Goal: Task Accomplishment & Management: Manage account settings

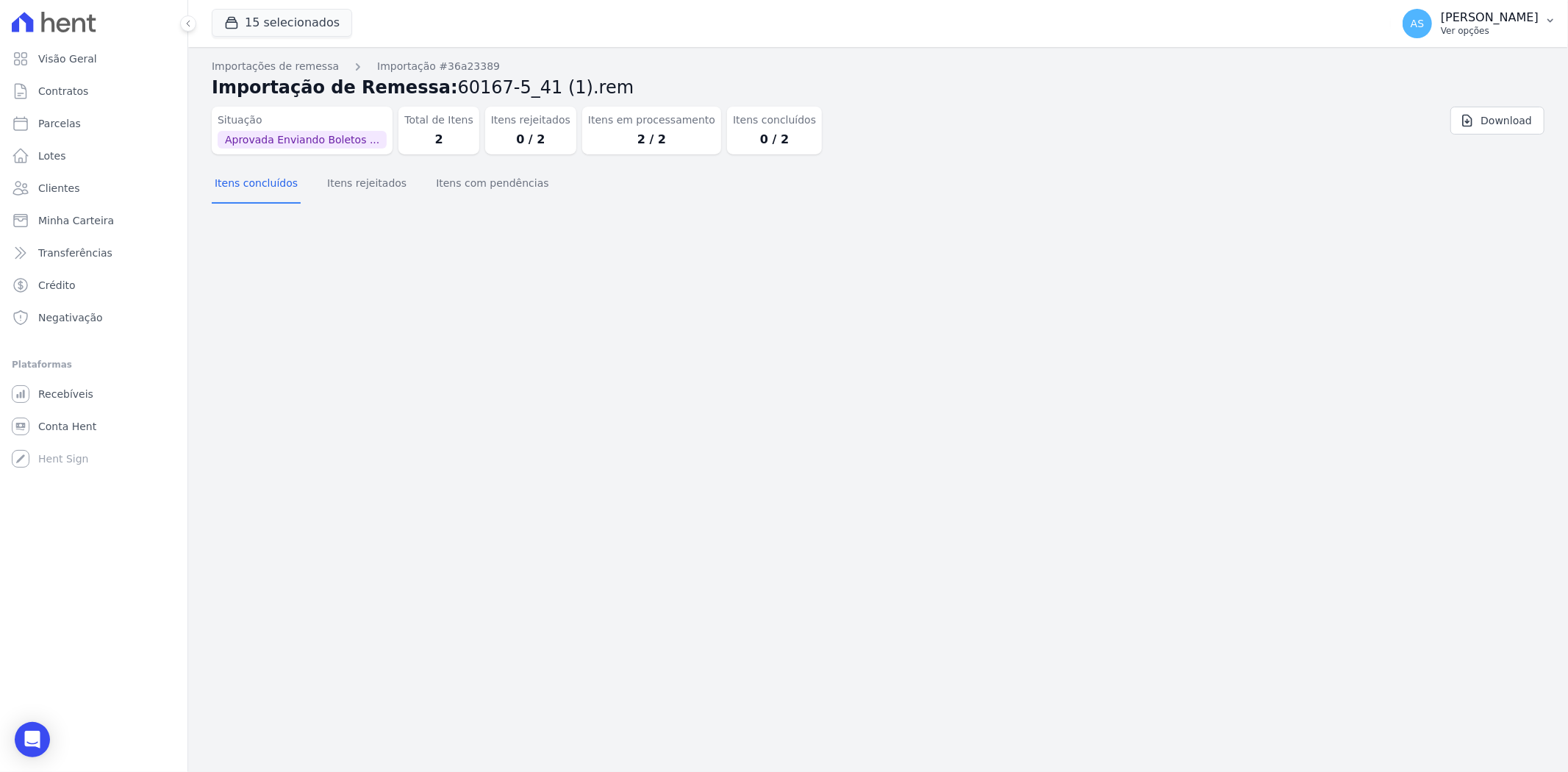
click at [1547, 16] on icon "button" at bounding box center [1550, 20] width 12 height 12
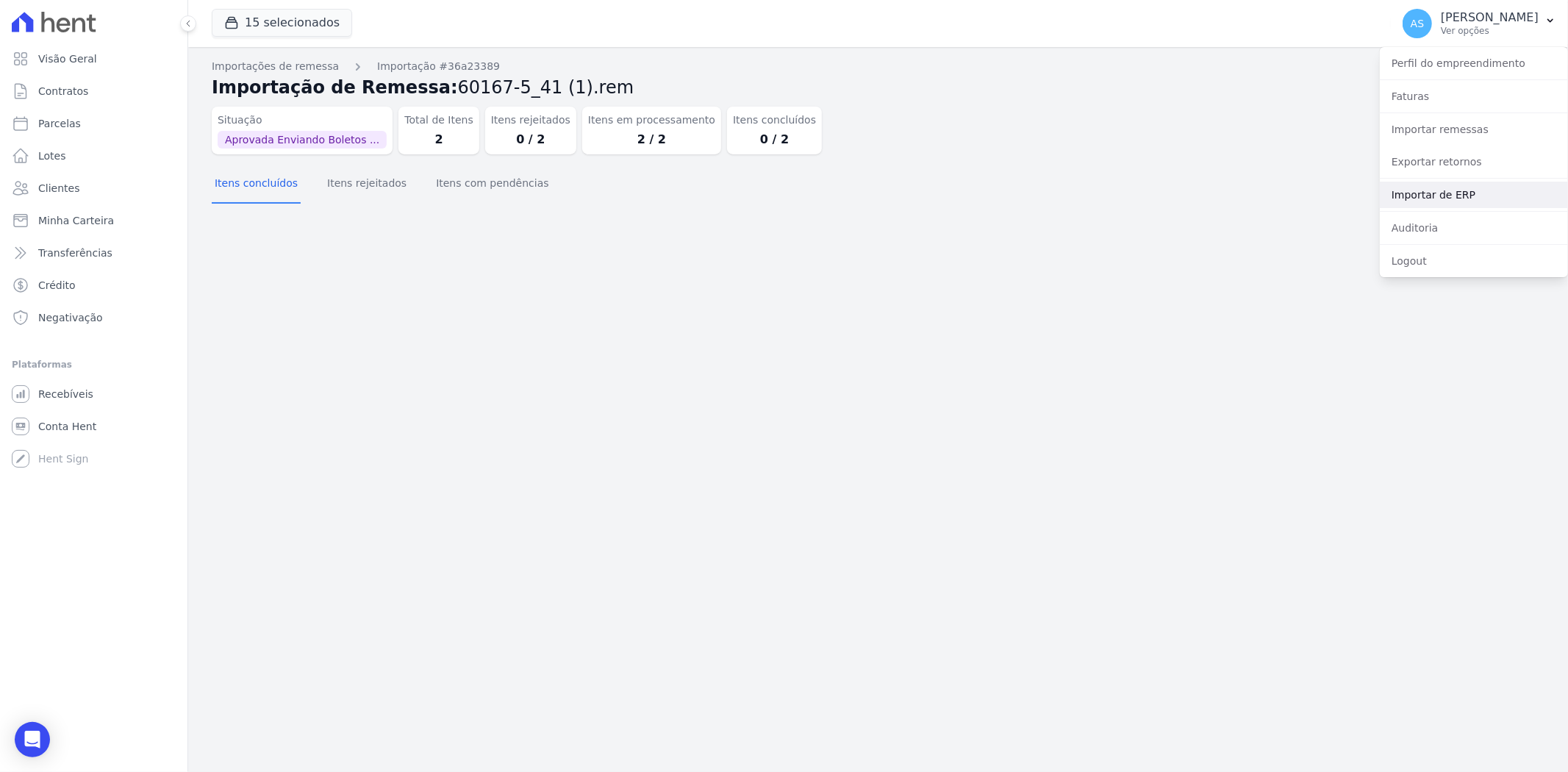
click at [1435, 197] on link "Importar de ERP" at bounding box center [1474, 195] width 188 height 27
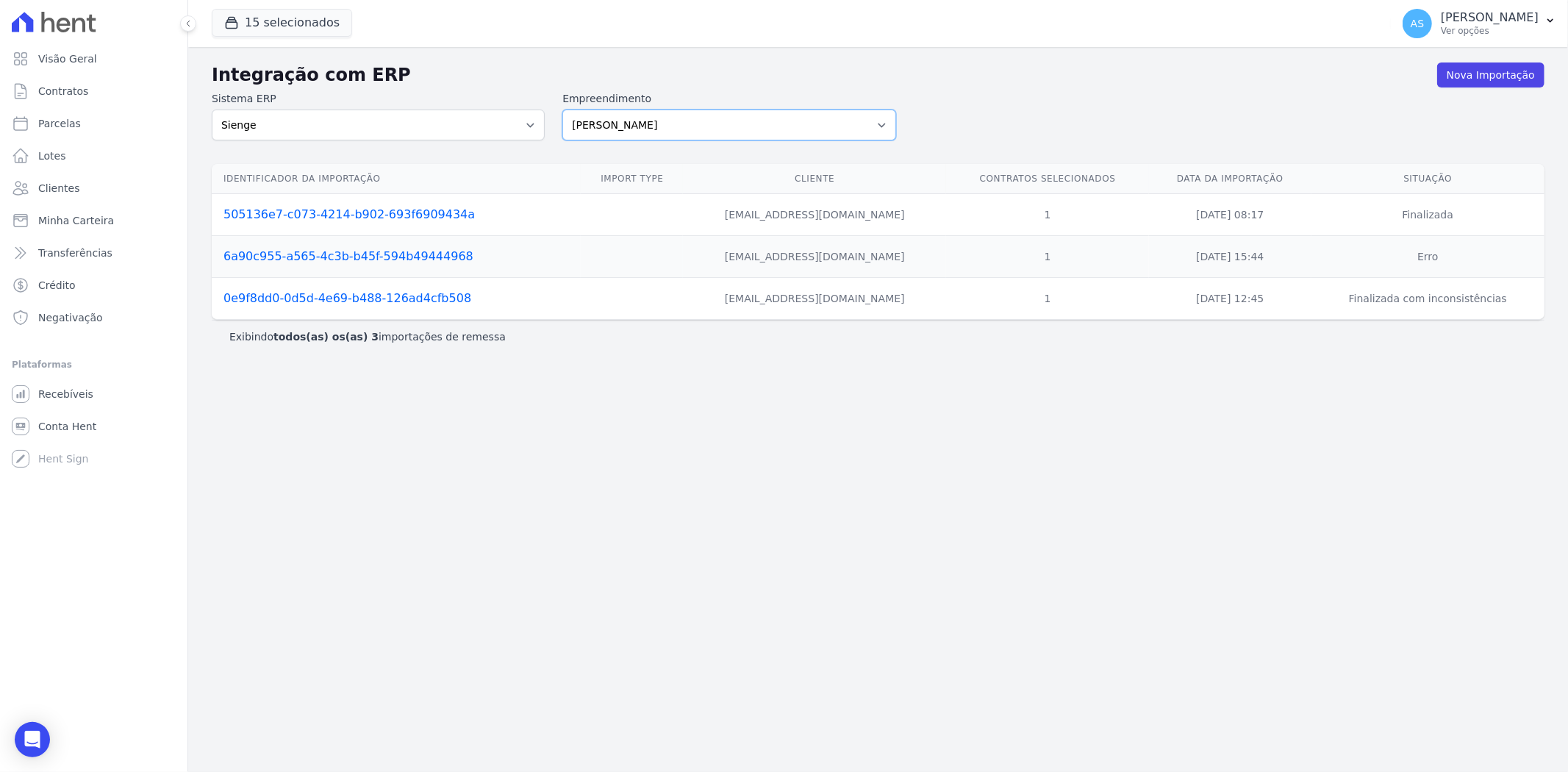
click at [886, 126] on select "Amaré Arpoador Art Prime - Irajá ÁUREOS B. Unique CTV Beat Residencial CTV Mob …" at bounding box center [728, 125] width 333 height 31
select select "99ecfb74-b06a-4265-b540-74287d60a3a4"
click at [562, 110] on select "Amaré Arpoador Art Prime - Irajá ÁUREOS B. Unique CTV Beat Residencial CTV Mob …" at bounding box center [728, 125] width 333 height 31
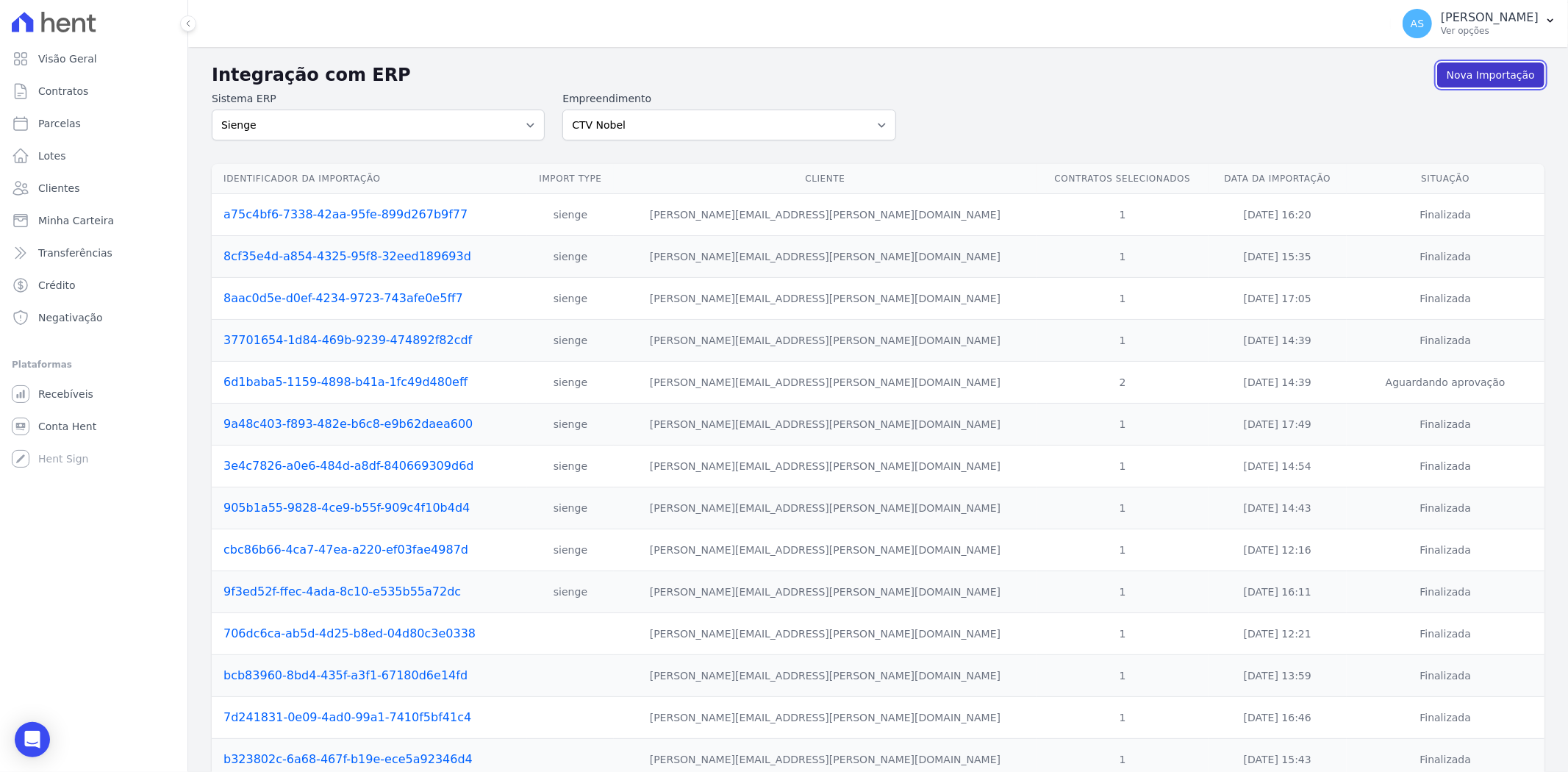
click at [1464, 71] on link "Nova Importação" at bounding box center [1491, 75] width 107 height 25
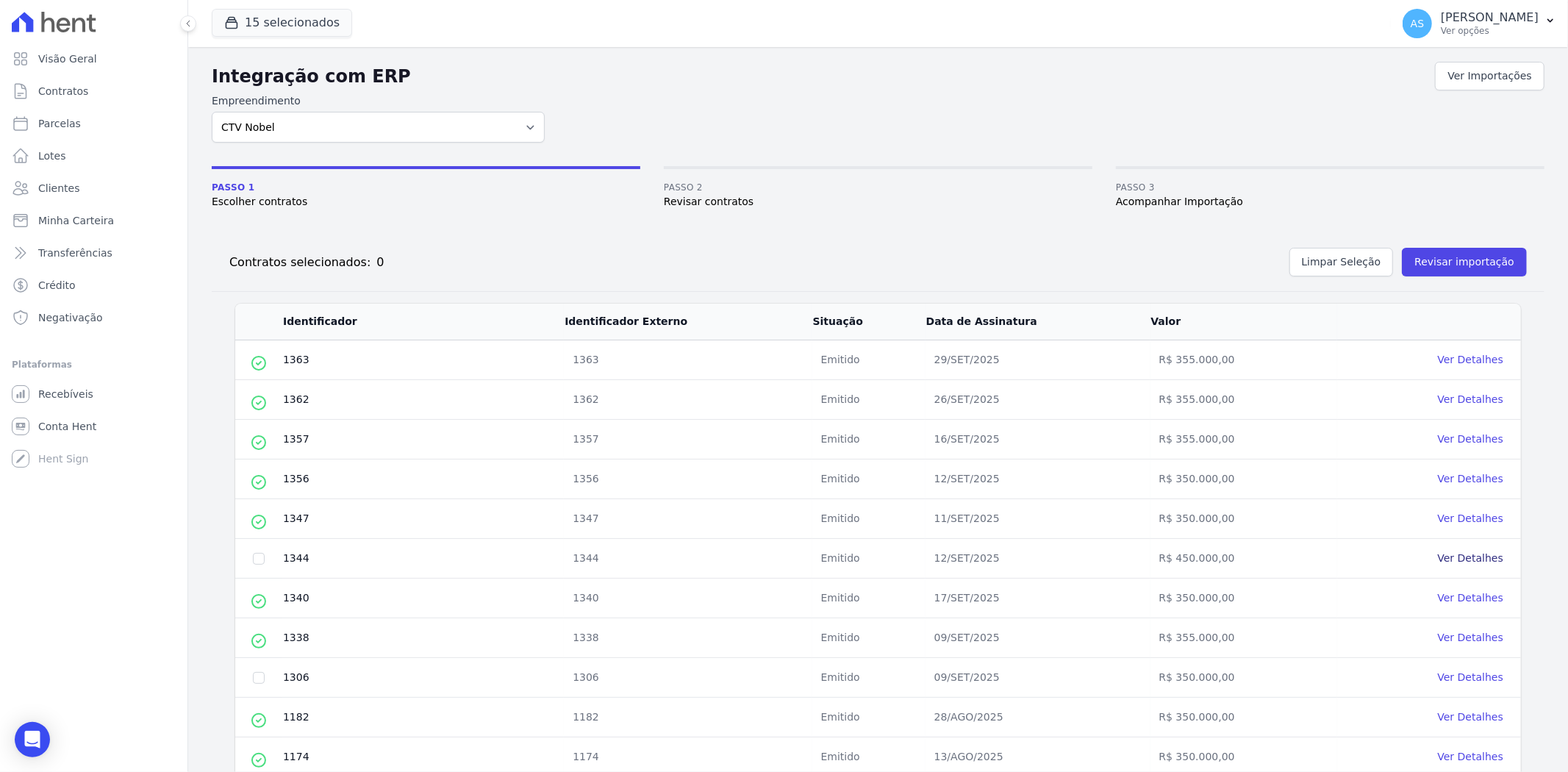
click at [1457, 555] on link "Ver Detalhes" at bounding box center [1471, 558] width 65 height 12
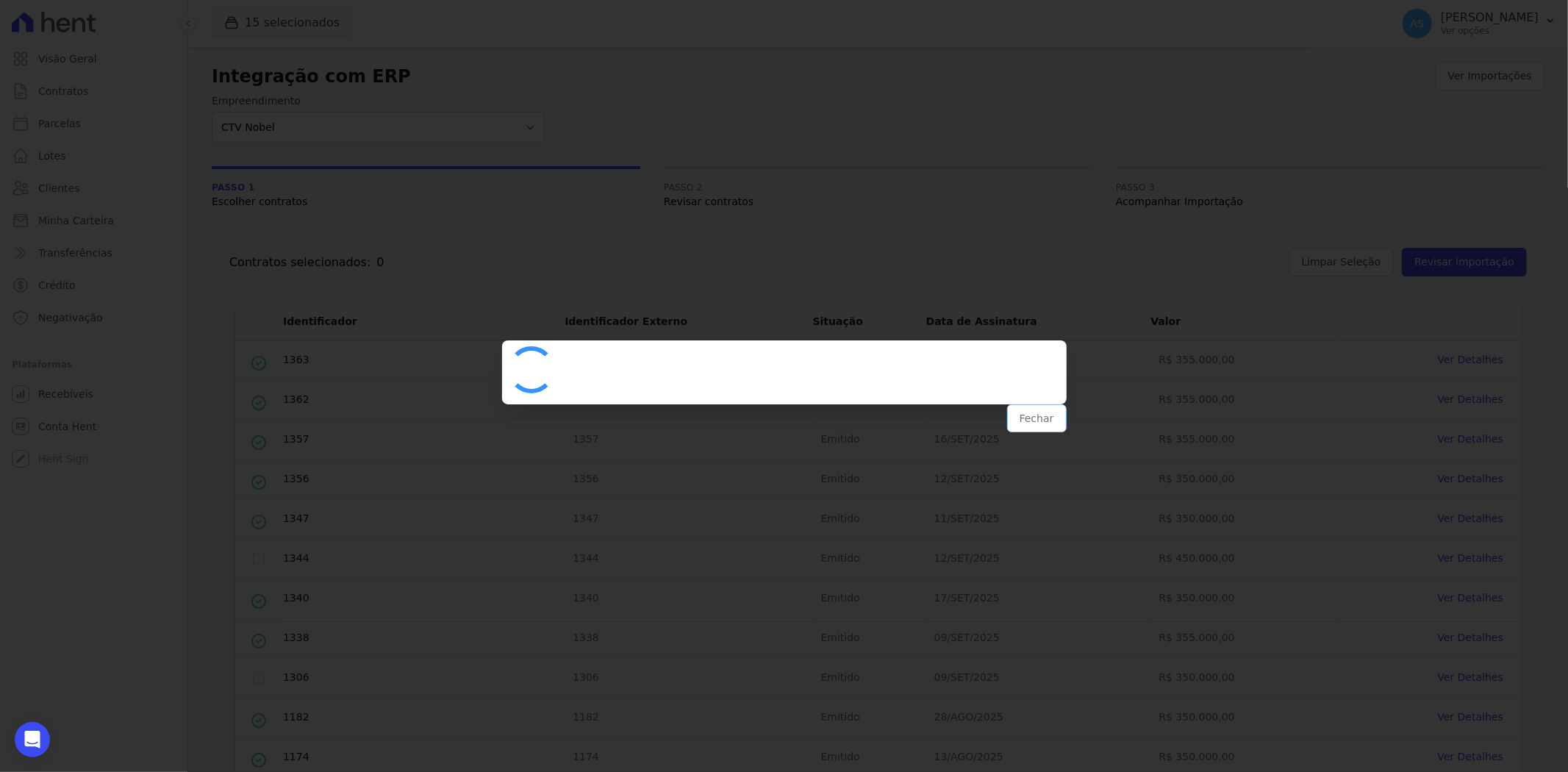
click at [1042, 412] on button "Fechar" at bounding box center [1037, 418] width 60 height 28
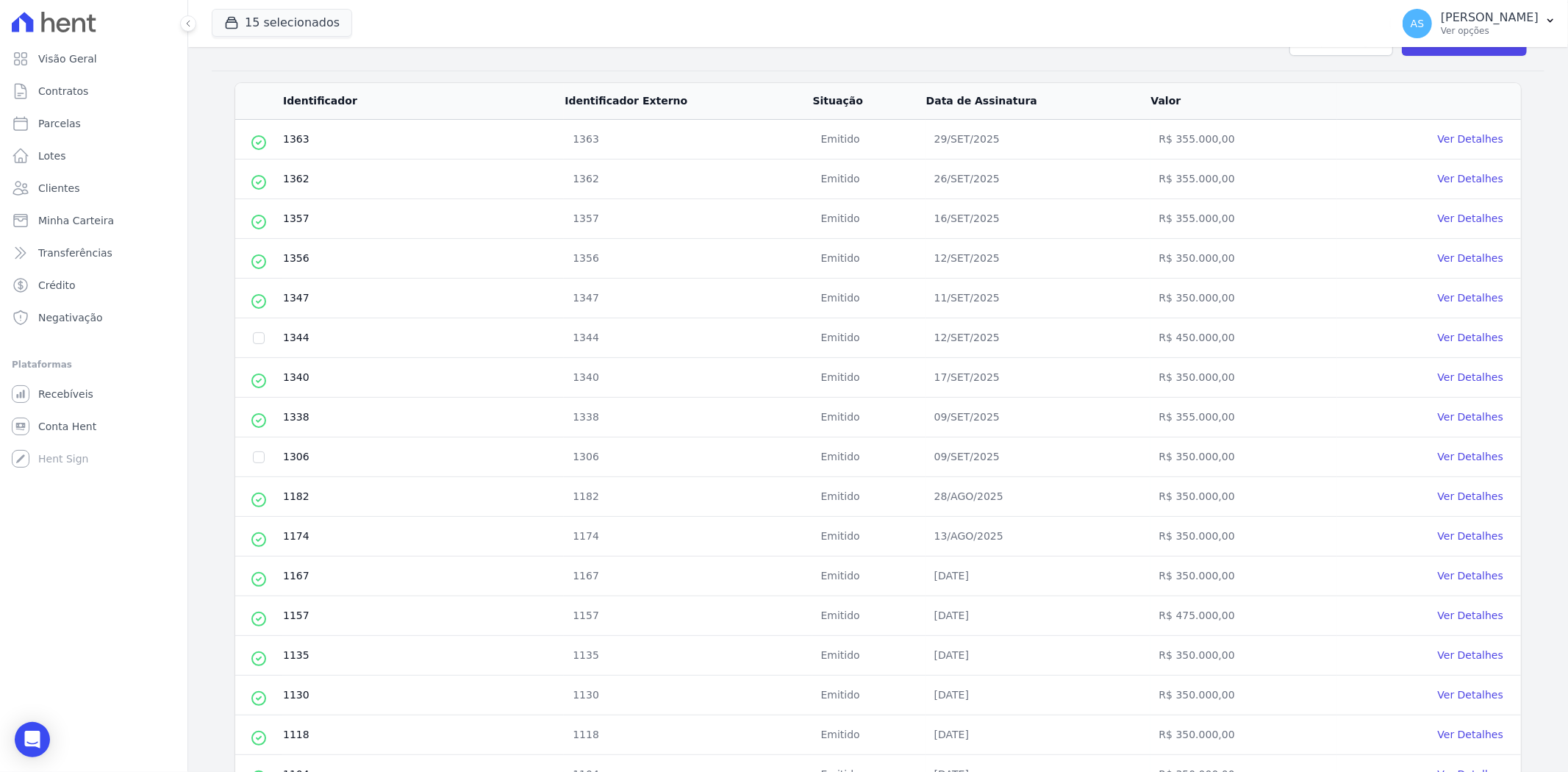
scroll to position [245, 0]
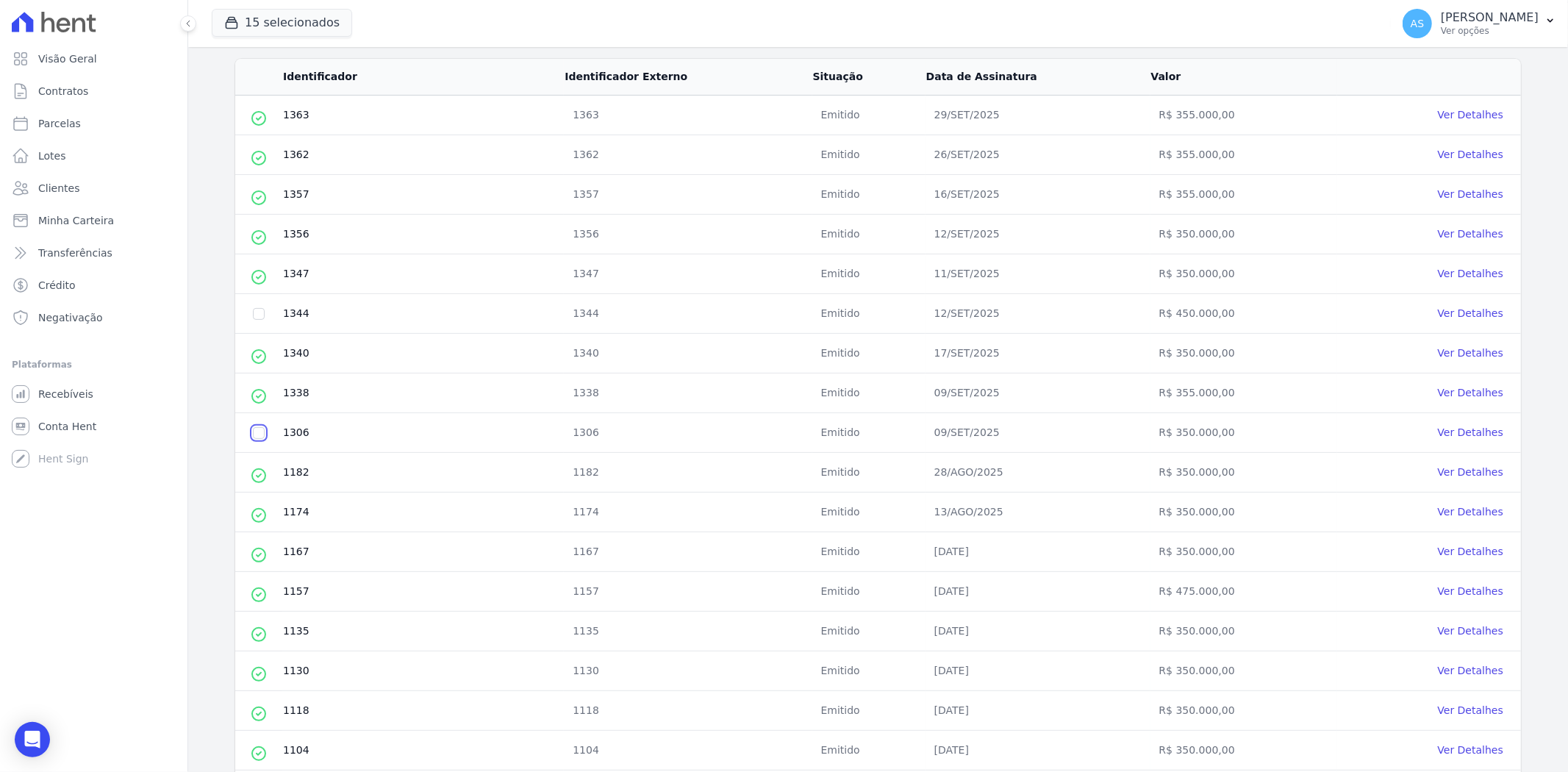
click at [253, 435] on input "checkbox" at bounding box center [258, 433] width 12 height 12
checkbox input "true"
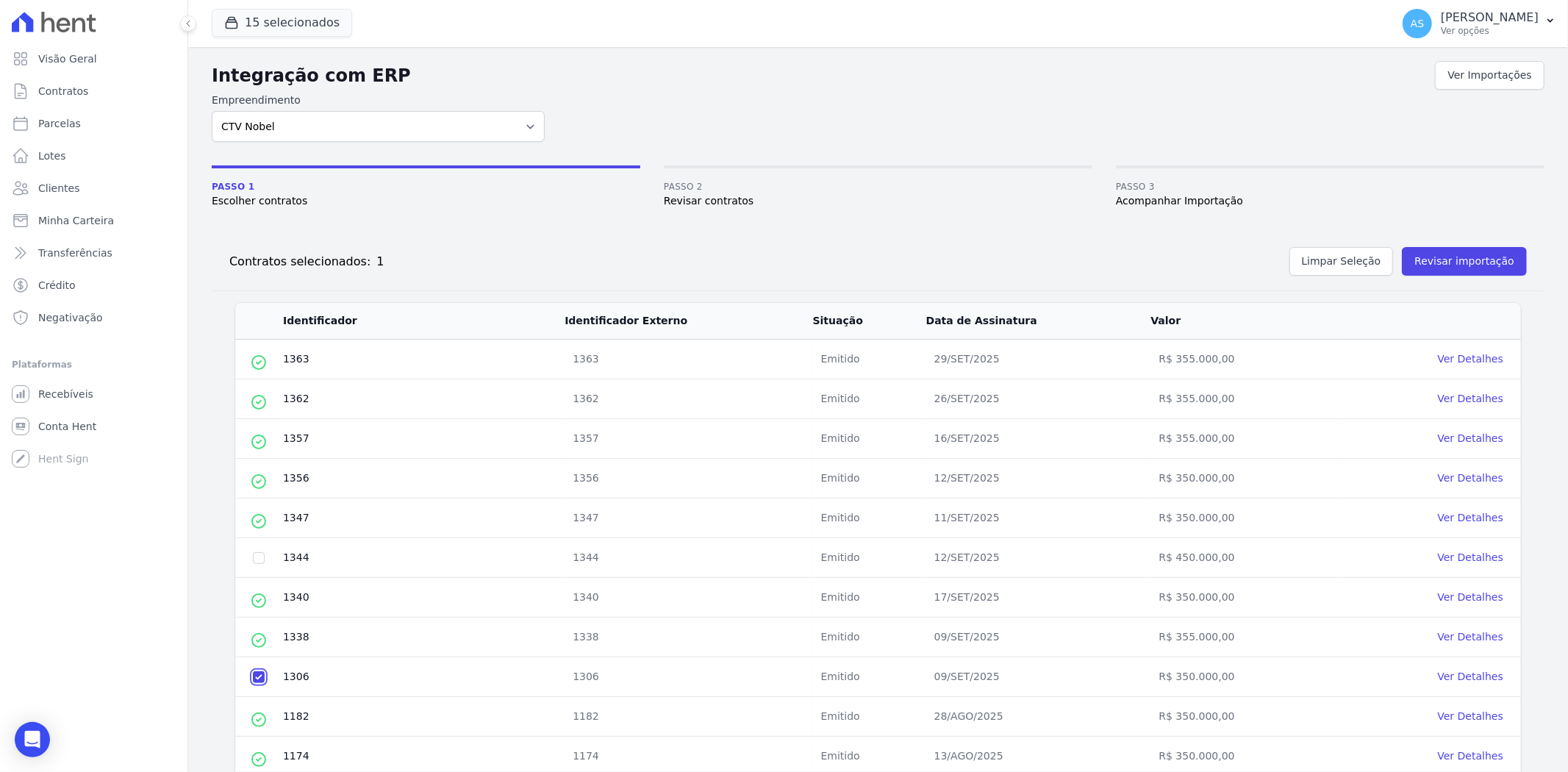
scroll to position [0, 0]
click at [1431, 260] on button "Revisar importação" at bounding box center [1464, 262] width 125 height 29
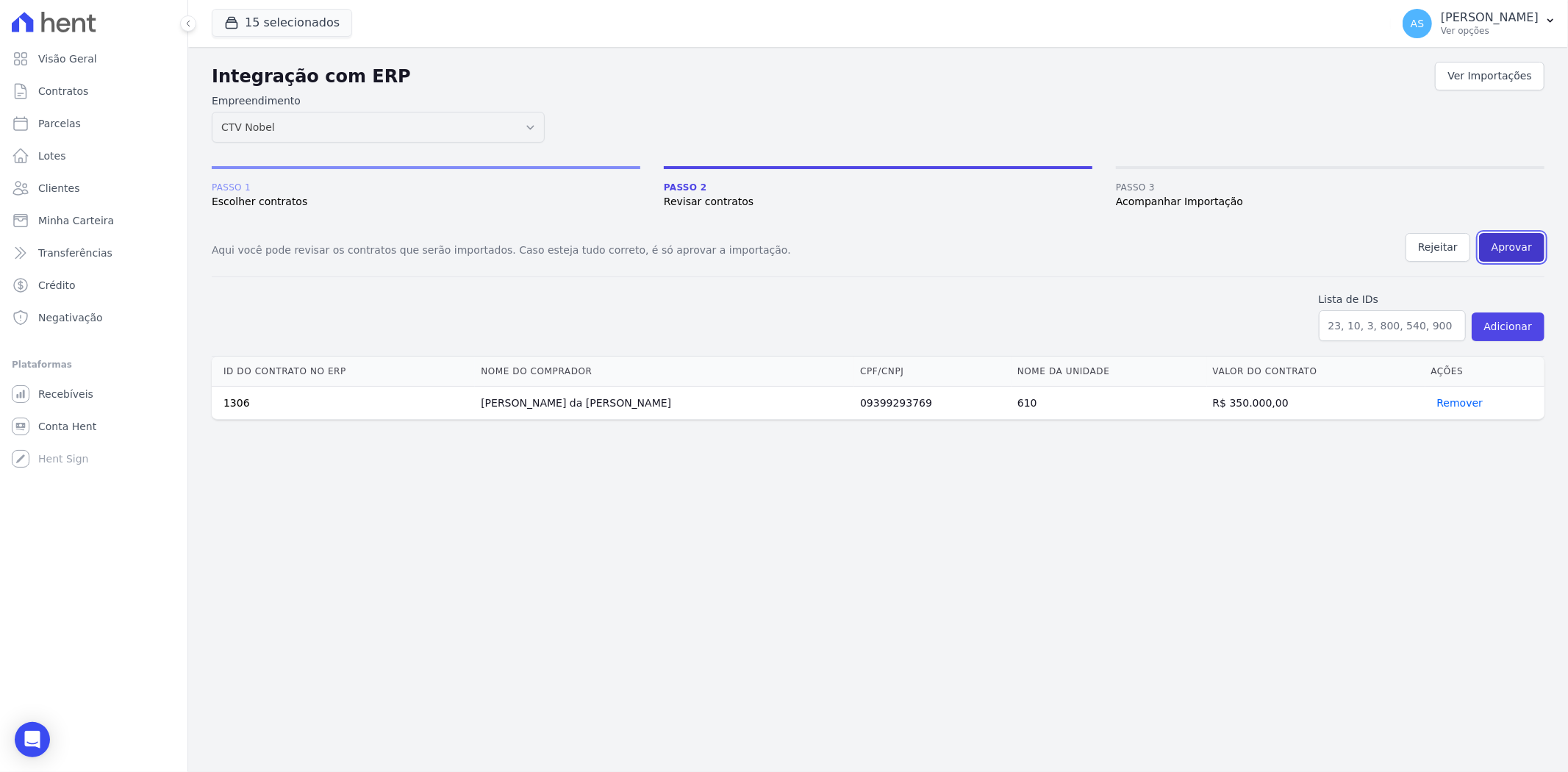
click at [1525, 233] on button "Aprovar" at bounding box center [1512, 247] width 65 height 29
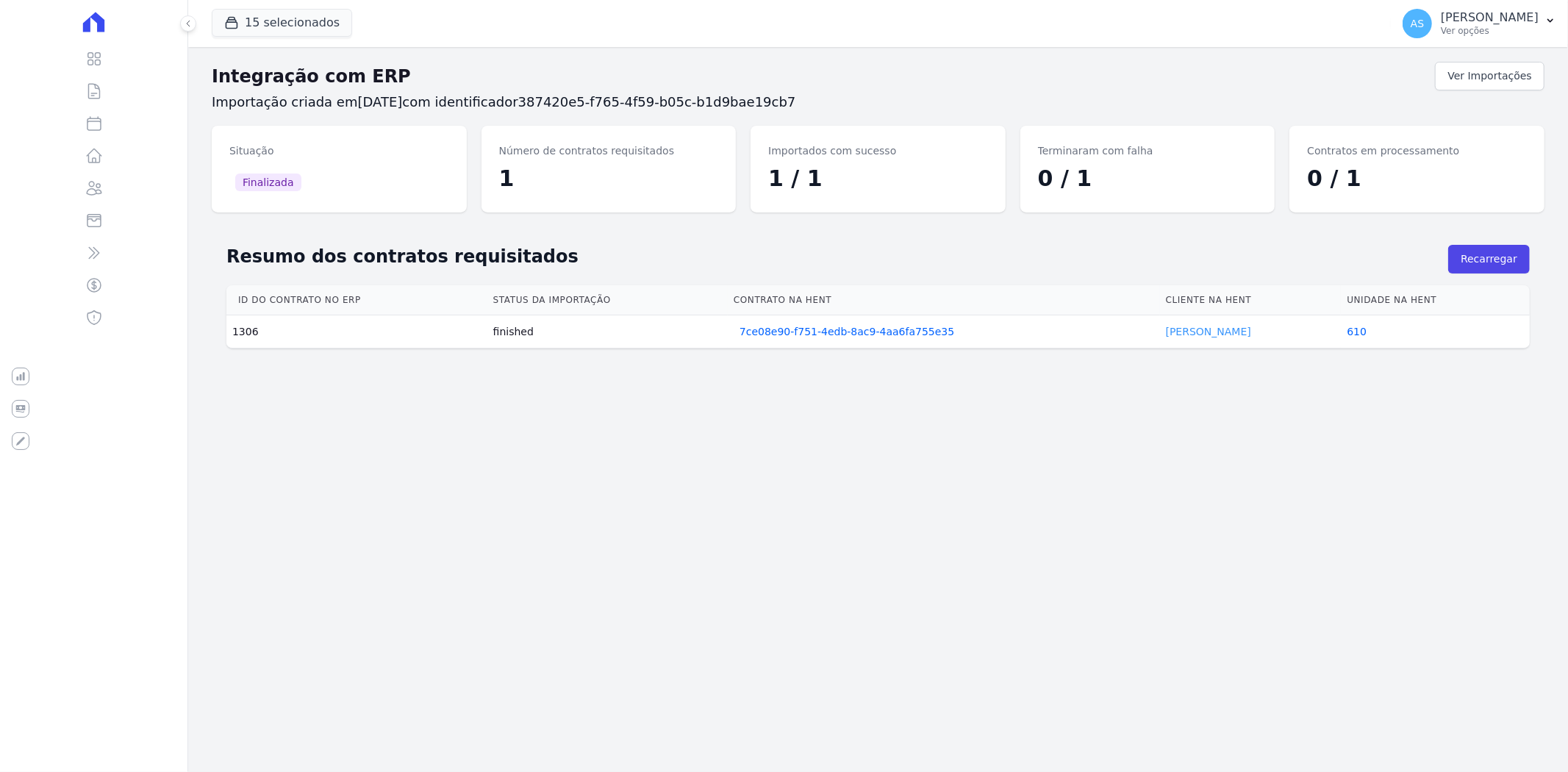
click at [1201, 332] on link "Luana Cardoso" at bounding box center [1209, 331] width 86 height 12
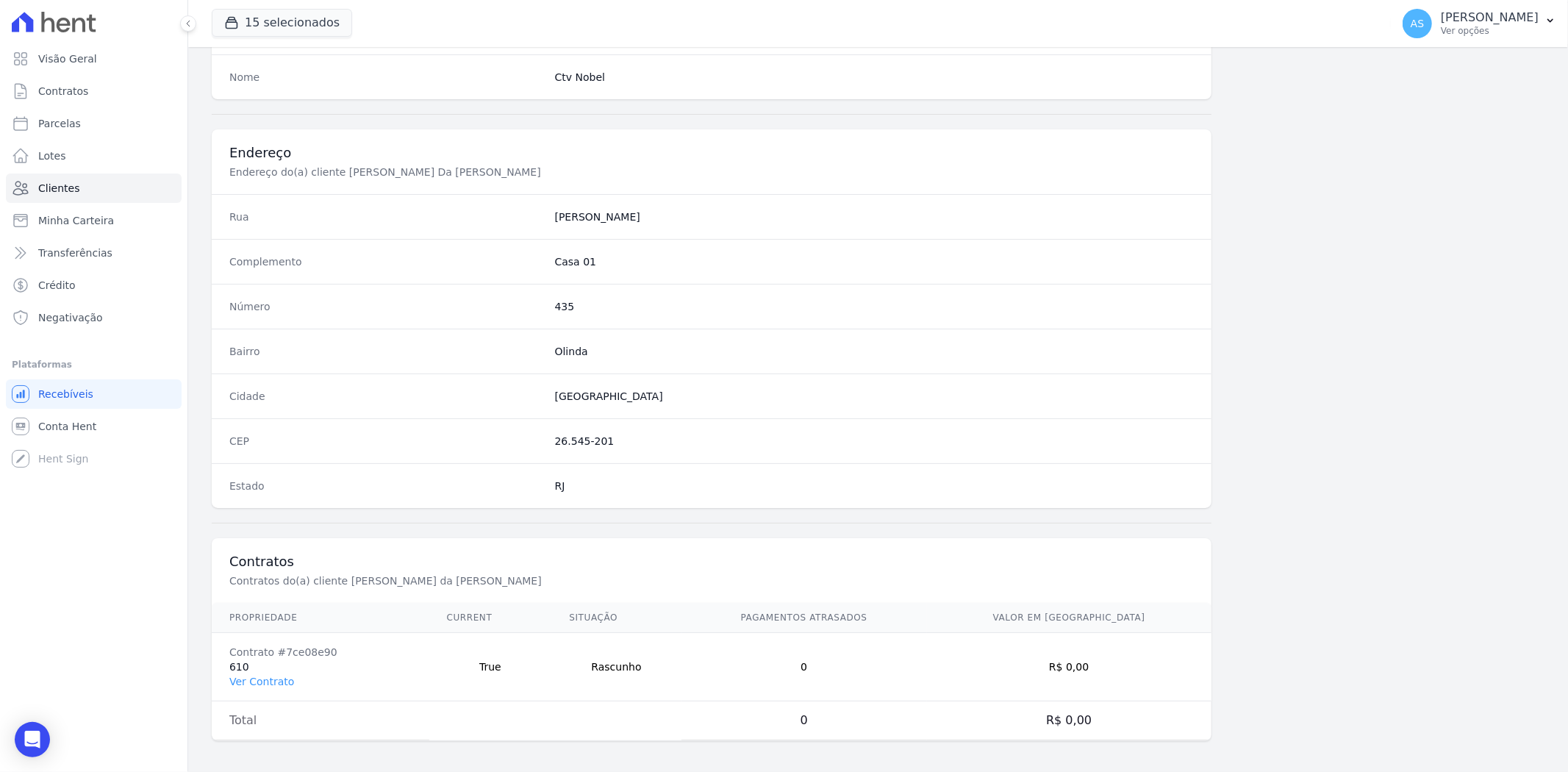
scroll to position [606, 0]
click at [253, 677] on link "Ver Contrato" at bounding box center [261, 677] width 65 height 12
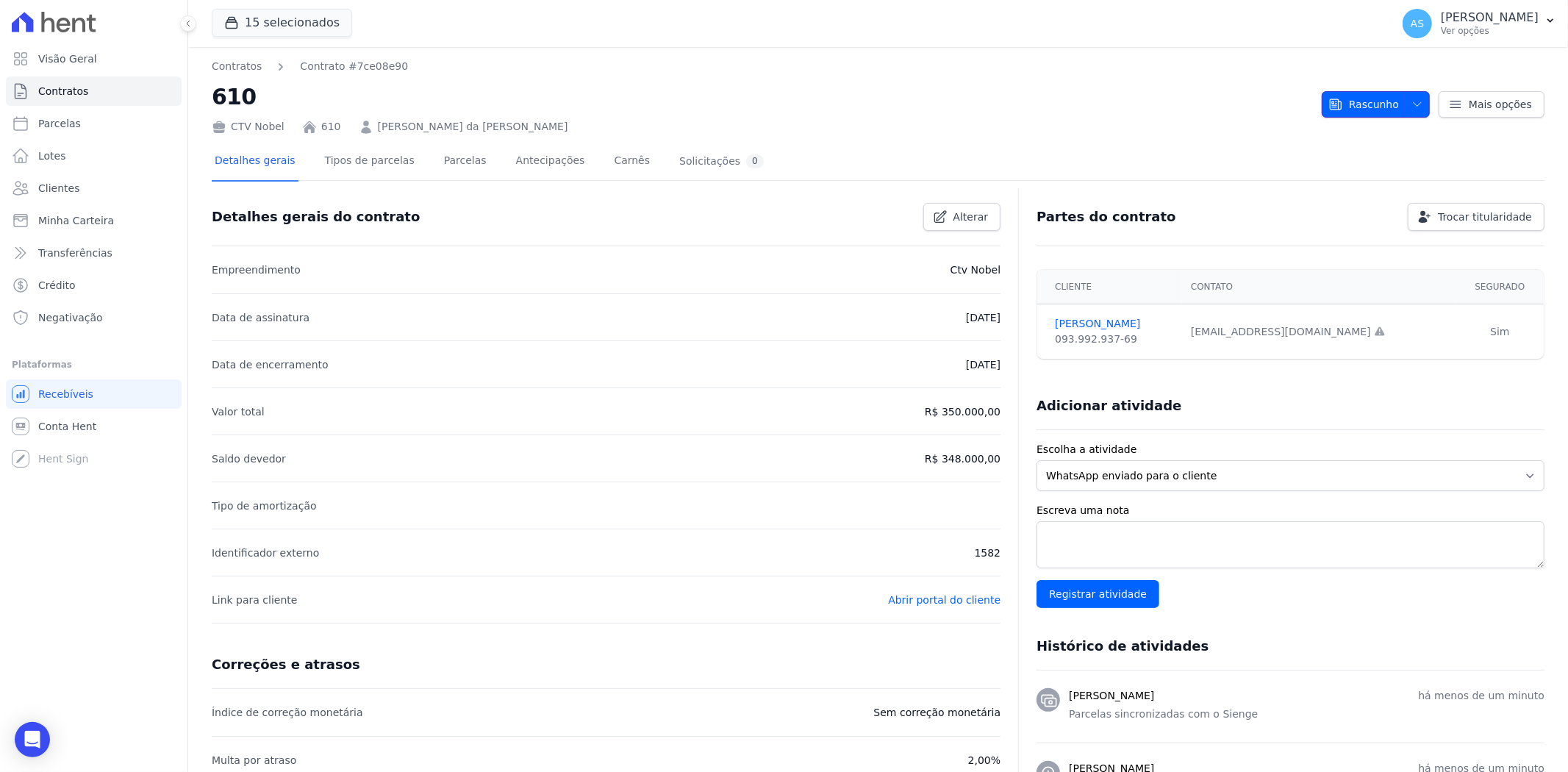
click at [1413, 102] on icon "button" at bounding box center [1417, 104] width 12 height 12
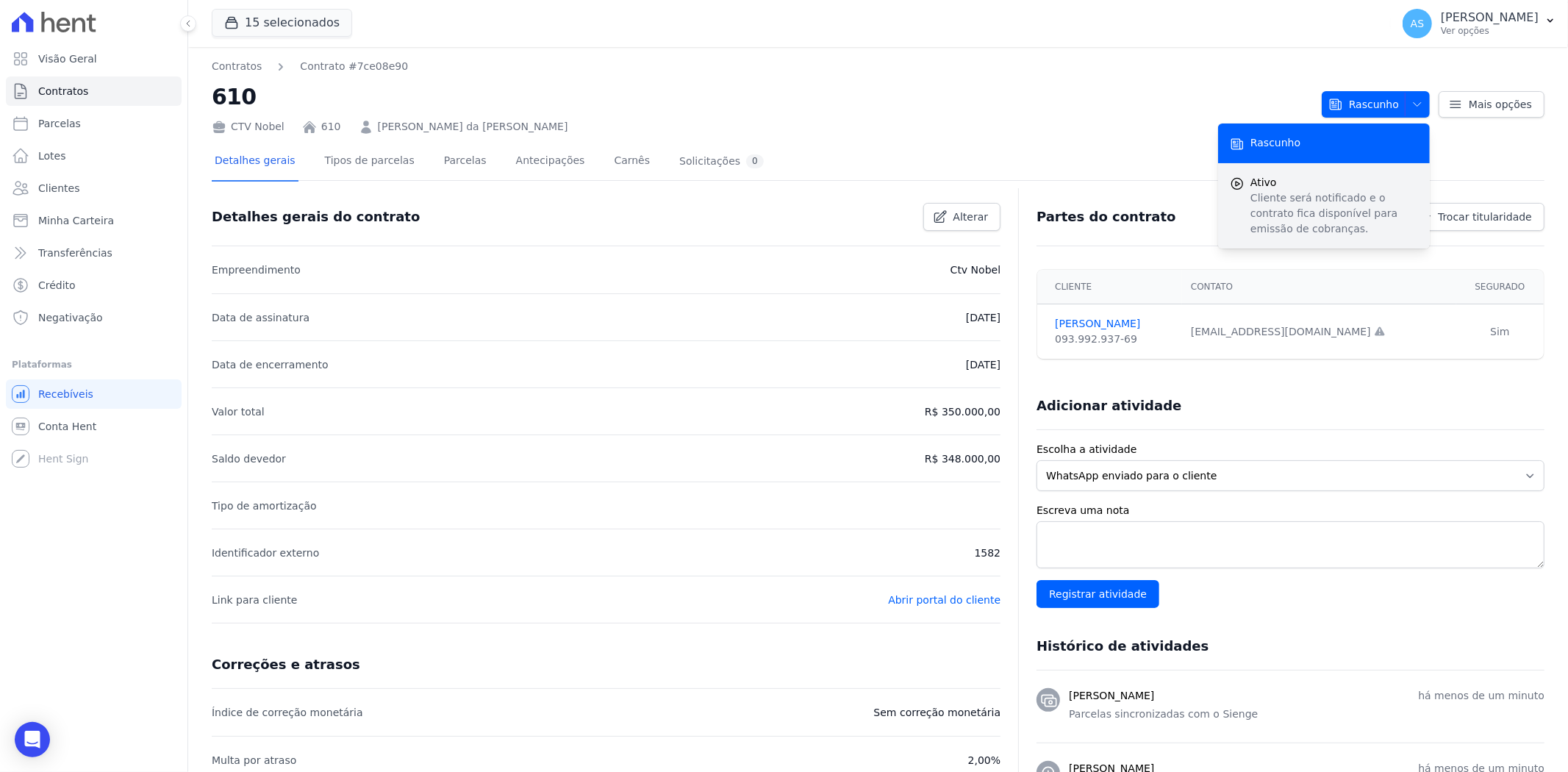
click at [1259, 190] on p "Cliente será notificado e o contrato fica disponível para emissão de cobranças." at bounding box center [1335, 213] width 168 height 46
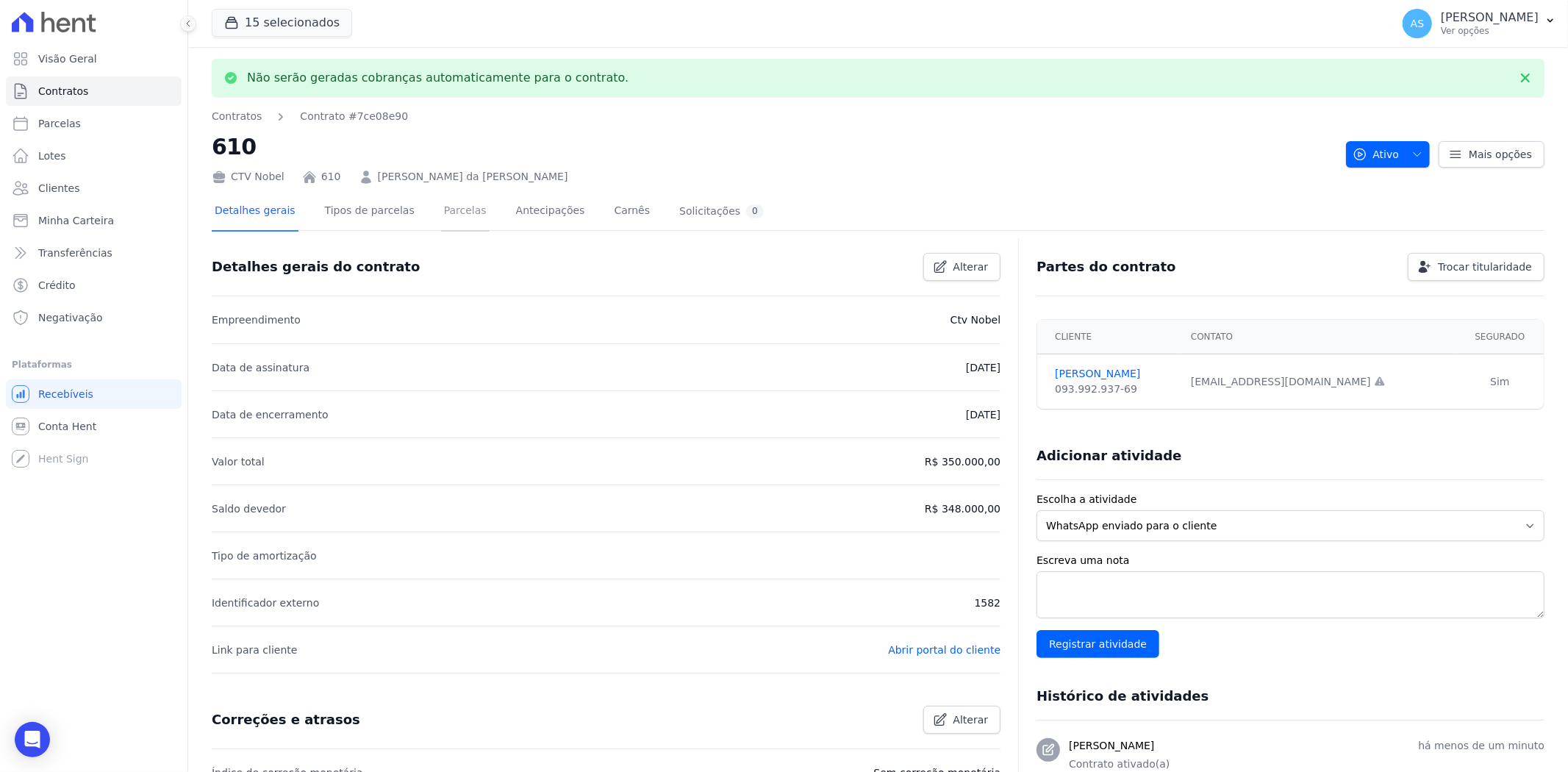
click at [446, 206] on link "Parcelas" at bounding box center [465, 212] width 48 height 39
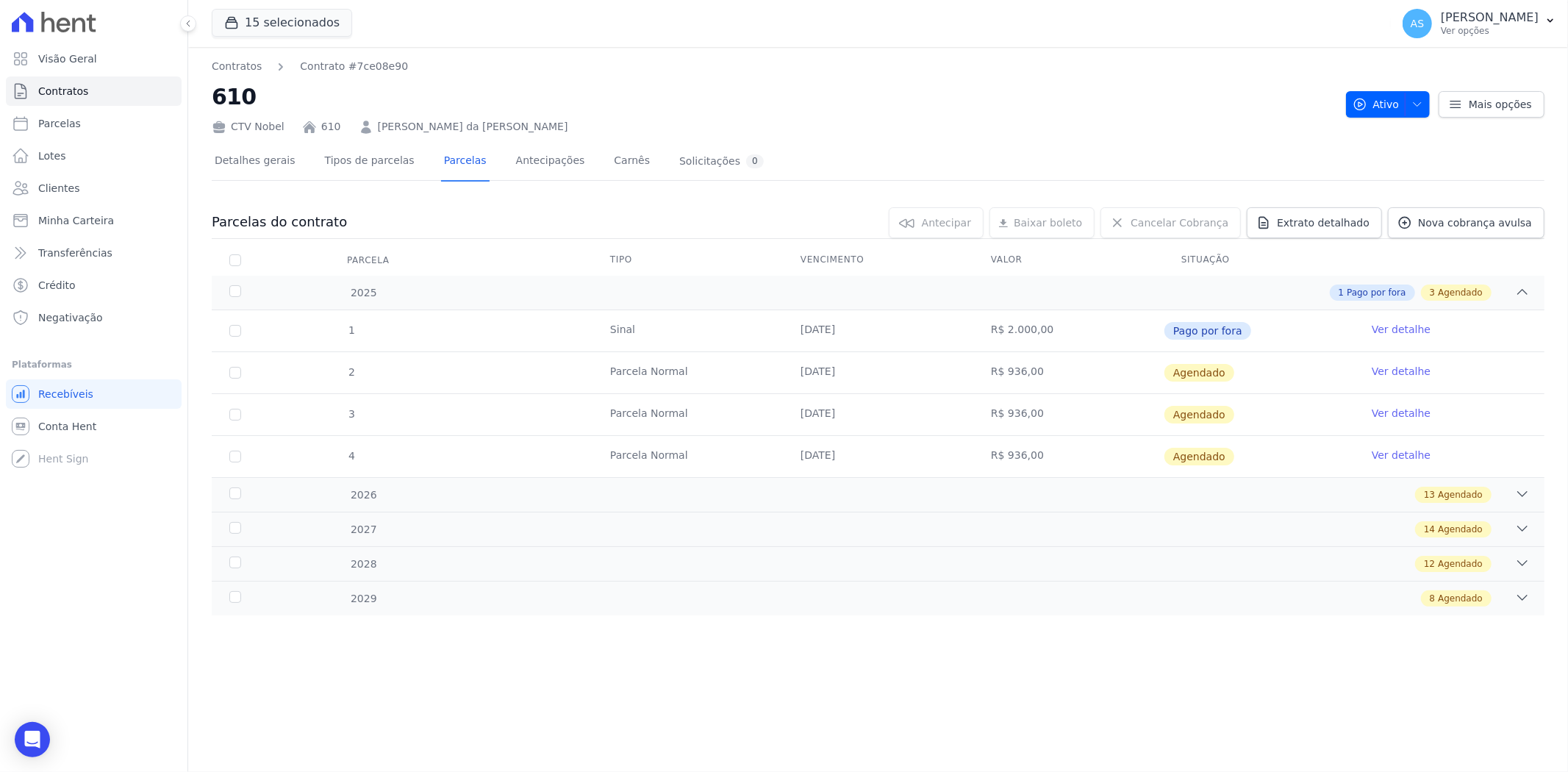
click at [1394, 369] on link "Ver detalhe" at bounding box center [1401, 371] width 59 height 14
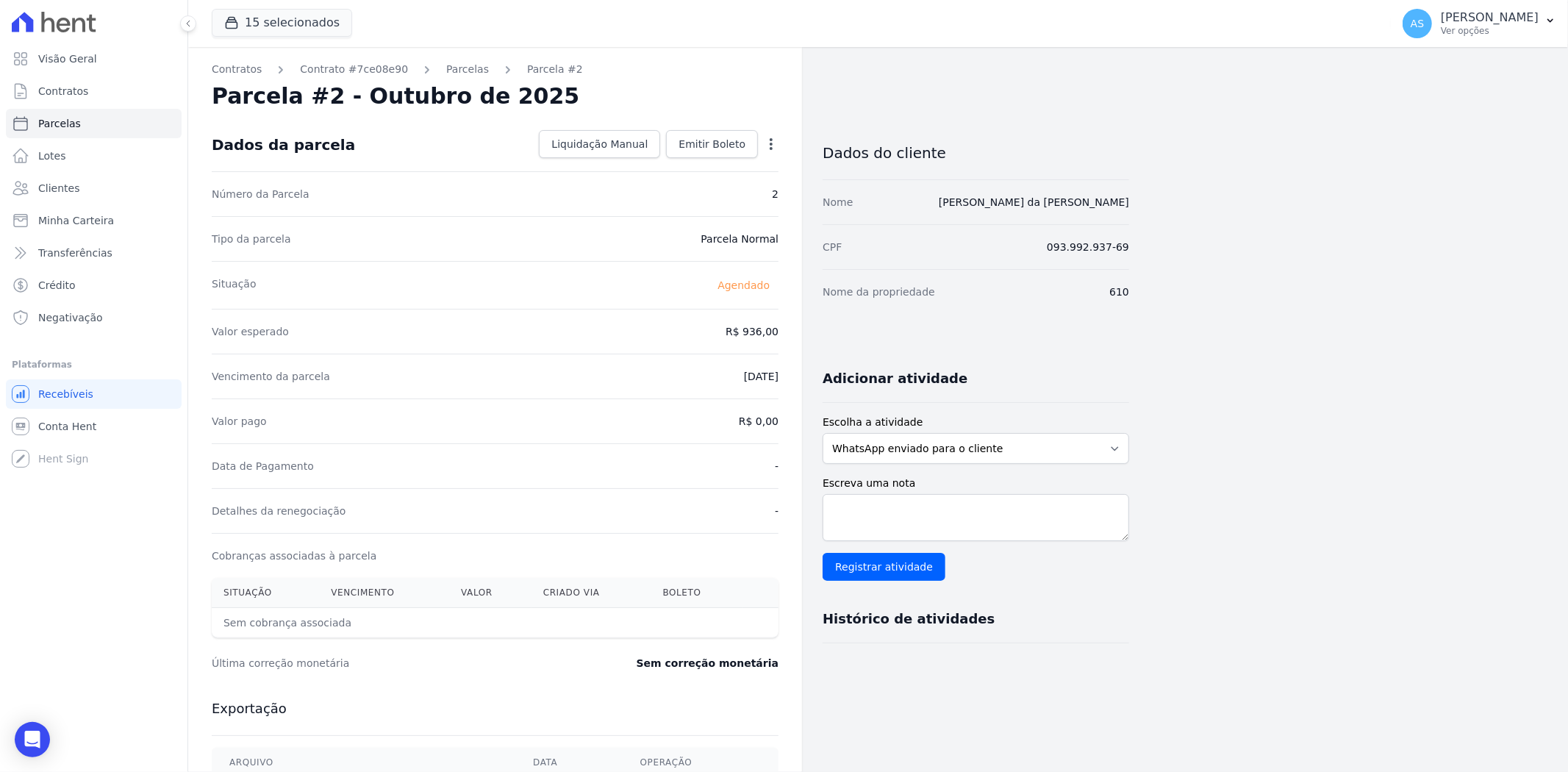
click at [772, 140] on icon "button" at bounding box center [771, 144] width 3 height 12
click at [682, 160] on link "Alterar" at bounding box center [708, 164] width 129 height 27
drag, startPoint x: 710, startPoint y: 325, endPoint x: 794, endPoint y: 328, distance: 84.1
click at [794, 328] on div "Contratos Contrato #7ce08e90 Parcelas Parcela #2 Parcela #2 - Outubro de 2025 C…" at bounding box center [495, 519] width 614 height 944
type input "942.55"
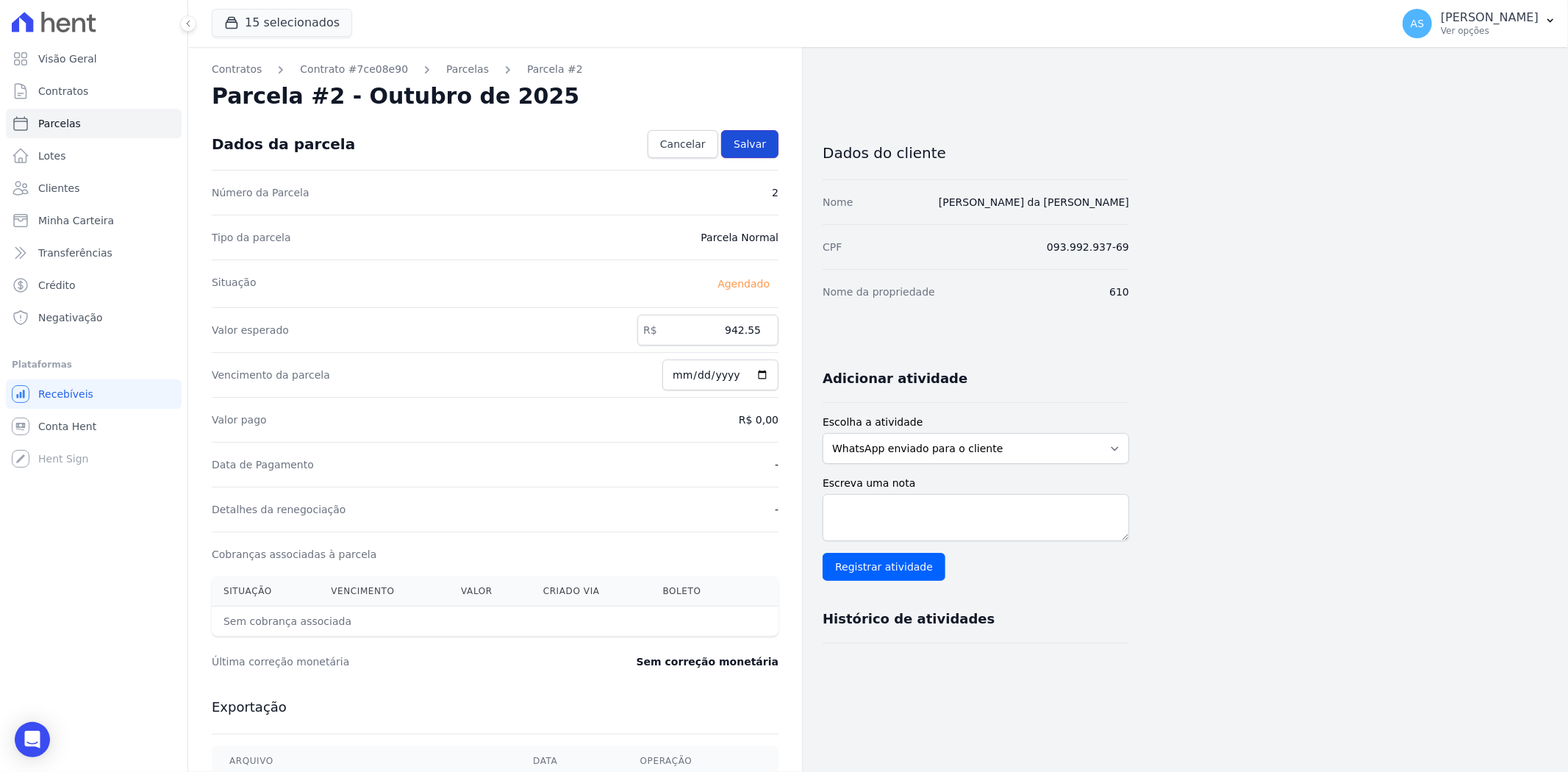
click at [754, 136] on link "Salvar" at bounding box center [750, 144] width 57 height 28
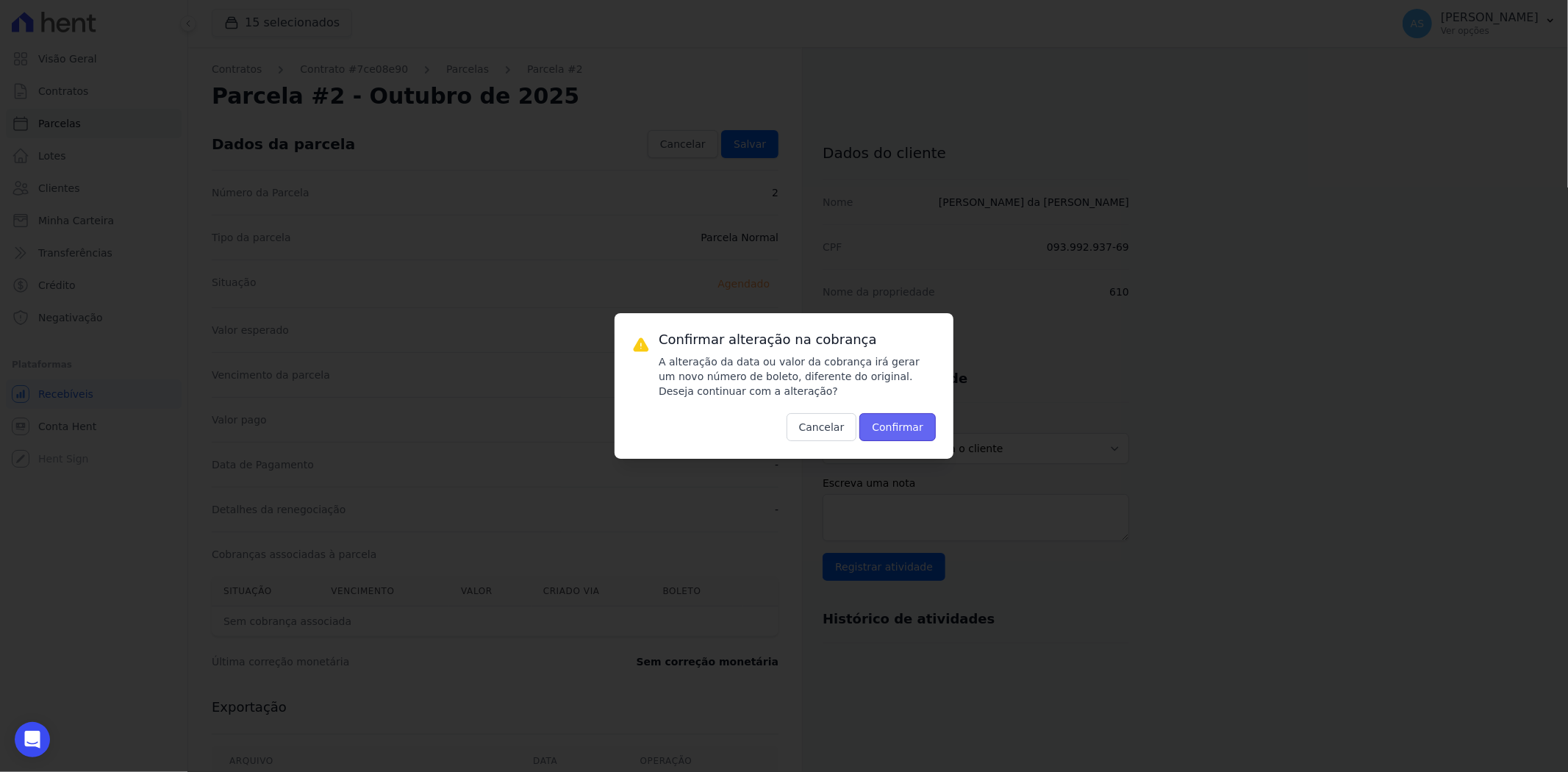
click at [895, 431] on button "Confirmar" at bounding box center [898, 427] width 77 height 28
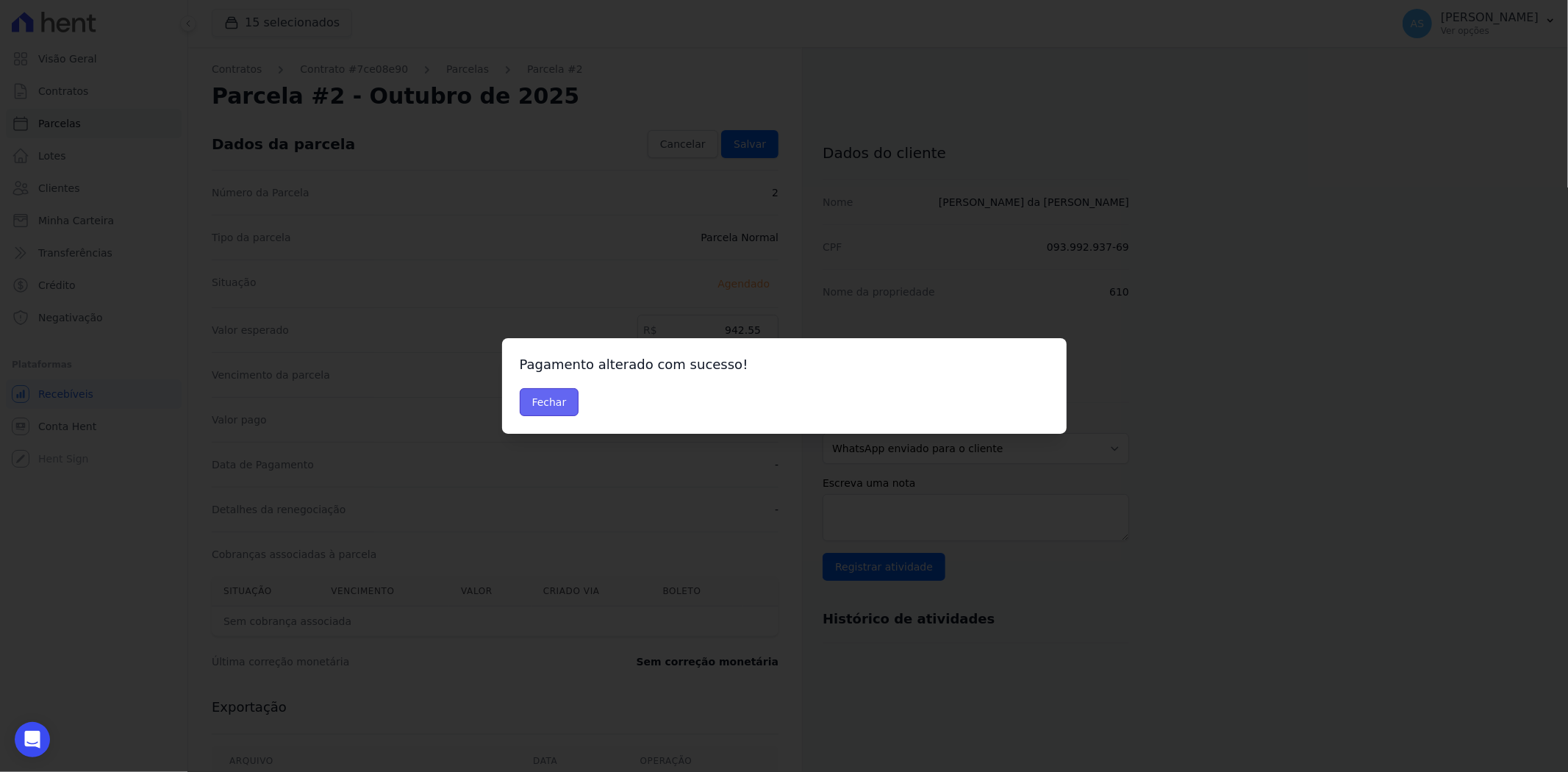
click at [557, 405] on button "Fechar" at bounding box center [550, 402] width 60 height 28
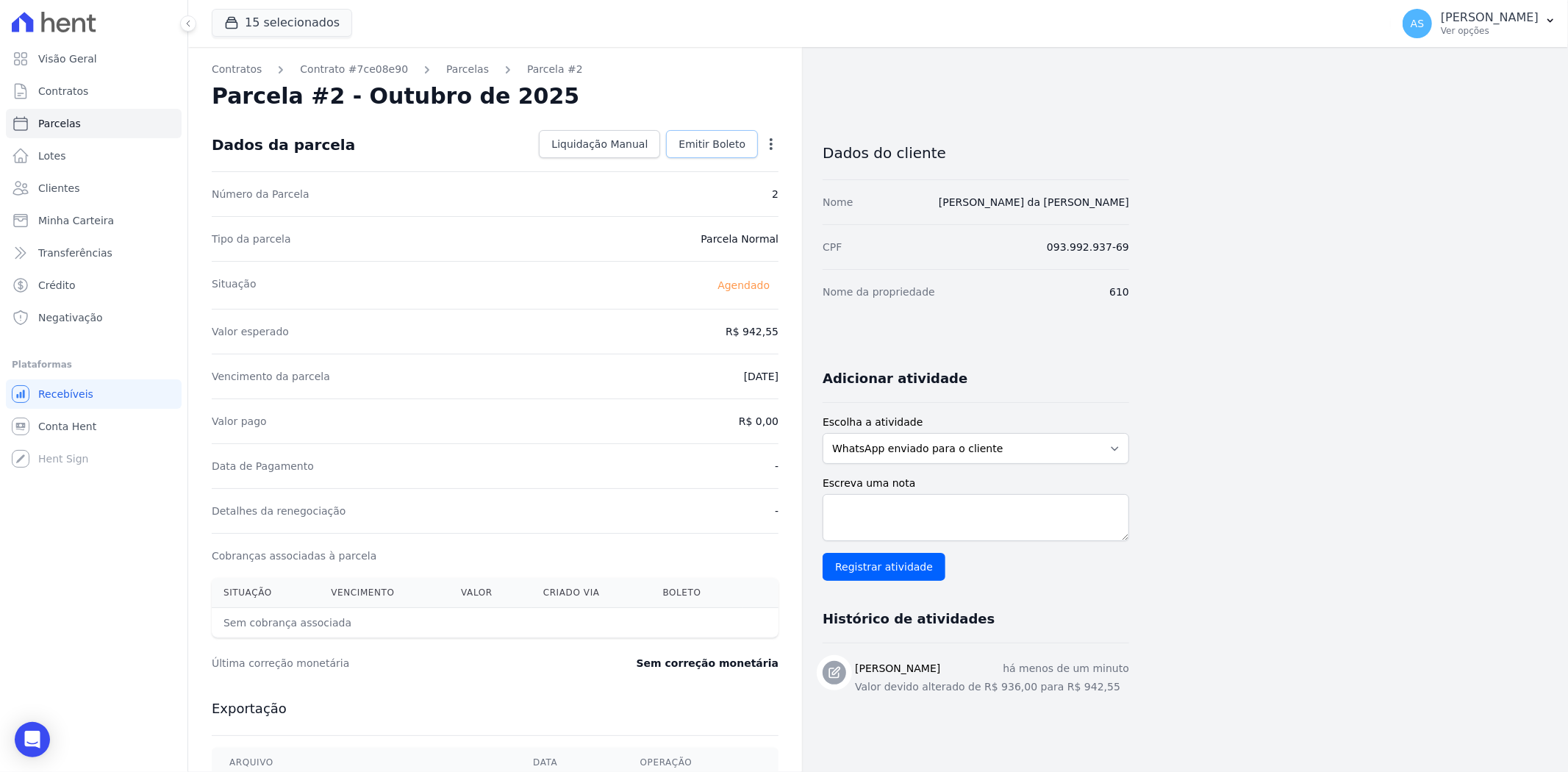
click at [730, 145] on span "Emitir Boleto" at bounding box center [712, 144] width 67 height 14
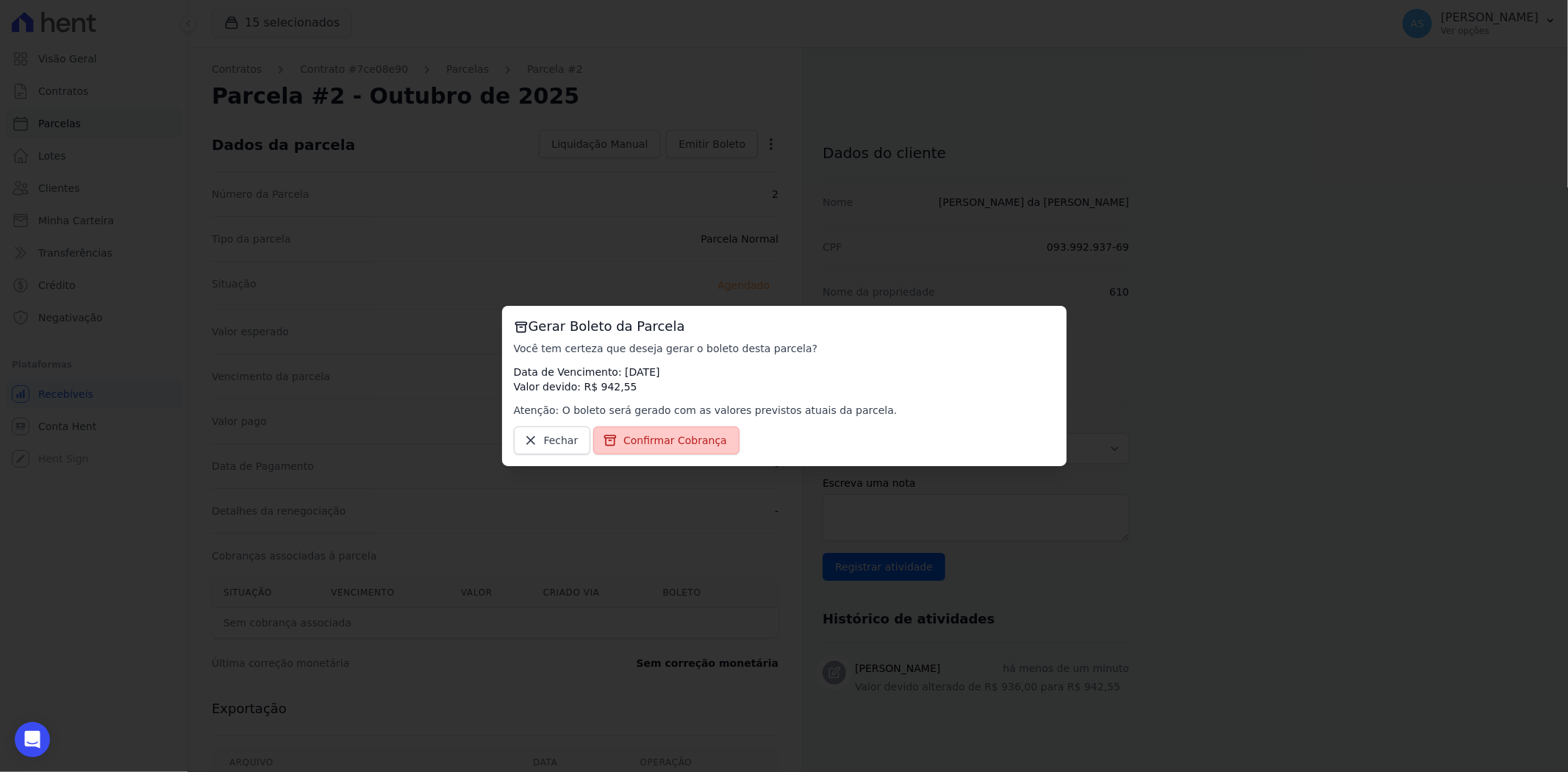
click at [684, 433] on span "Confirmar Cobrança" at bounding box center [676, 440] width 104 height 14
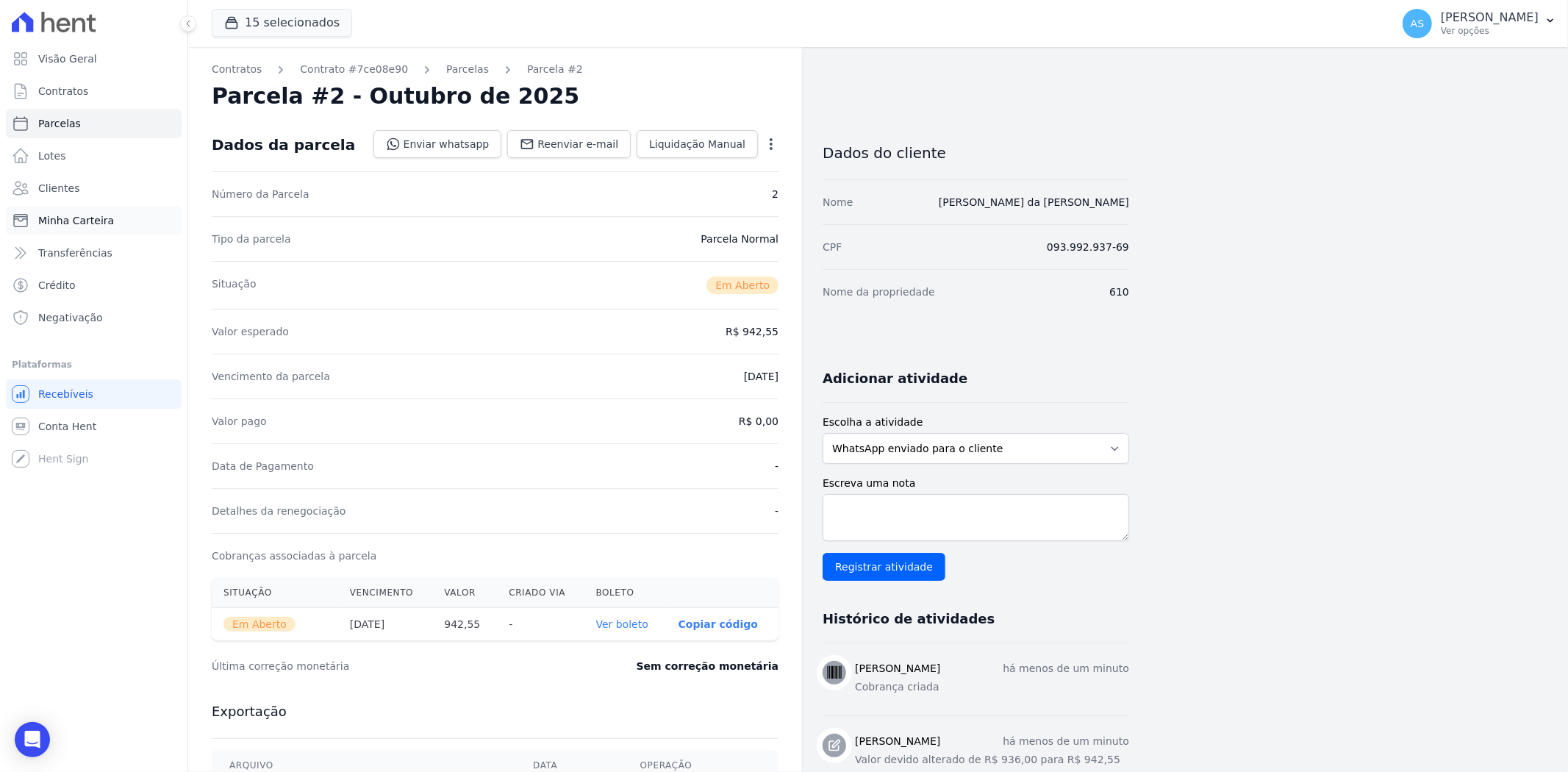
click at [65, 219] on span "Minha Carteira" at bounding box center [76, 220] width 76 height 14
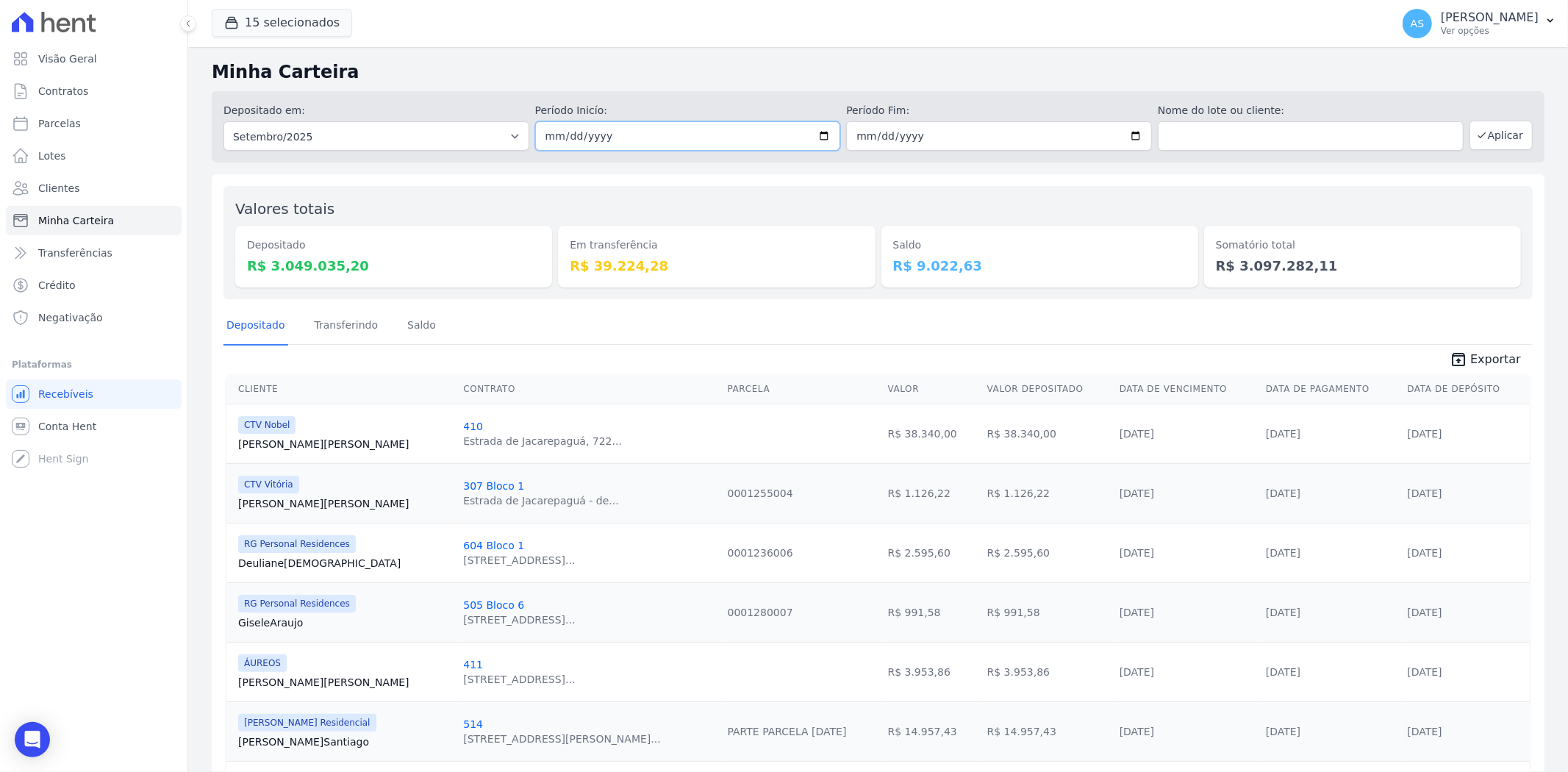
click at [821, 131] on input "2025-09-01" at bounding box center [688, 136] width 306 height 29
type input "[DATE]"
click at [1500, 138] on button "Aplicar" at bounding box center [1501, 135] width 63 height 29
click at [1472, 353] on span "Exportar" at bounding box center [1496, 360] width 51 height 18
click at [339, 328] on link "Transferindo" at bounding box center [346, 326] width 70 height 38
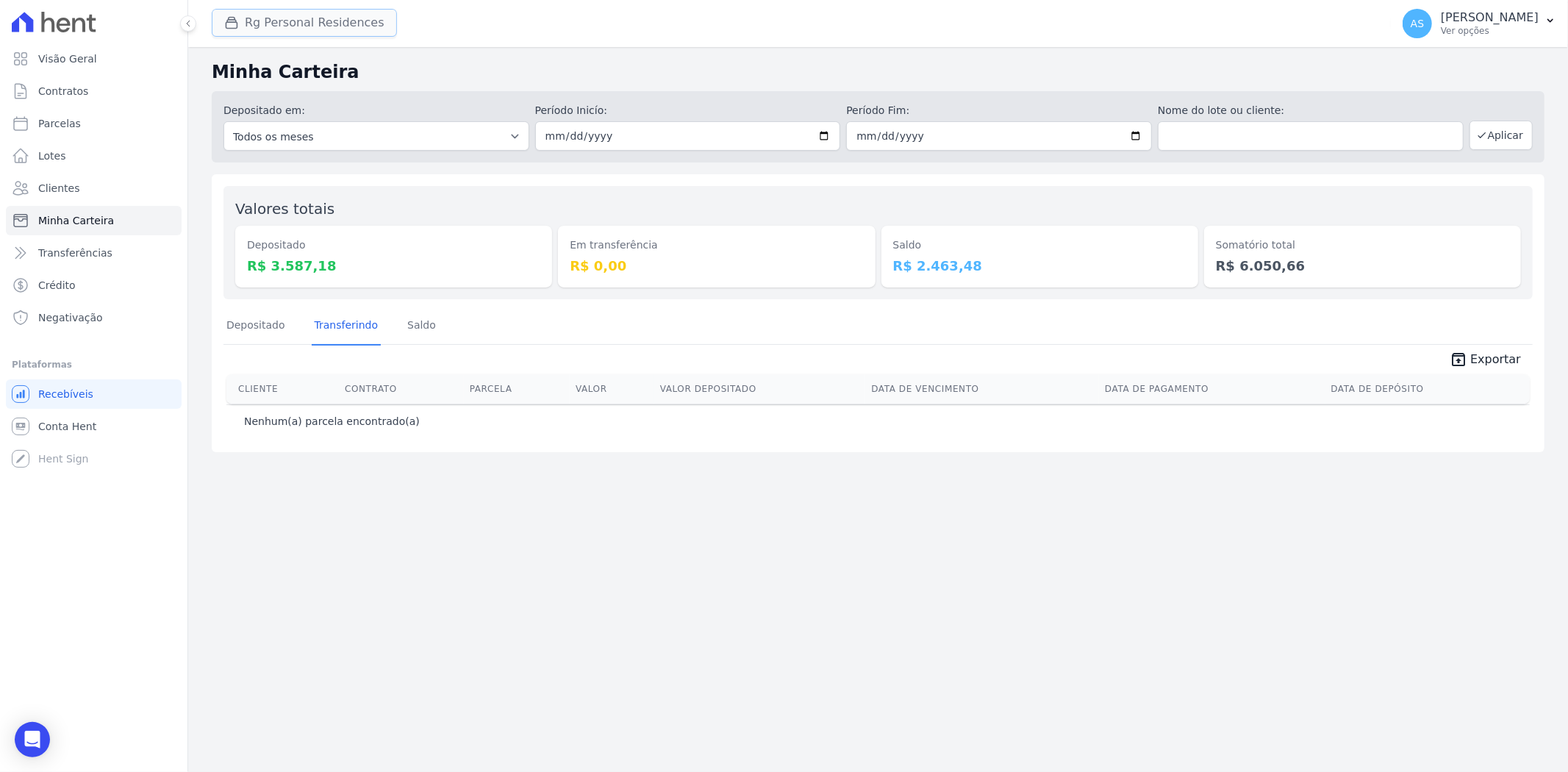
click at [291, 26] on button "Rg Personal Residences" at bounding box center [304, 22] width 186 height 28
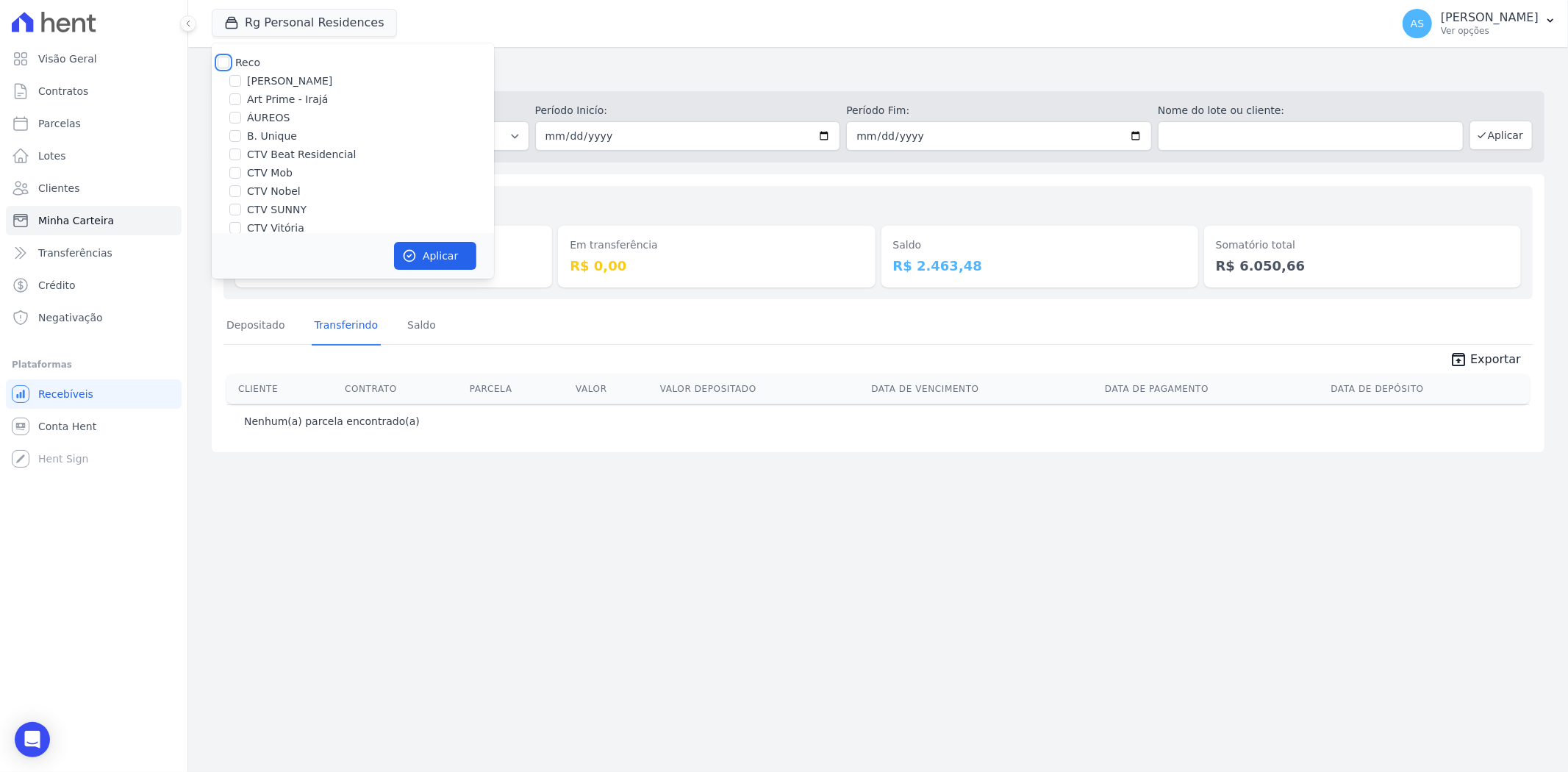
click at [227, 61] on input "Reco" at bounding box center [223, 62] width 12 height 12
checkbox input "true"
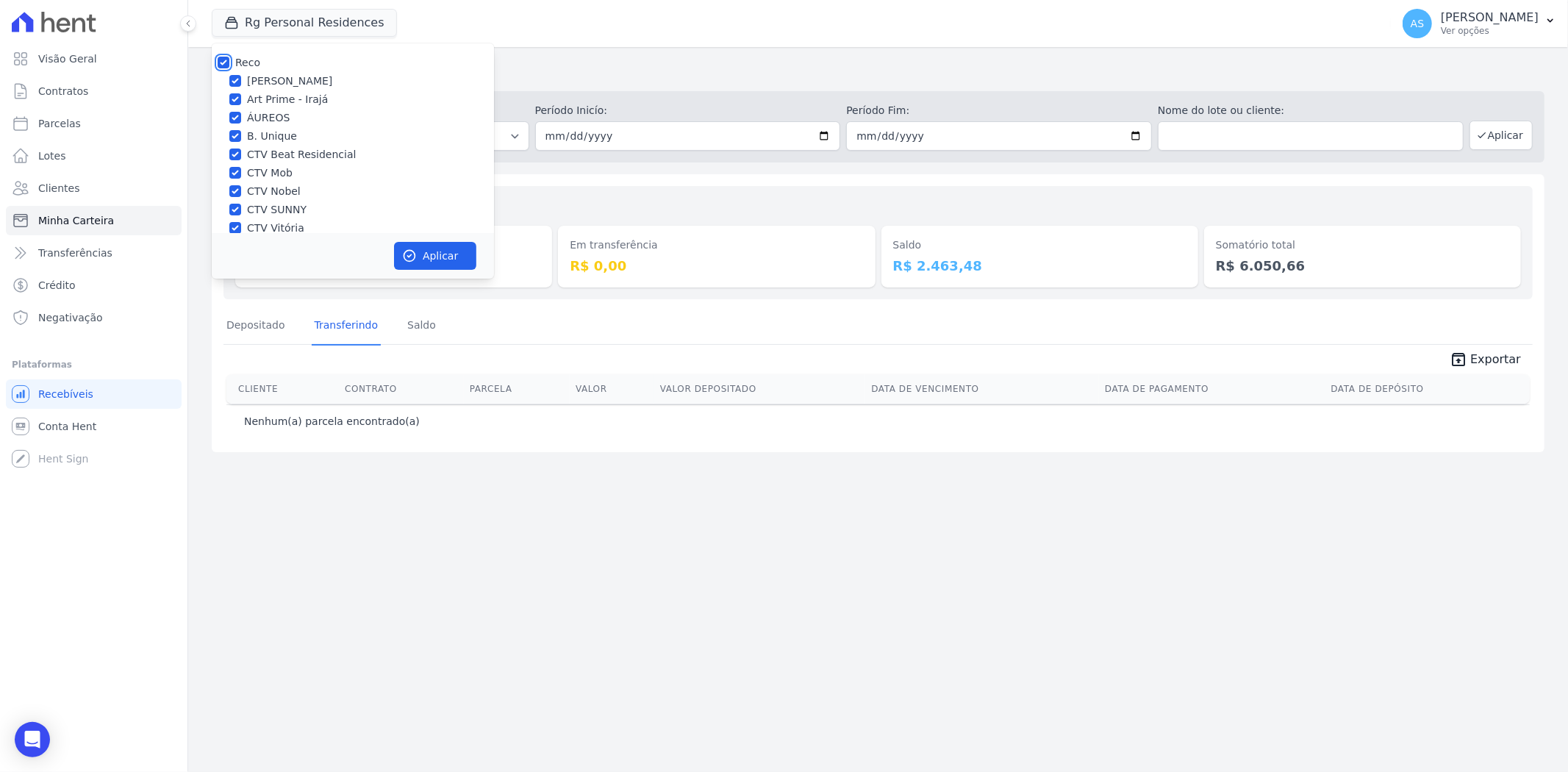
checkbox input "true"
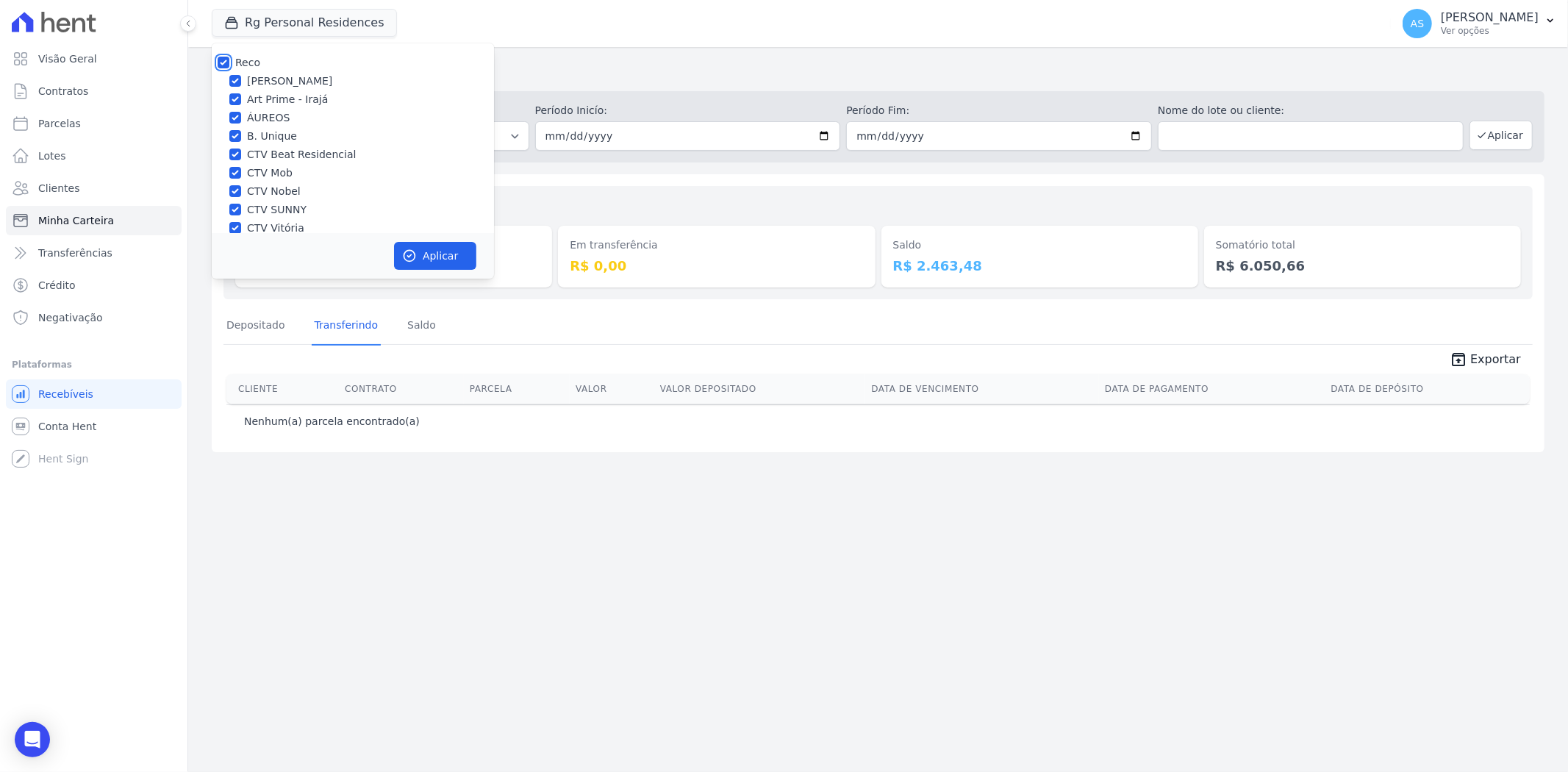
checkbox input "true"
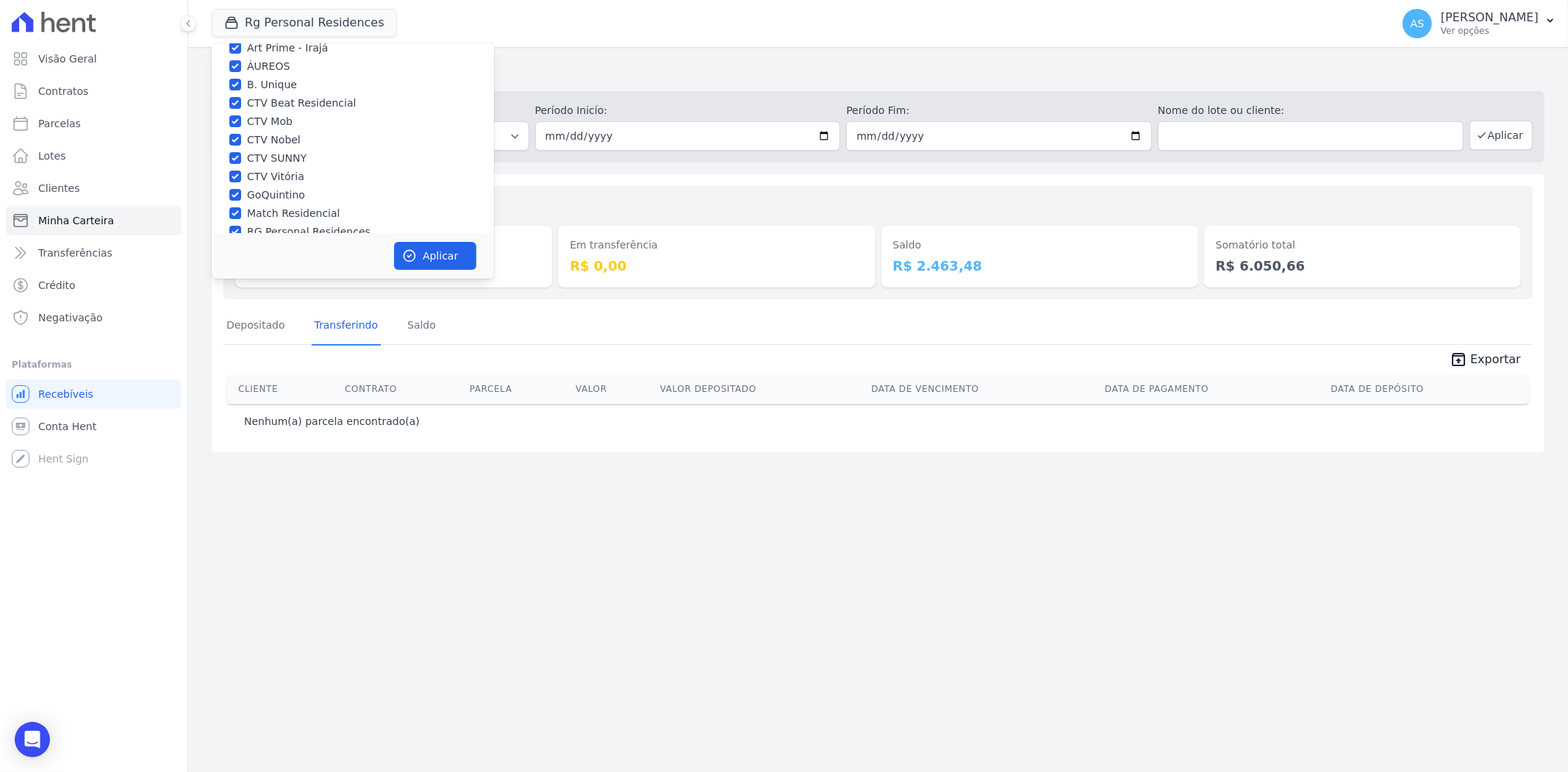
scroll to position [140, 0]
click at [286, 207] on label "Star Residencial Exclusivo - Ghia" at bounding box center [331, 213] width 168 height 15
click at [241, 207] on input "Star Residencial Exclusivo - Ghia" at bounding box center [235, 212] width 12 height 12
checkbox input "true"
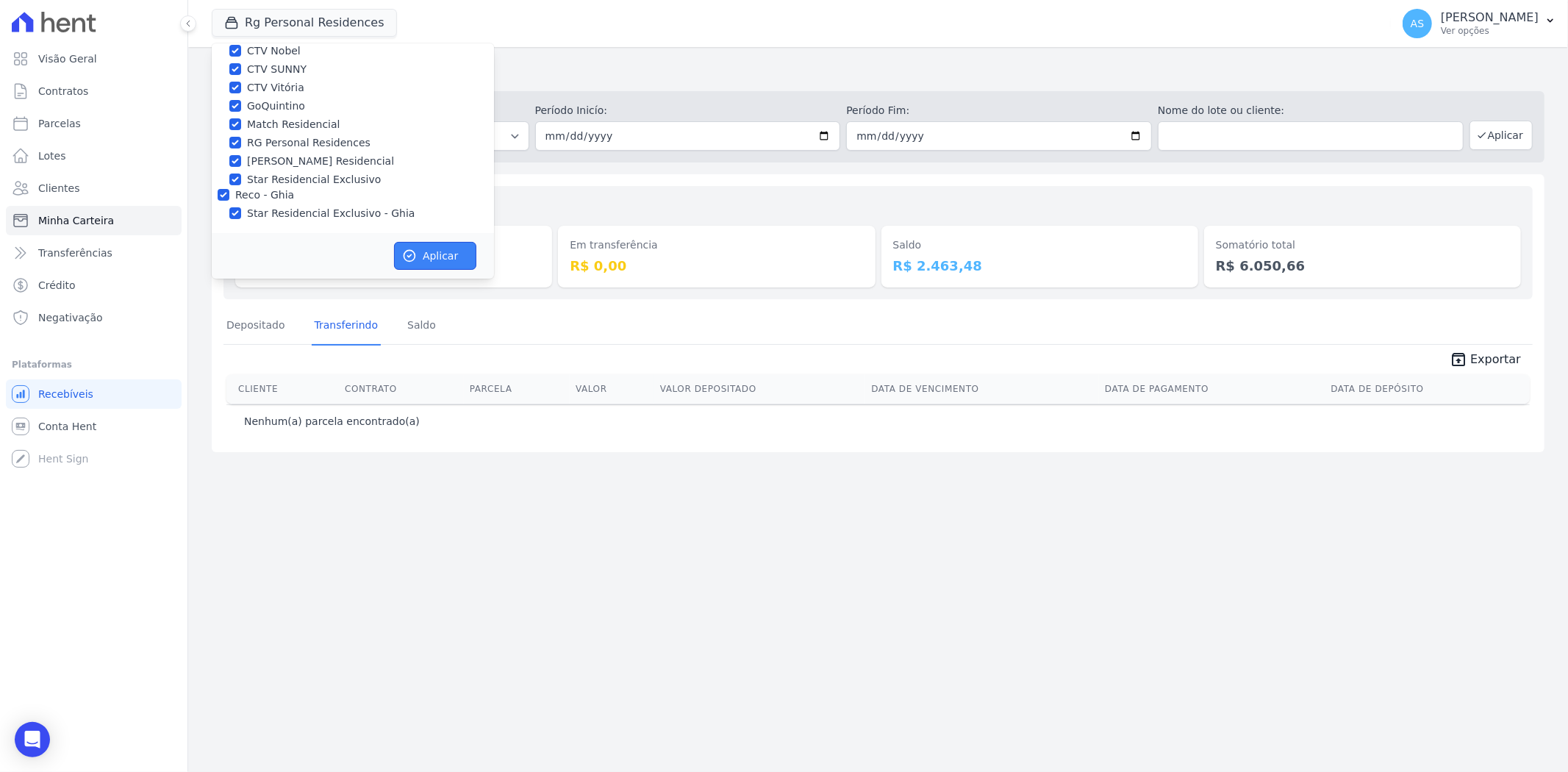
click at [427, 260] on button "Aplicar" at bounding box center [436, 255] width 82 height 28
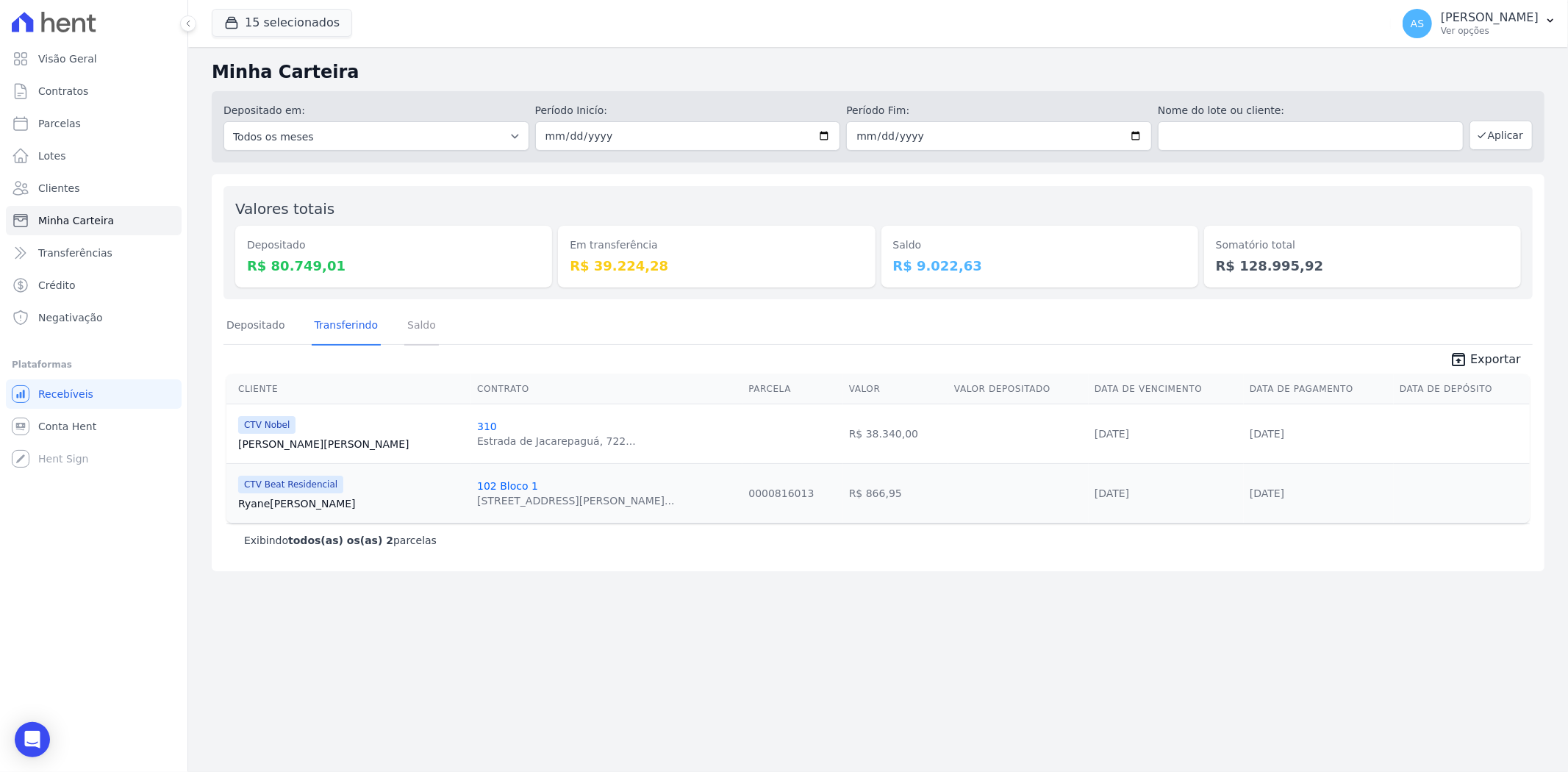
click at [409, 329] on link "Saldo" at bounding box center [421, 326] width 35 height 38
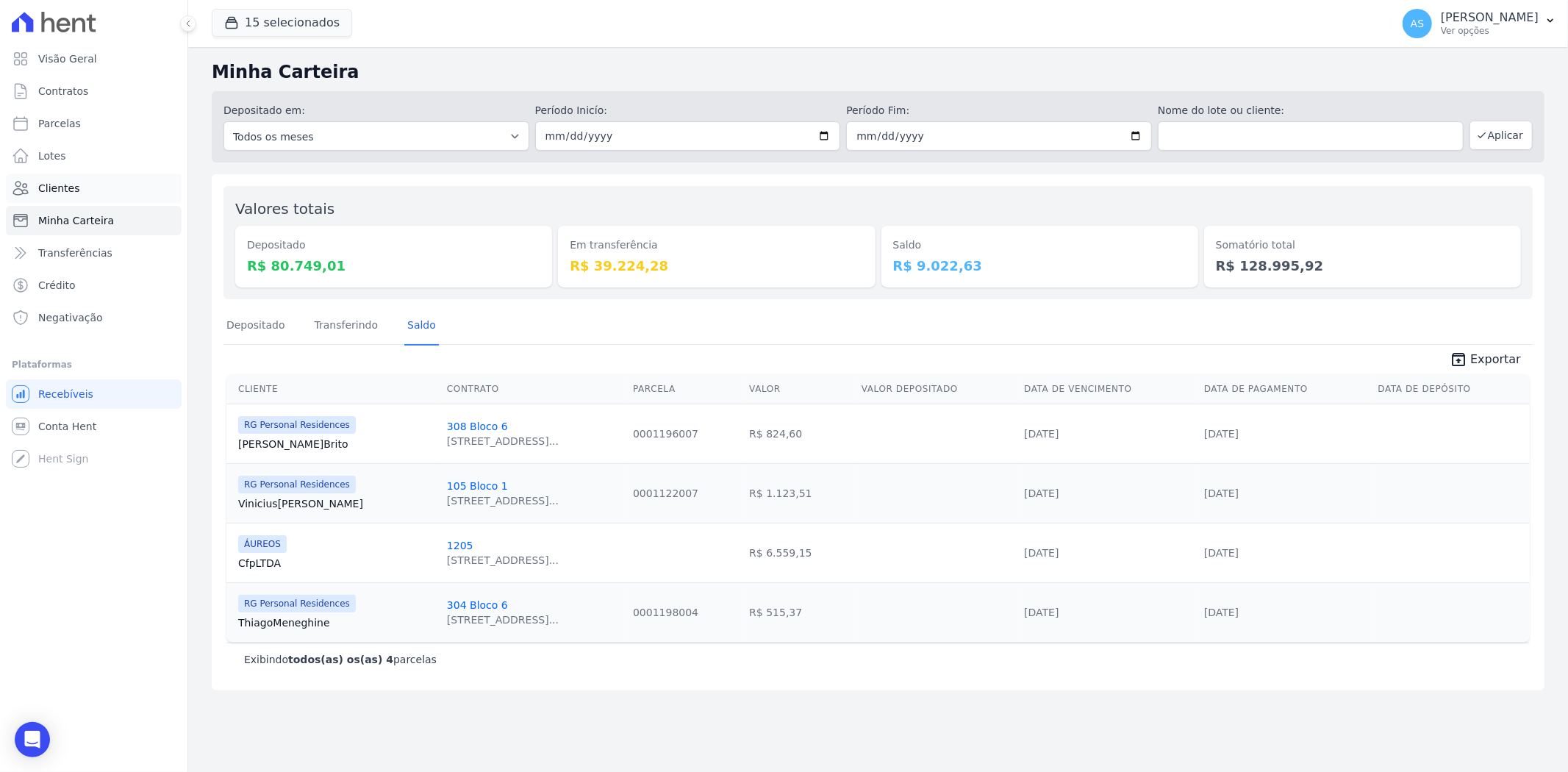
click at [45, 187] on span "Clientes" at bounding box center [59, 188] width 41 height 14
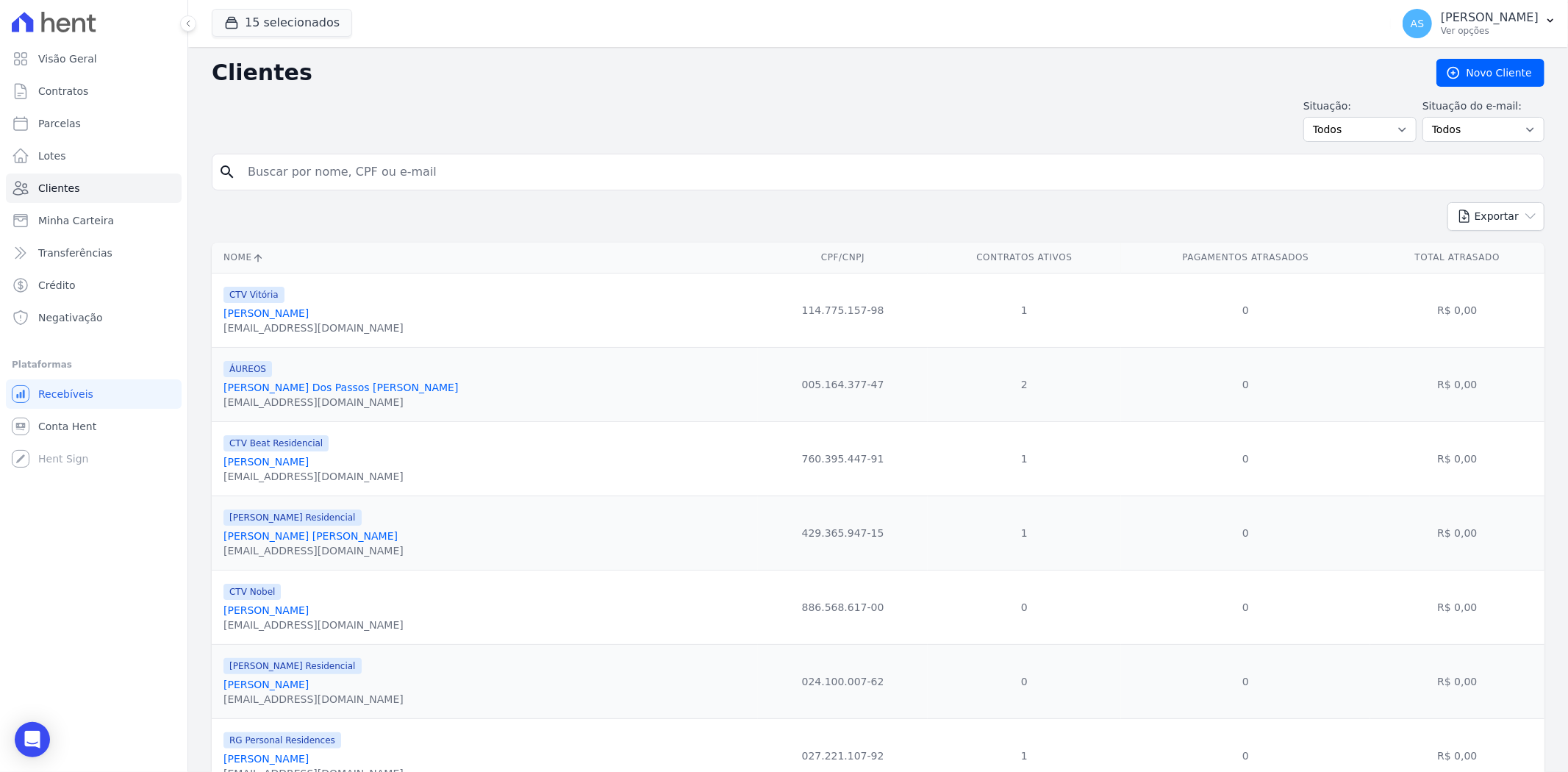
click at [338, 164] on input "search" at bounding box center [889, 171] width 1299 height 29
paste input "Nilcea Barbosa de Magalhães"
type input "Nilcea Barbosa de Magalhães"
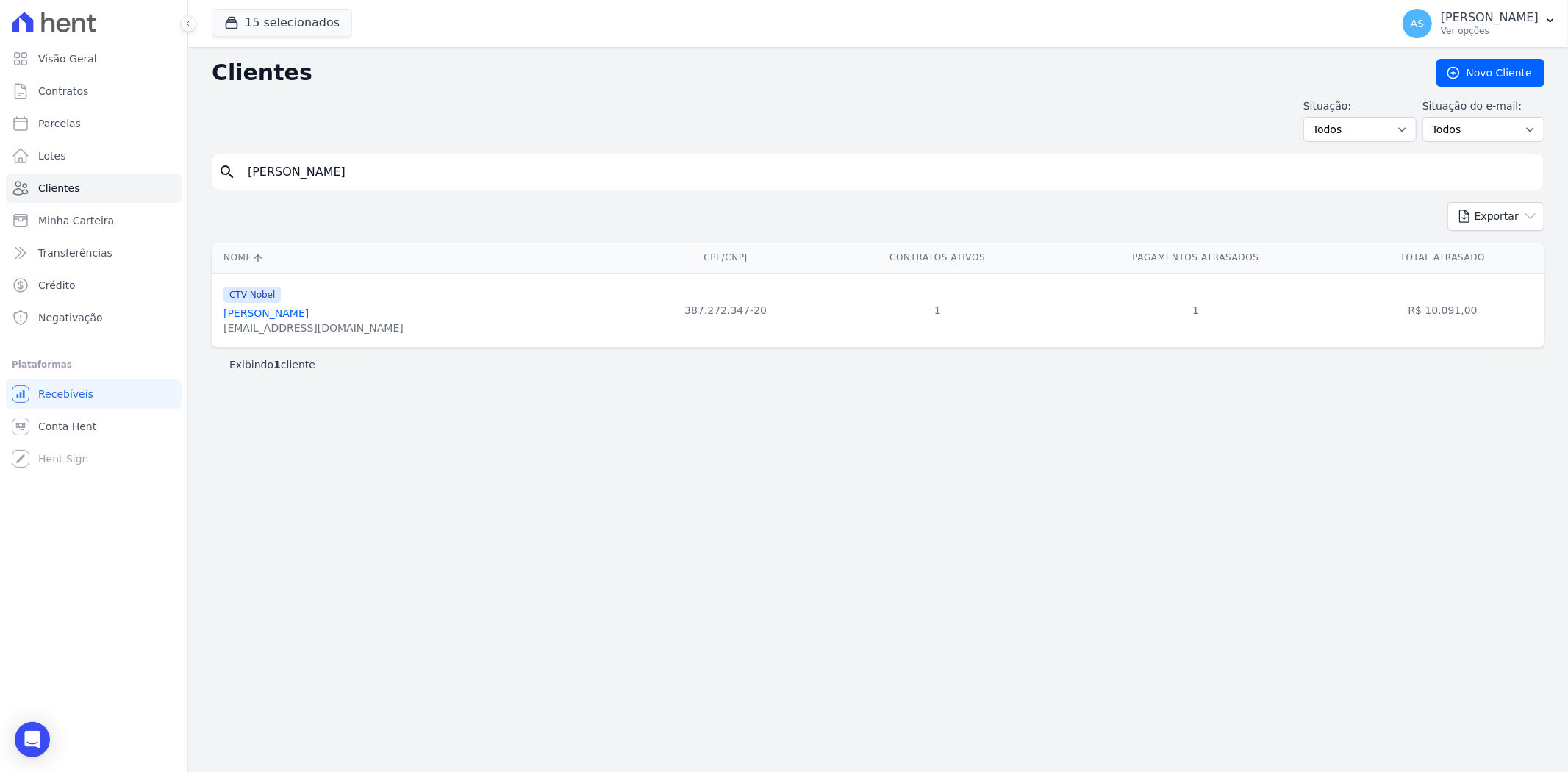
click at [306, 313] on link "Nilcea Barbosa De Magalhães" at bounding box center [266, 312] width 86 height 12
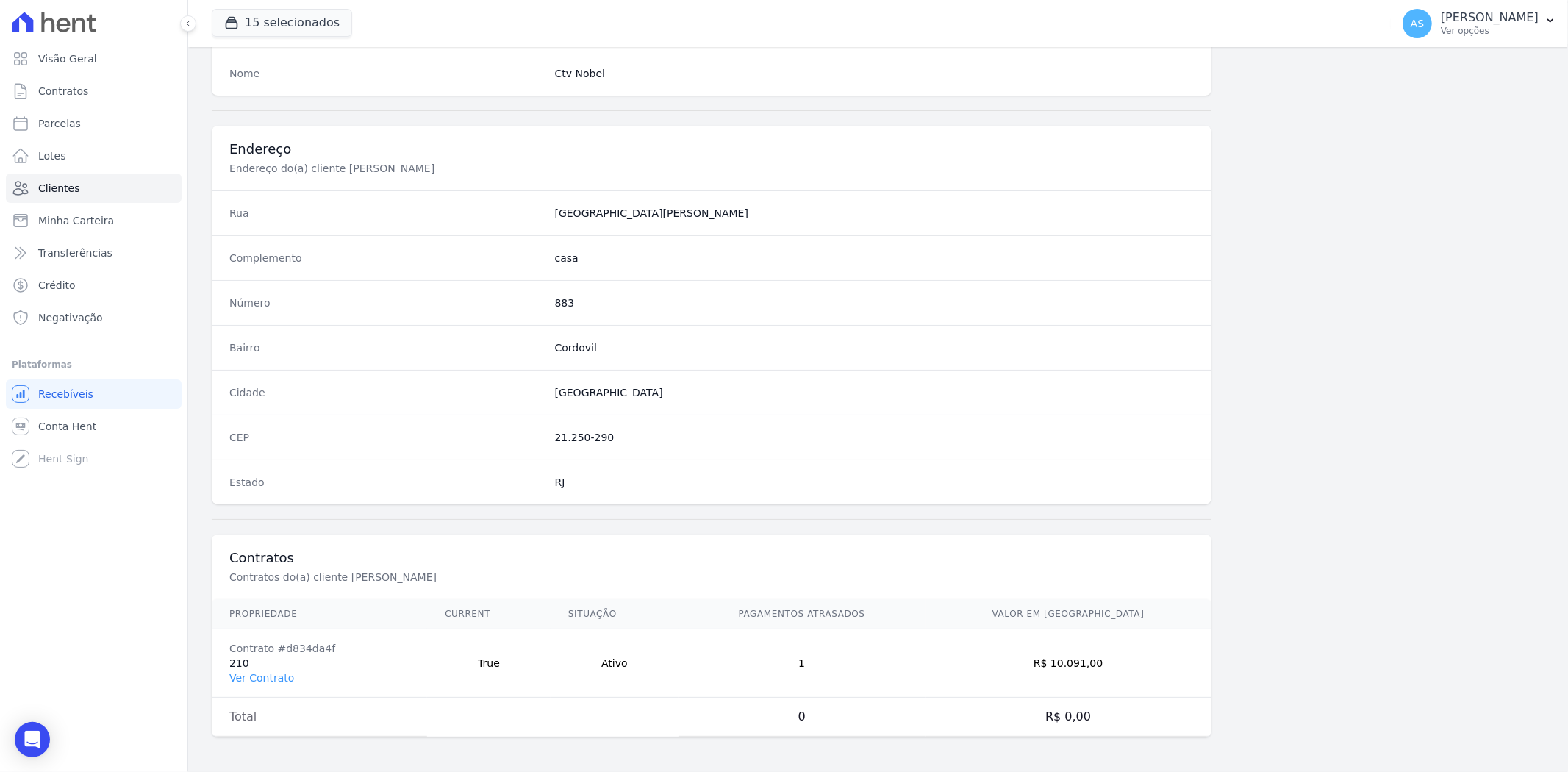
scroll to position [606, 0]
click at [252, 677] on link "Ver Contrato" at bounding box center [261, 677] width 65 height 12
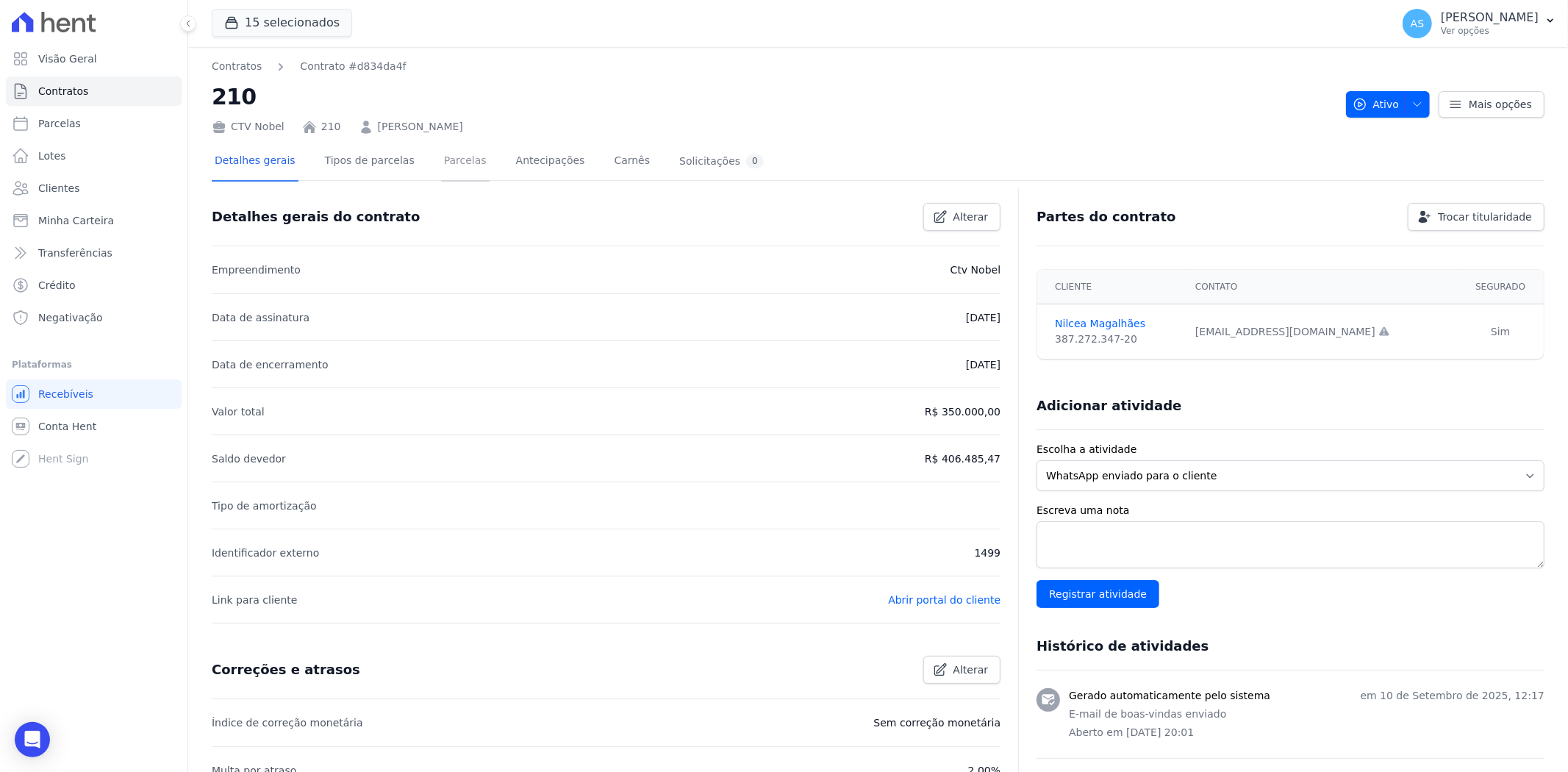
click at [456, 161] on link "Parcelas" at bounding box center [465, 162] width 48 height 39
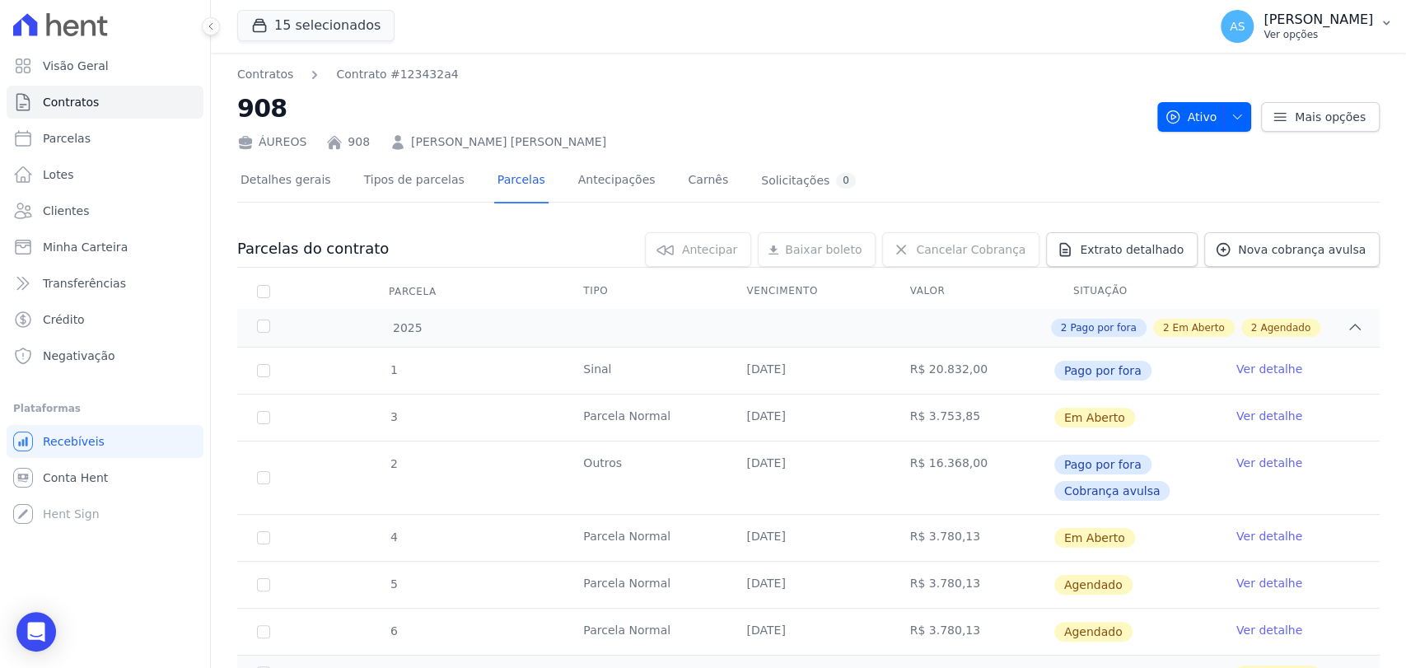
click at [1369, 16] on p "[PERSON_NAME]" at bounding box center [1319, 20] width 110 height 16
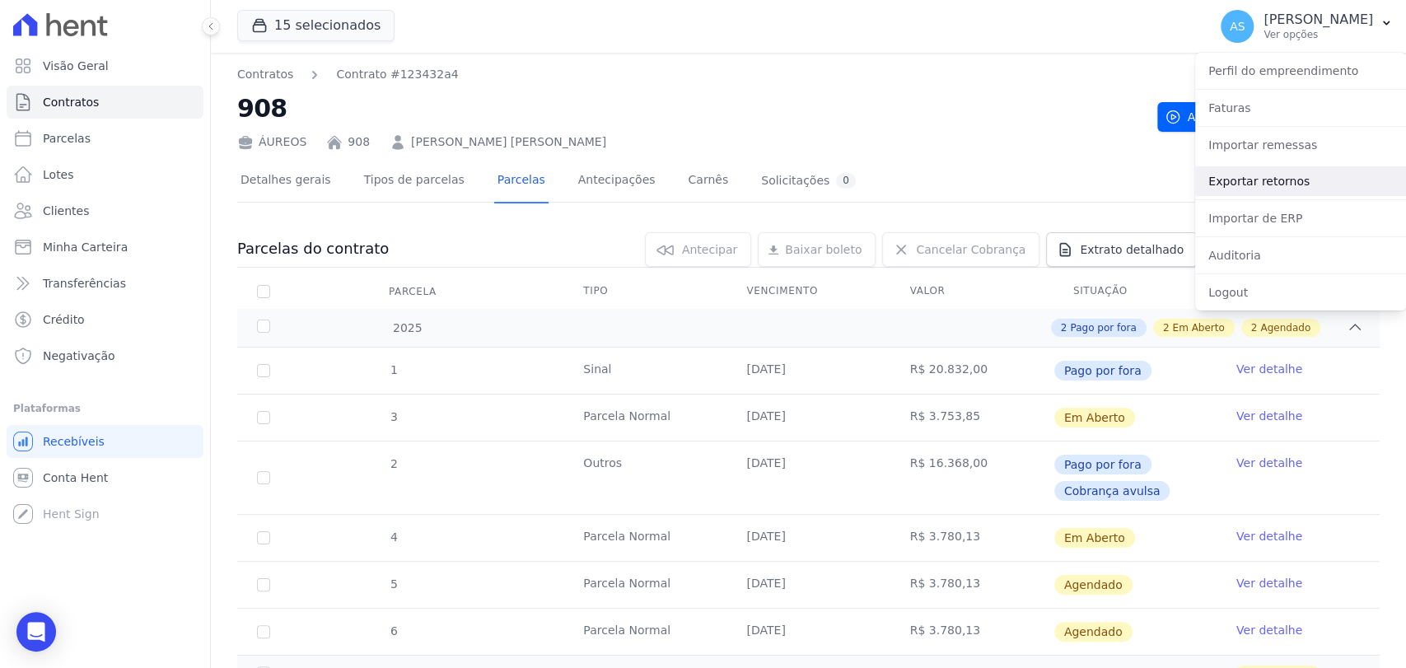
click at [1269, 185] on link "Exportar retornos" at bounding box center [1301, 181] width 211 height 30
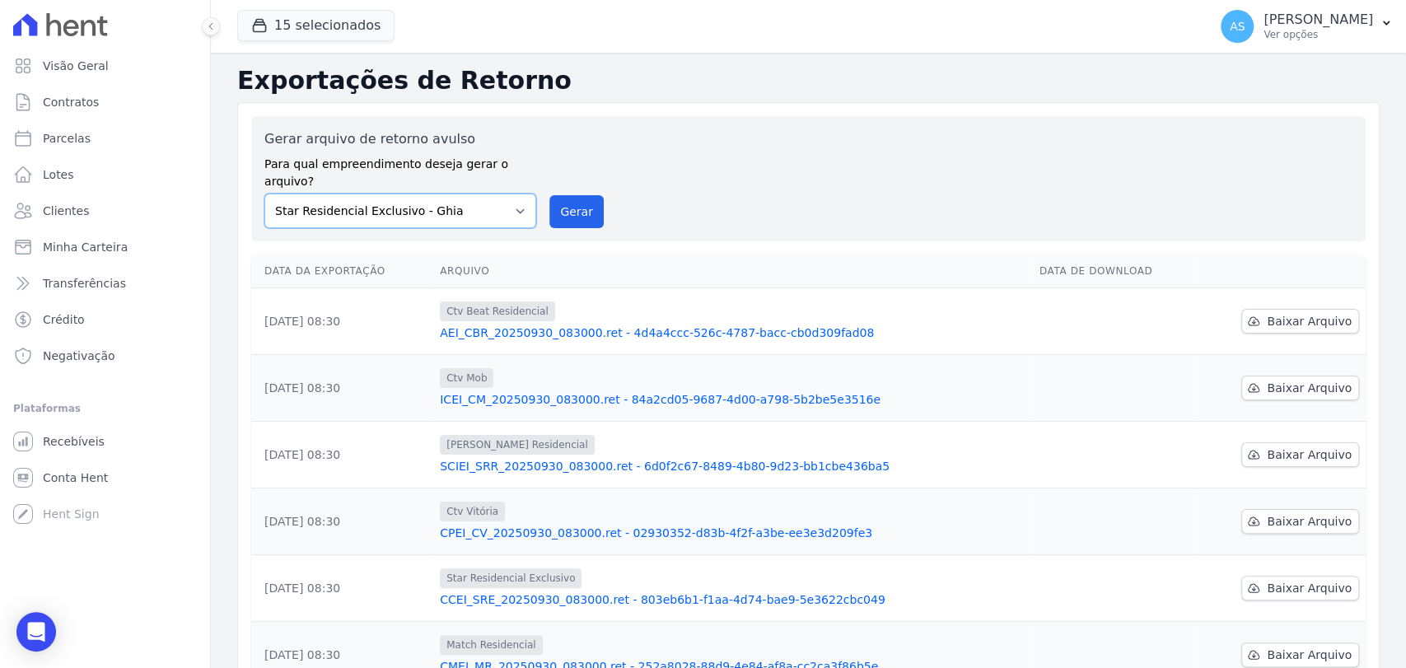
click at [521, 194] on select "Amaré Arpoador Art Prime - Irajá ÁUREOS B. Unique CTV Beat Residencial CTV Mob …" at bounding box center [400, 211] width 272 height 35
select select "07045392-1eb6-4147-b42d-f514e16f5719"
click at [264, 194] on select "Amaré Arpoador Art Prime - Irajá ÁUREOS B. Unique CTV Beat Residencial CTV Mob …" at bounding box center [400, 211] width 272 height 35
drag, startPoint x: 574, startPoint y: 190, endPoint x: 776, endPoint y: 162, distance: 203.7
click at [574, 195] on button "Gerar" at bounding box center [577, 211] width 54 height 33
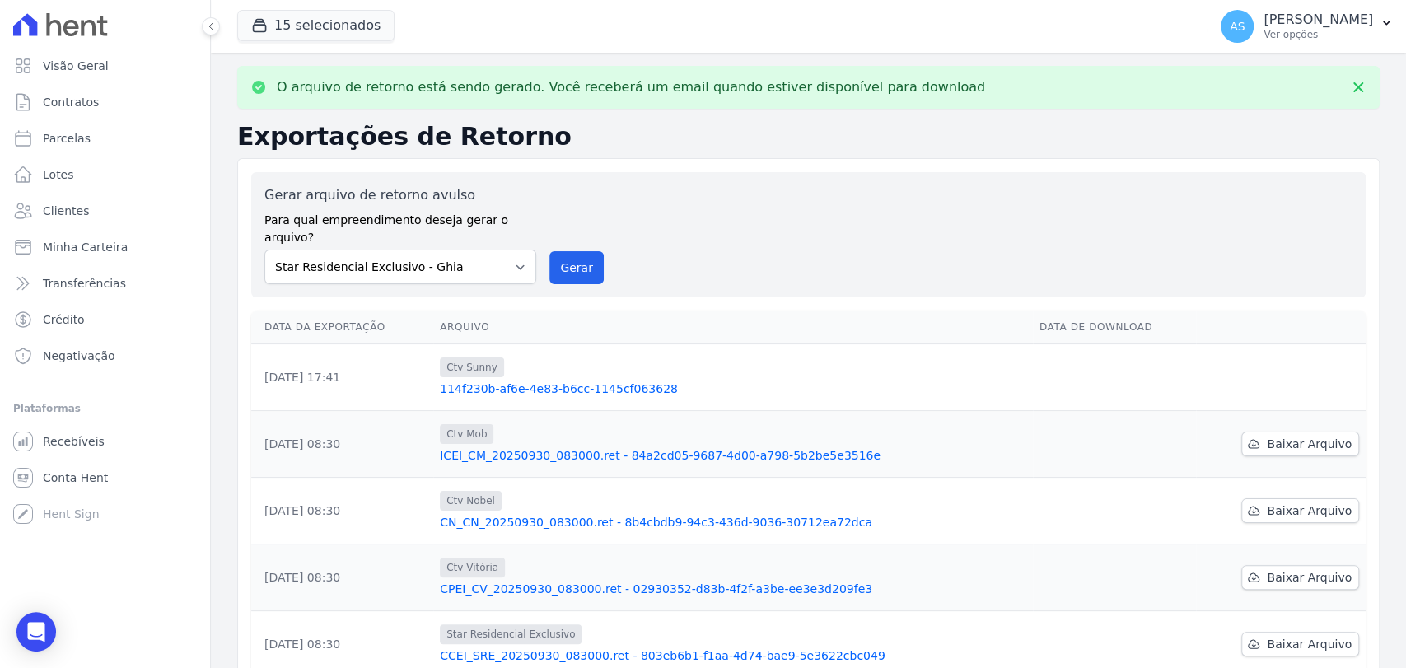
click at [615, 381] on link "114f230b-af6e-4e83-b6cc-1145cf063628" at bounding box center [733, 389] width 587 height 16
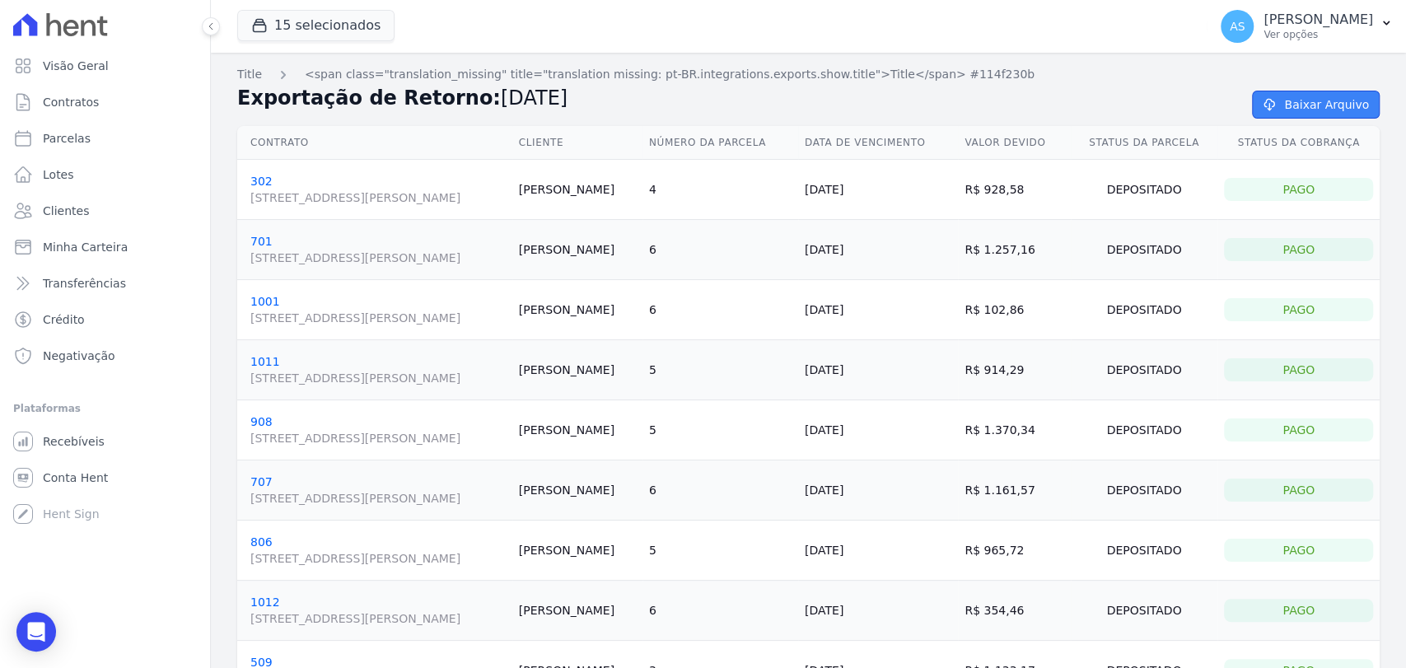
click at [1306, 97] on link "Baixar Arquivo" at bounding box center [1316, 105] width 128 height 28
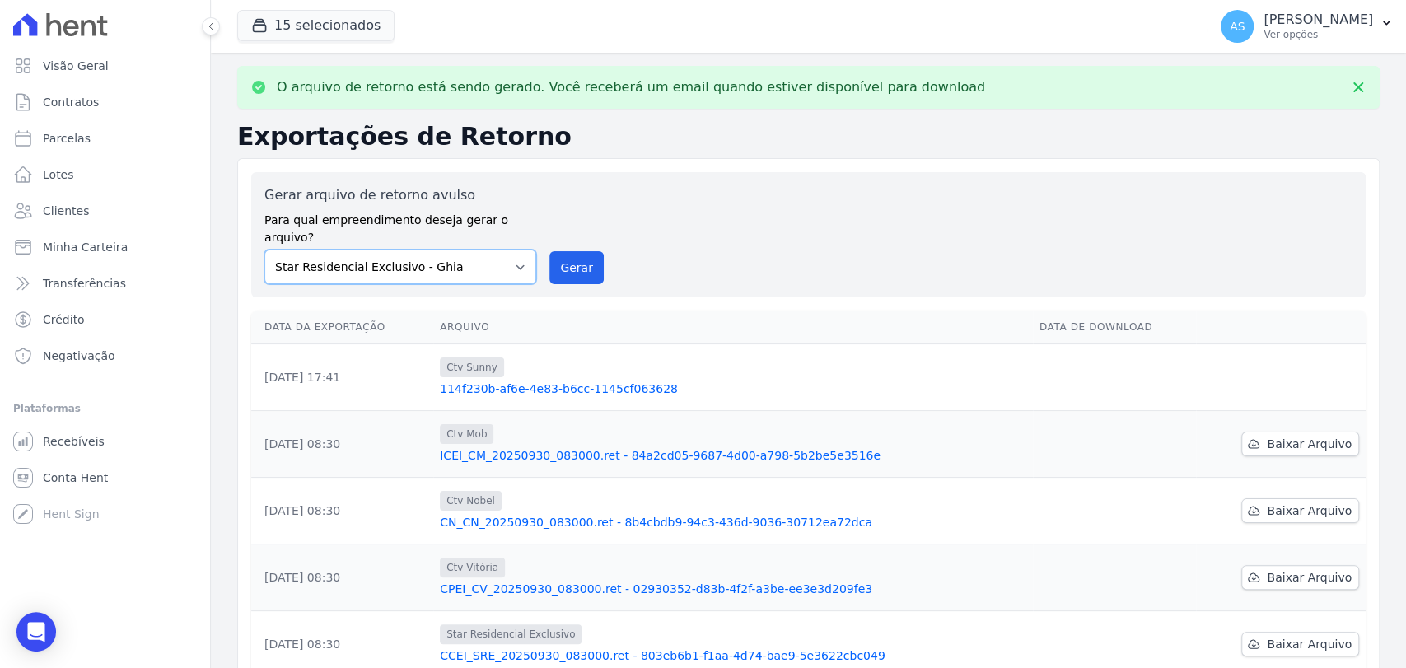
click at [509, 252] on select "Amaré Arpoador Art Prime - Irajá ÁUREOS B. Unique CTV Beat Residencial CTV Mob …" at bounding box center [400, 267] width 272 height 35
select select "07045392-1eb6-4147-b42d-f514e16f5719"
click at [264, 250] on select "Amaré Arpoador Art Prime - Irajá ÁUREOS B. Unique CTV Beat Residencial CTV Mob …" at bounding box center [400, 267] width 272 height 35
click at [278, 25] on button "15 selecionados" at bounding box center [315, 25] width 157 height 31
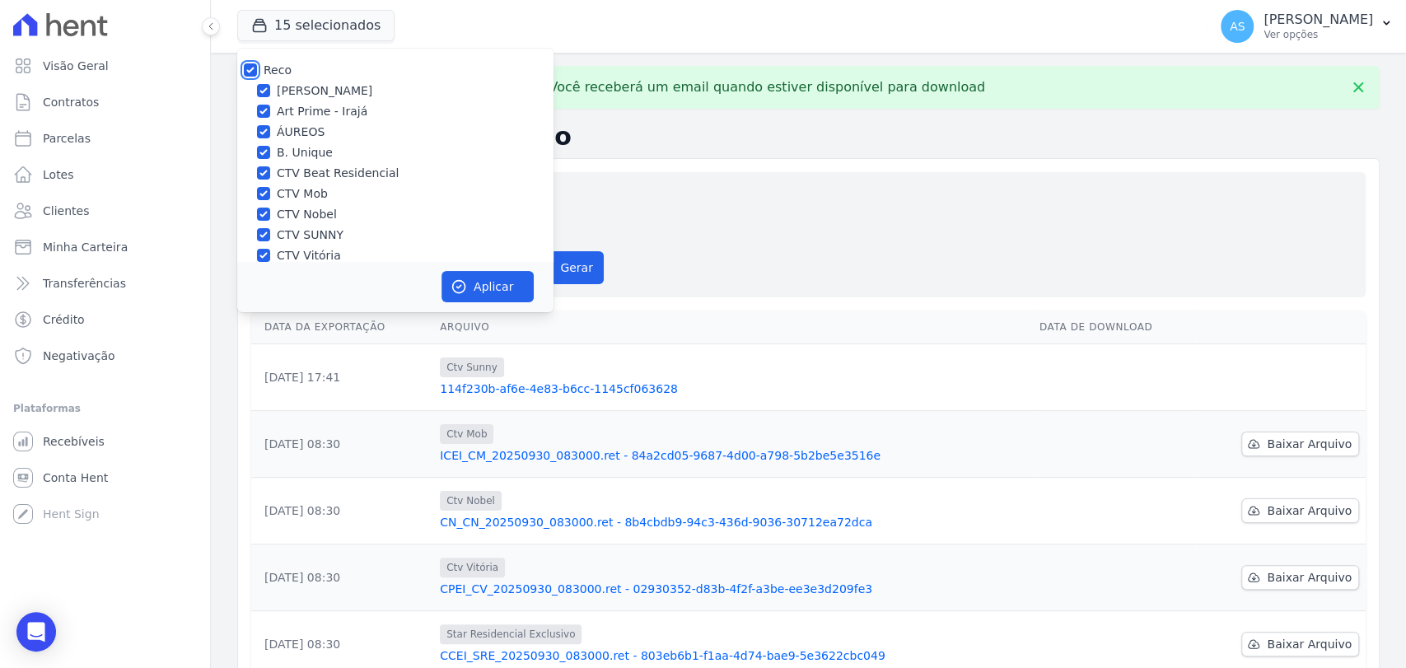
click at [246, 63] on input "Reco" at bounding box center [250, 69] width 13 height 13
checkbox input "false"
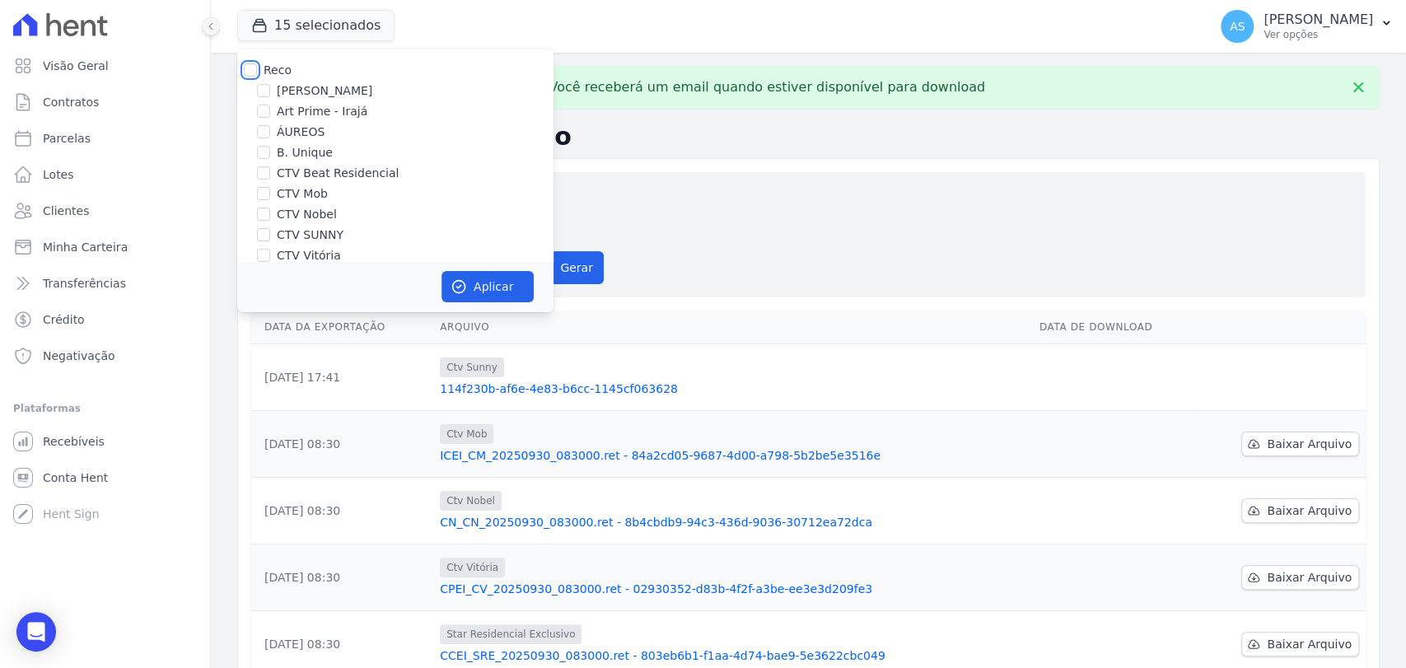
checkbox input "false"
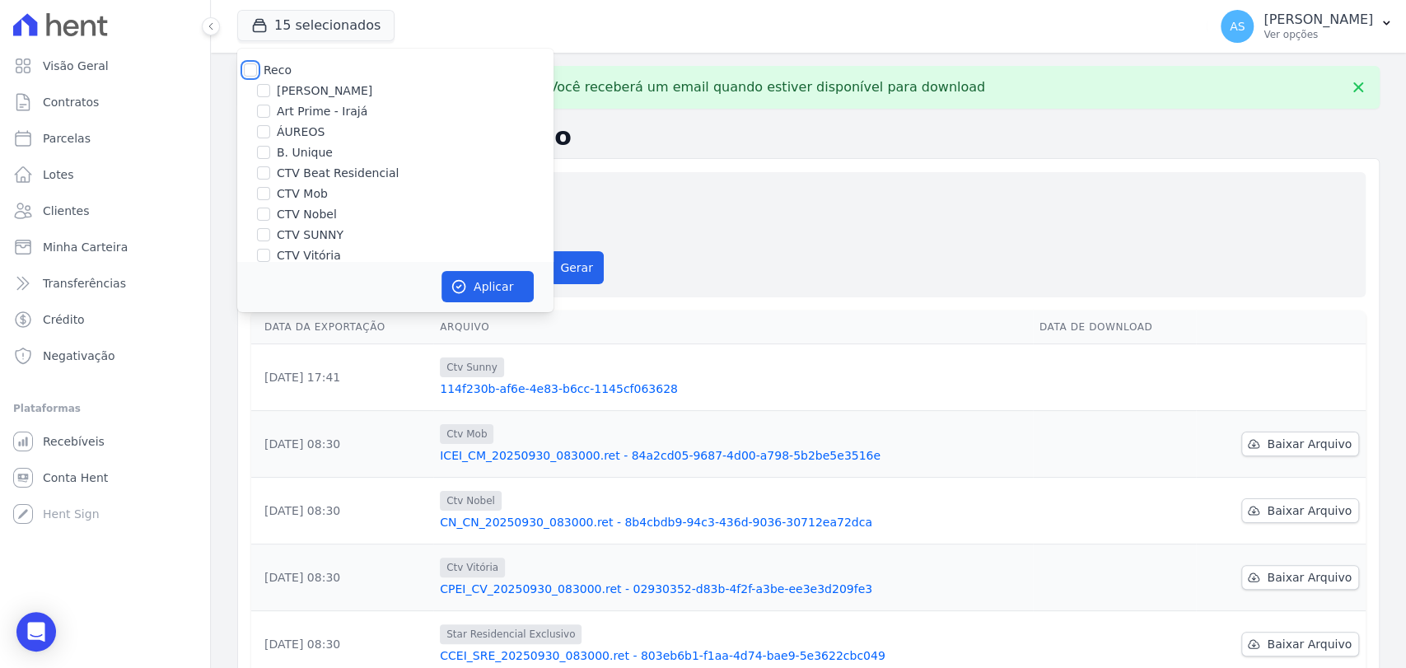
checkbox input "false"
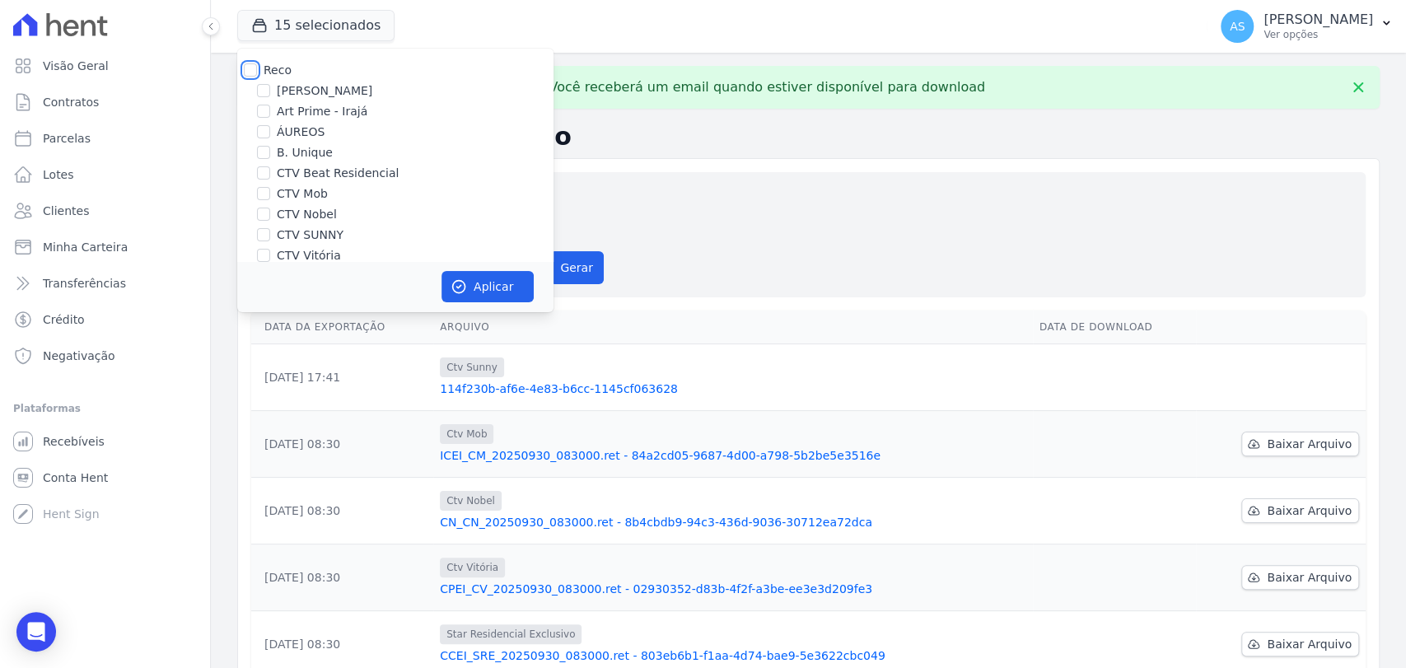
checkbox input "false"
click at [311, 247] on label "CTV Vitória" at bounding box center [309, 255] width 64 height 17
click at [270, 249] on input "CTV Vitória" at bounding box center [263, 255] width 13 height 13
checkbox input "true"
click at [311, 227] on label "CTV SUNNY" at bounding box center [310, 235] width 67 height 17
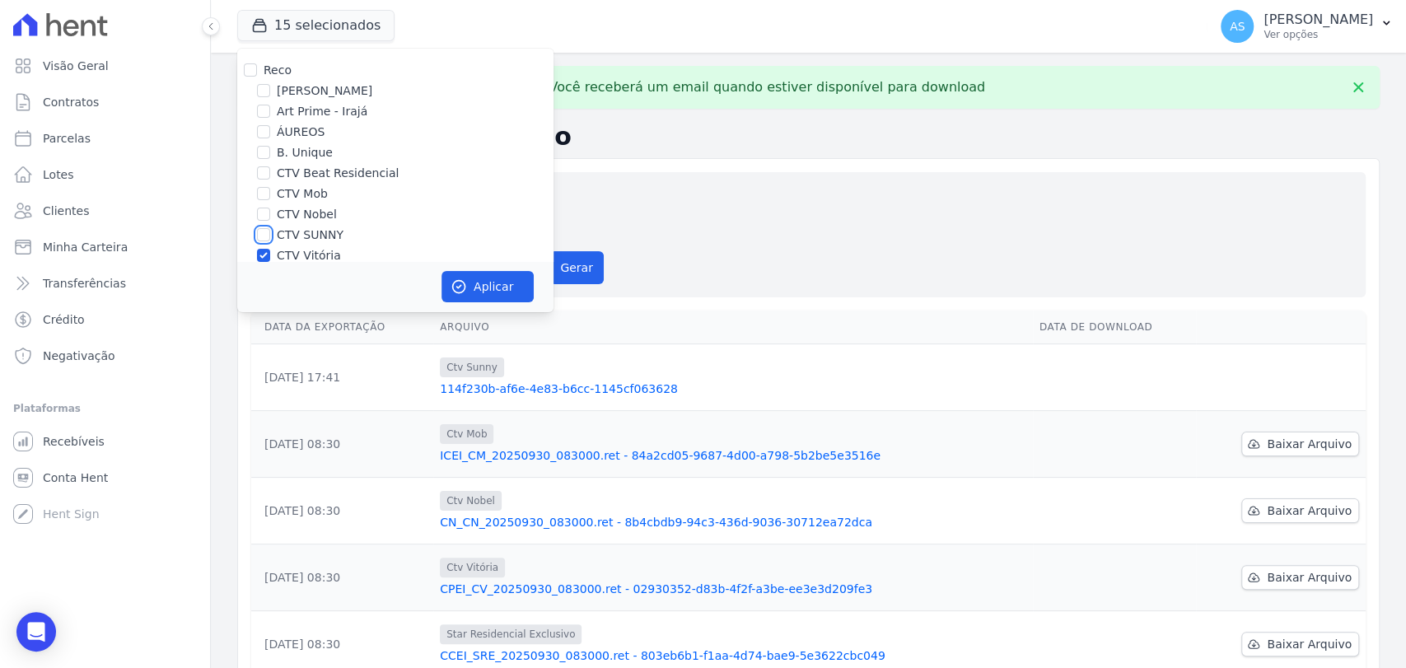
click at [270, 228] on input "CTV SUNNY" at bounding box center [263, 234] width 13 height 13
checkbox input "true"
click at [302, 247] on label "CTV Vitória" at bounding box center [309, 255] width 64 height 17
click at [270, 249] on input "CTV Vitória" at bounding box center [263, 255] width 13 height 13
checkbox input "false"
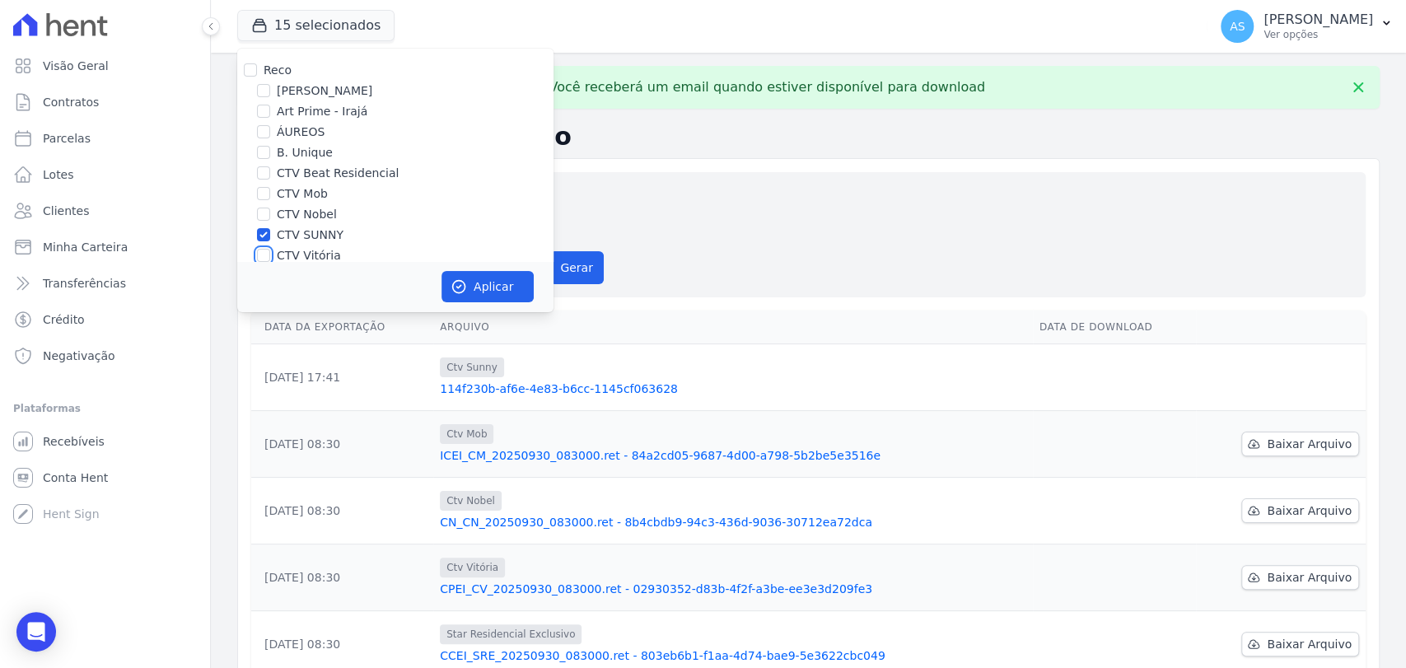
scroll to position [157, 0]
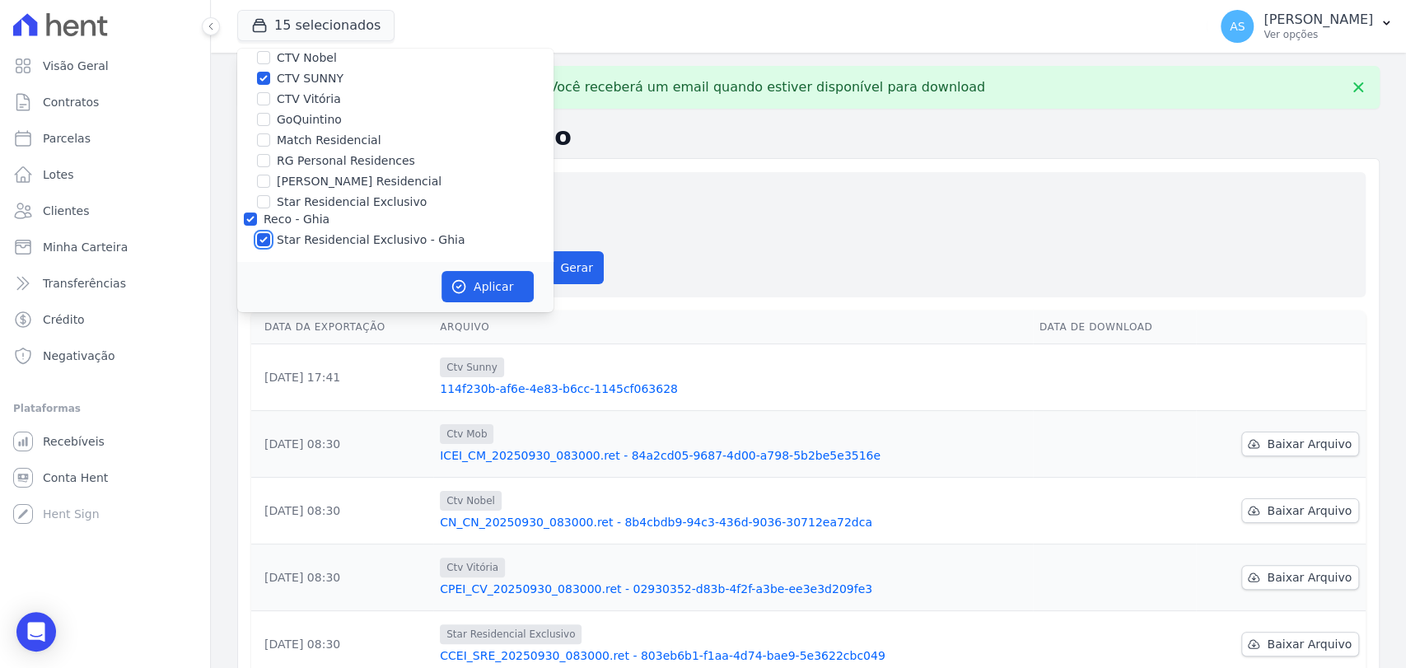
click at [258, 242] on input "Star Residencial Exclusivo - Ghia" at bounding box center [263, 239] width 13 height 13
checkbox input "false"
click at [486, 285] on button "Aplicar" at bounding box center [488, 286] width 92 height 31
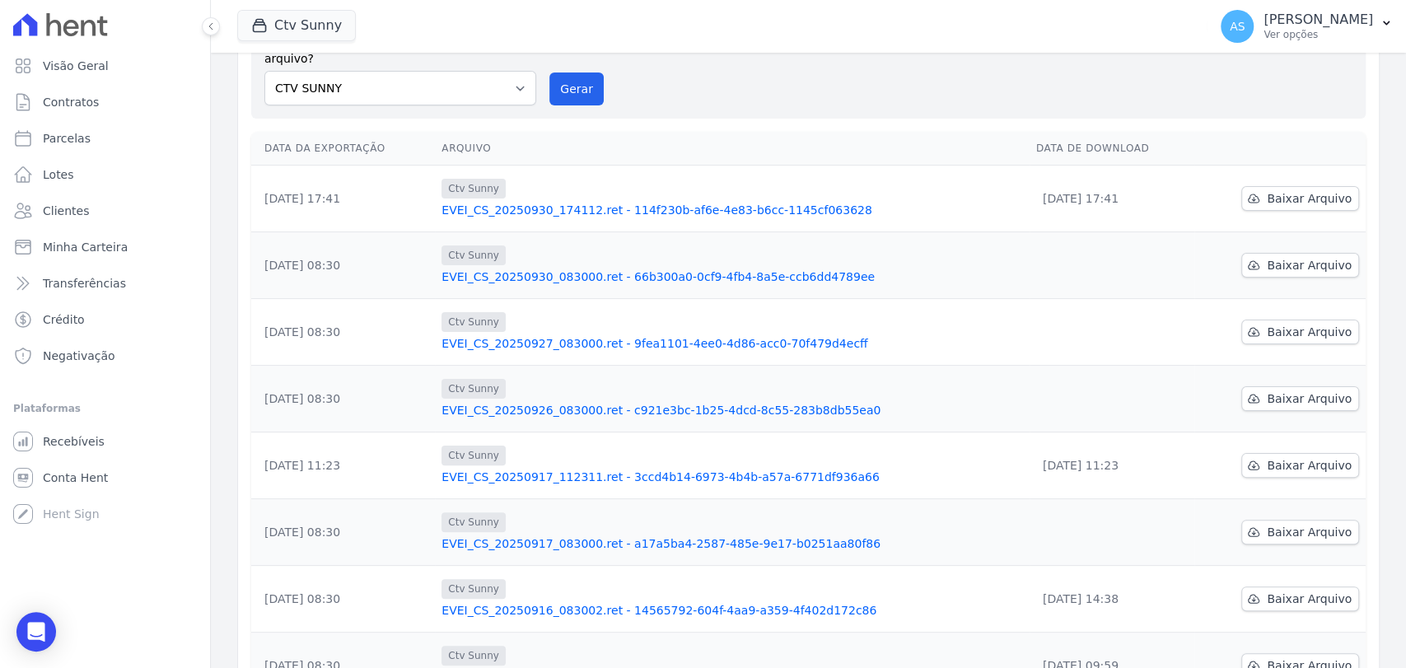
scroll to position [91, 0]
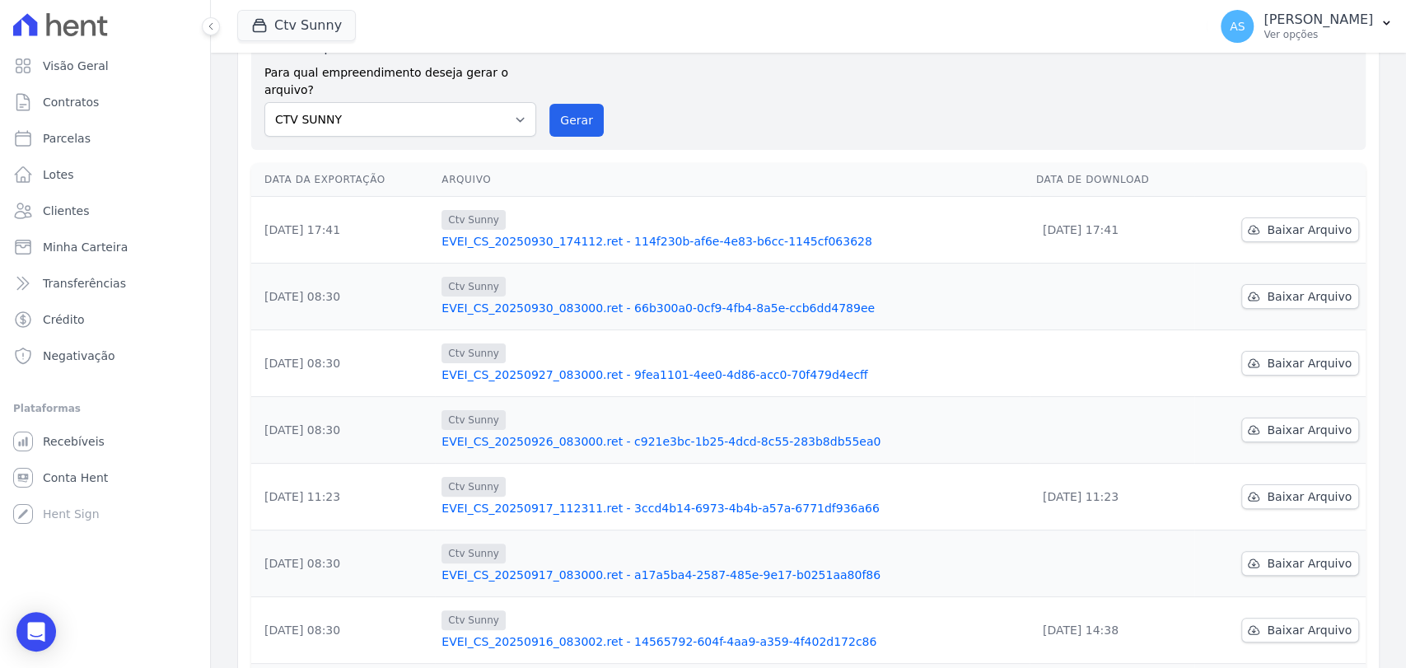
click at [692, 300] on link "EVEI_CS_20250930_083000.ret - 66b300a0-0cf9-4fb4-8a5e-ccb6dd4789ee" at bounding box center [733, 308] width 582 height 16
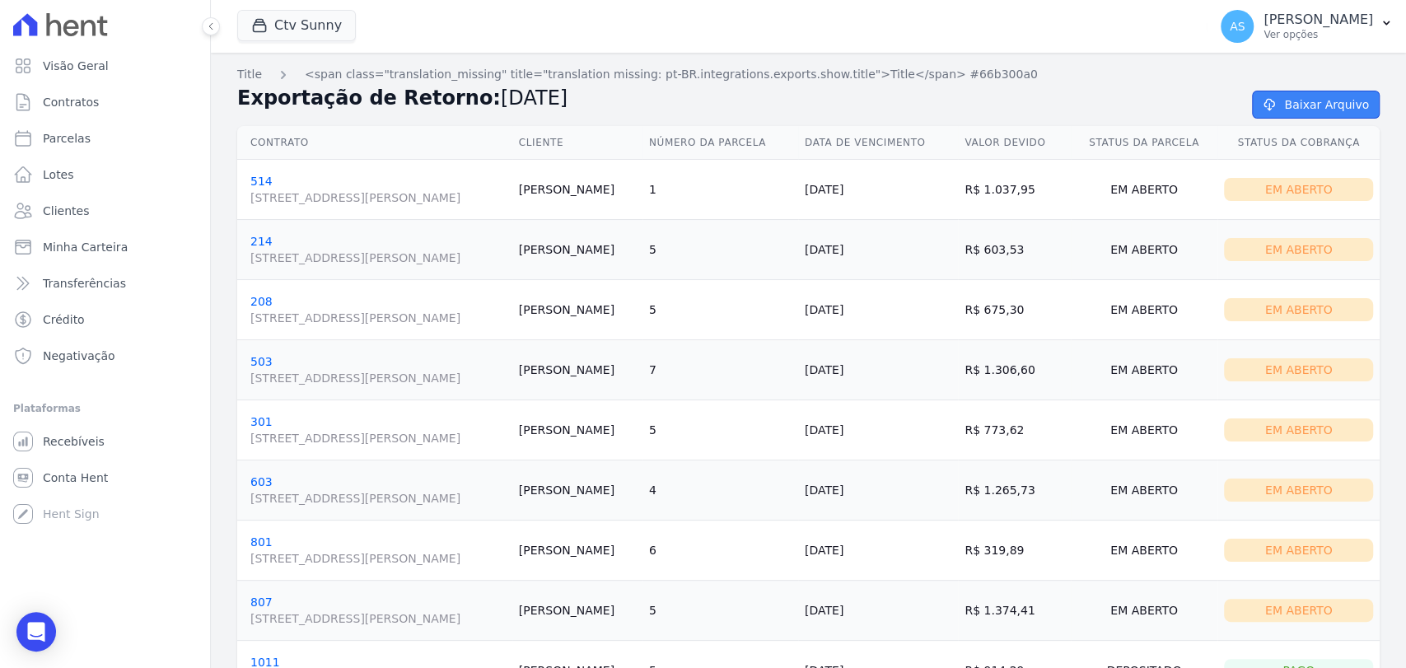
click at [1288, 110] on link "Baixar Arquivo" at bounding box center [1316, 105] width 128 height 28
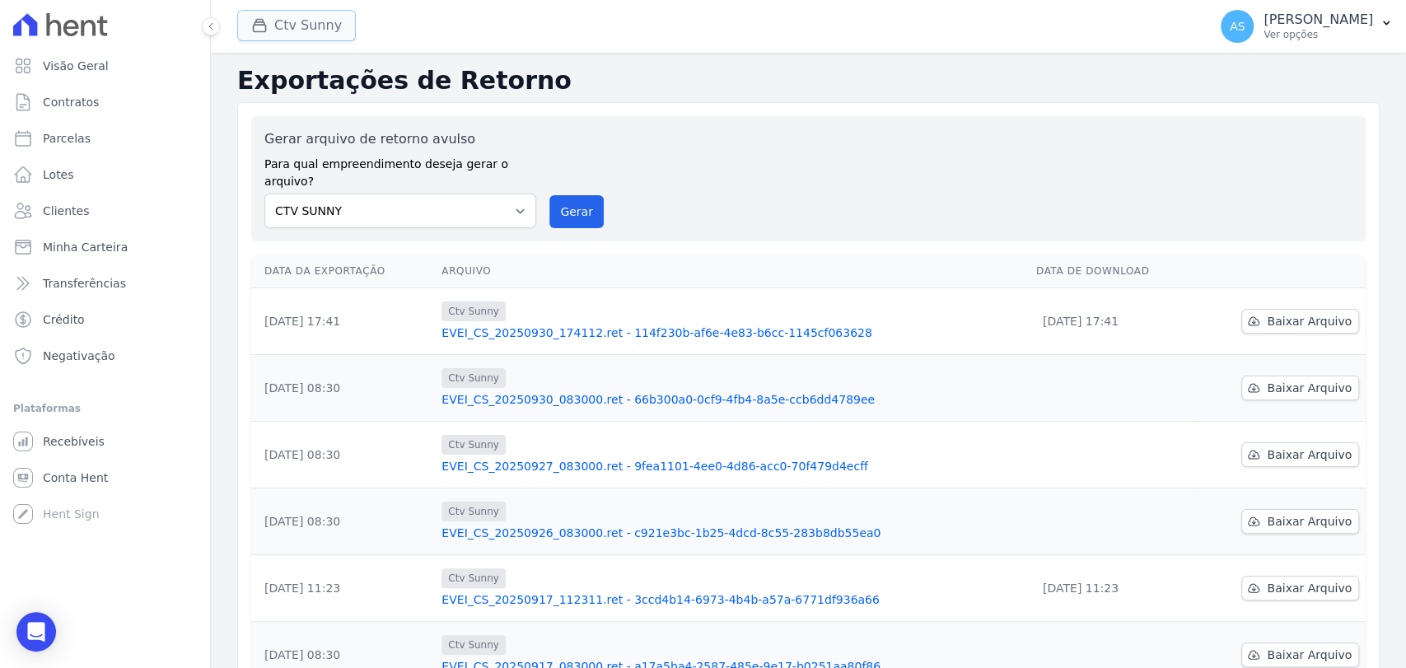
click at [321, 15] on button "Ctv Sunny" at bounding box center [296, 25] width 119 height 31
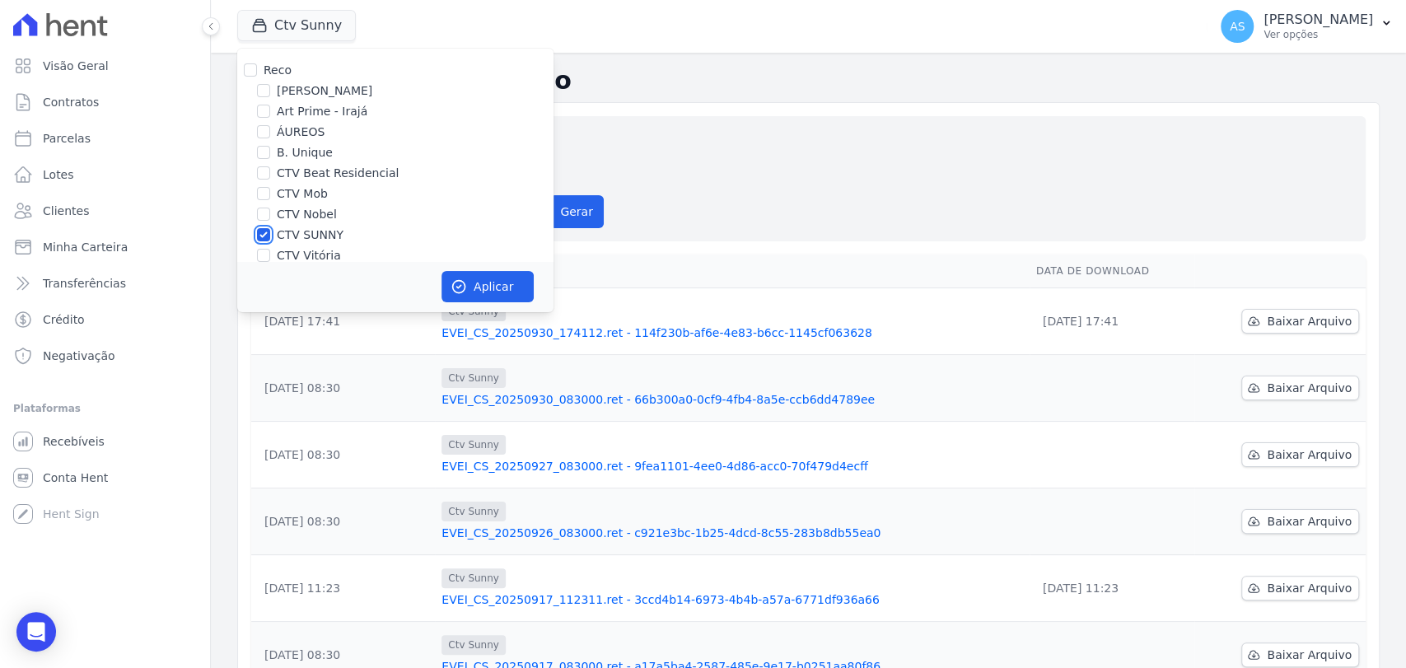
click at [263, 232] on input "CTV SUNNY" at bounding box center [263, 234] width 13 height 13
checkbox input "false"
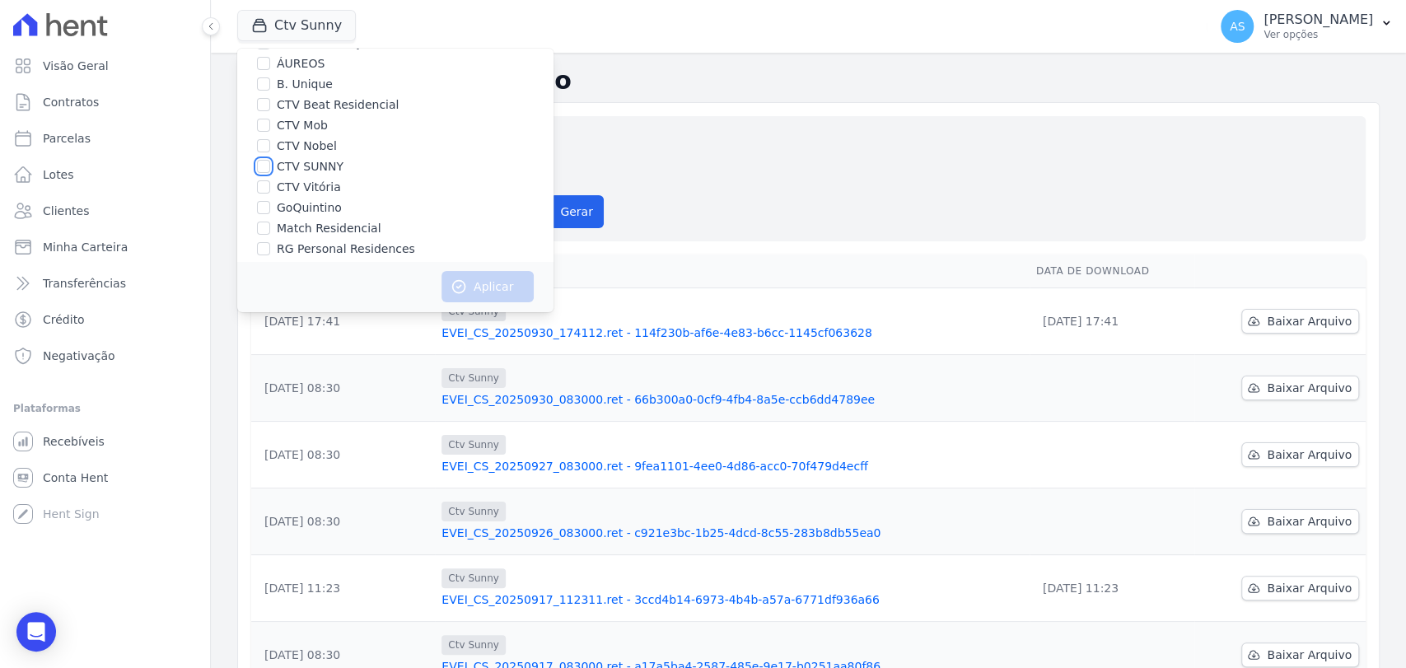
scroll to position [157, 0]
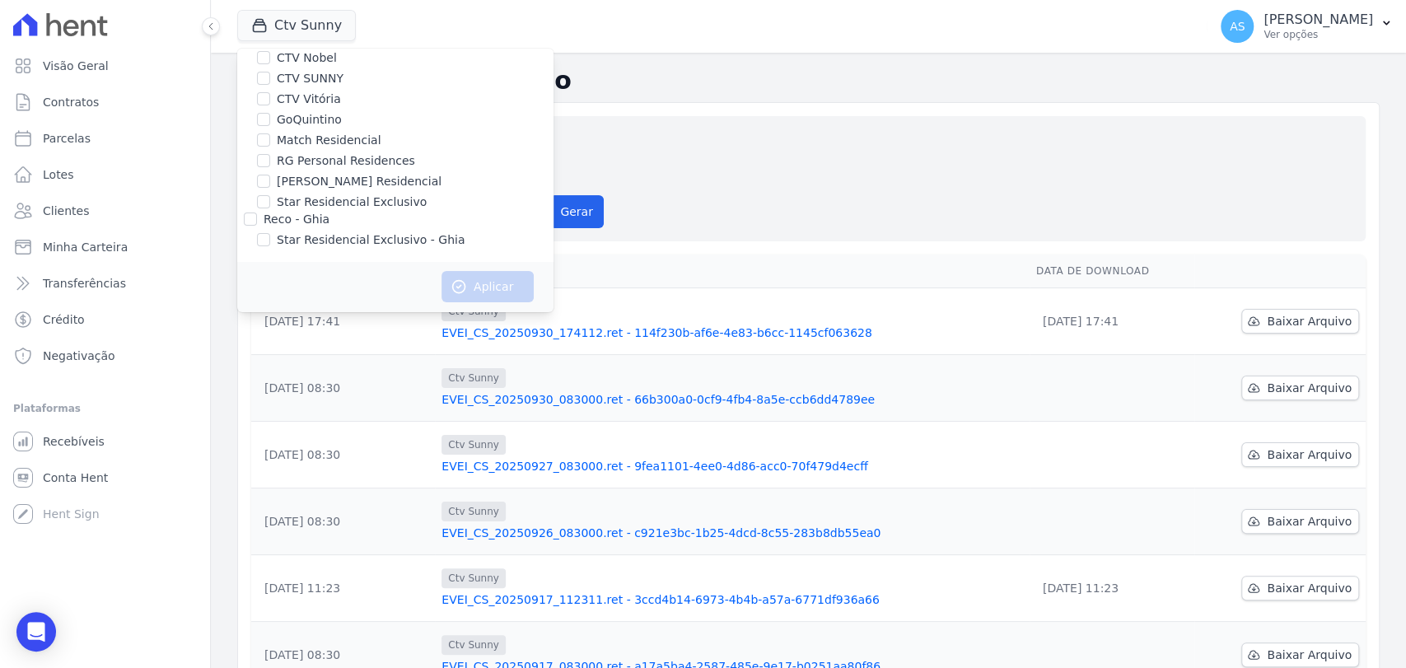
click at [310, 96] on label "CTV Vitória" at bounding box center [309, 99] width 64 height 17
click at [270, 96] on input "CTV Vitória" at bounding box center [263, 98] width 13 height 13
checkbox input "true"
click at [467, 289] on button "Aplicar" at bounding box center [488, 286] width 92 height 31
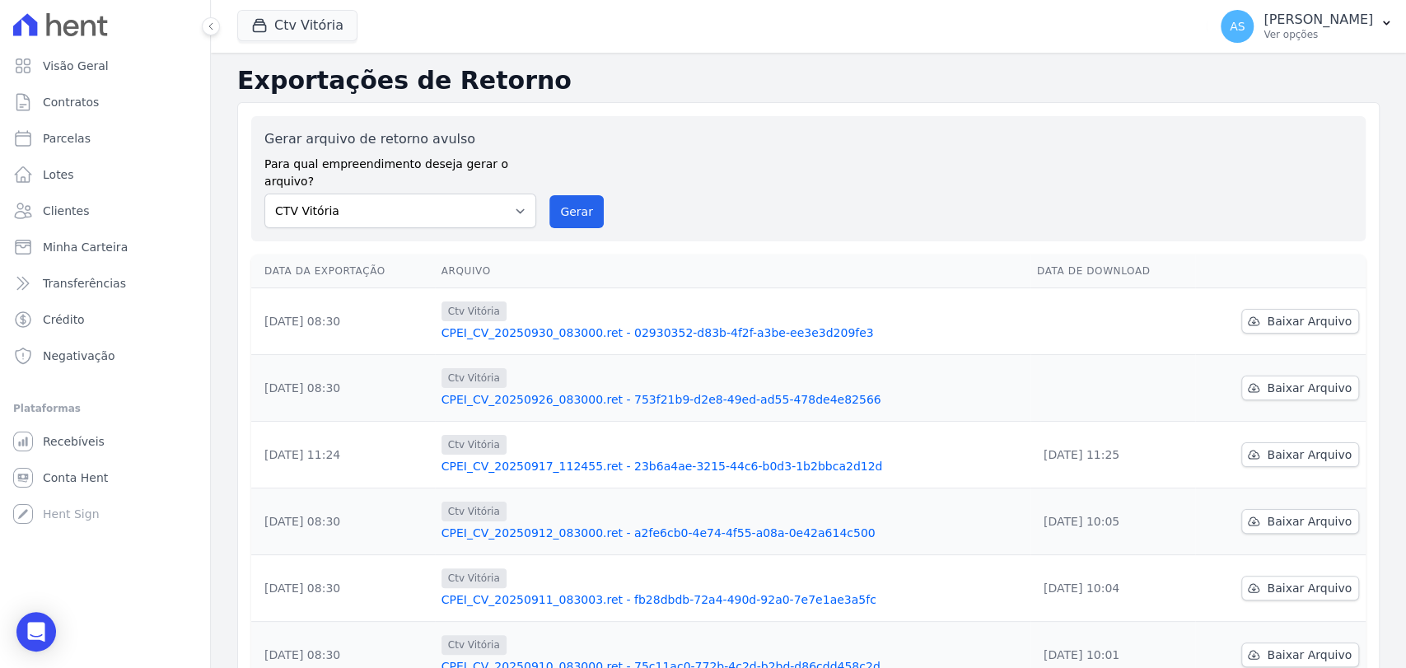
click at [583, 325] on link "CPEI_CV_20250930_083000.ret - 02930352-d83b-4f2f-a3be-ee3e3d209fe3" at bounding box center [733, 333] width 583 height 16
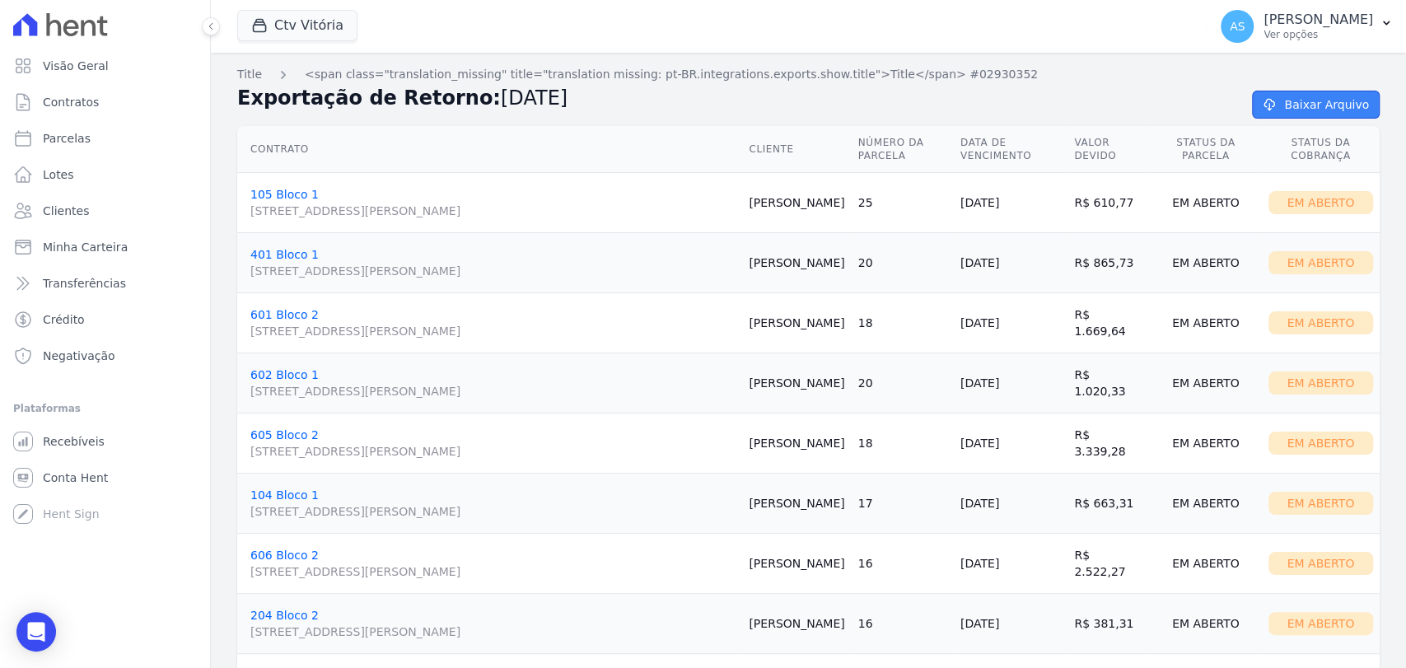
click at [1280, 107] on link "Baixar Arquivo" at bounding box center [1316, 105] width 128 height 28
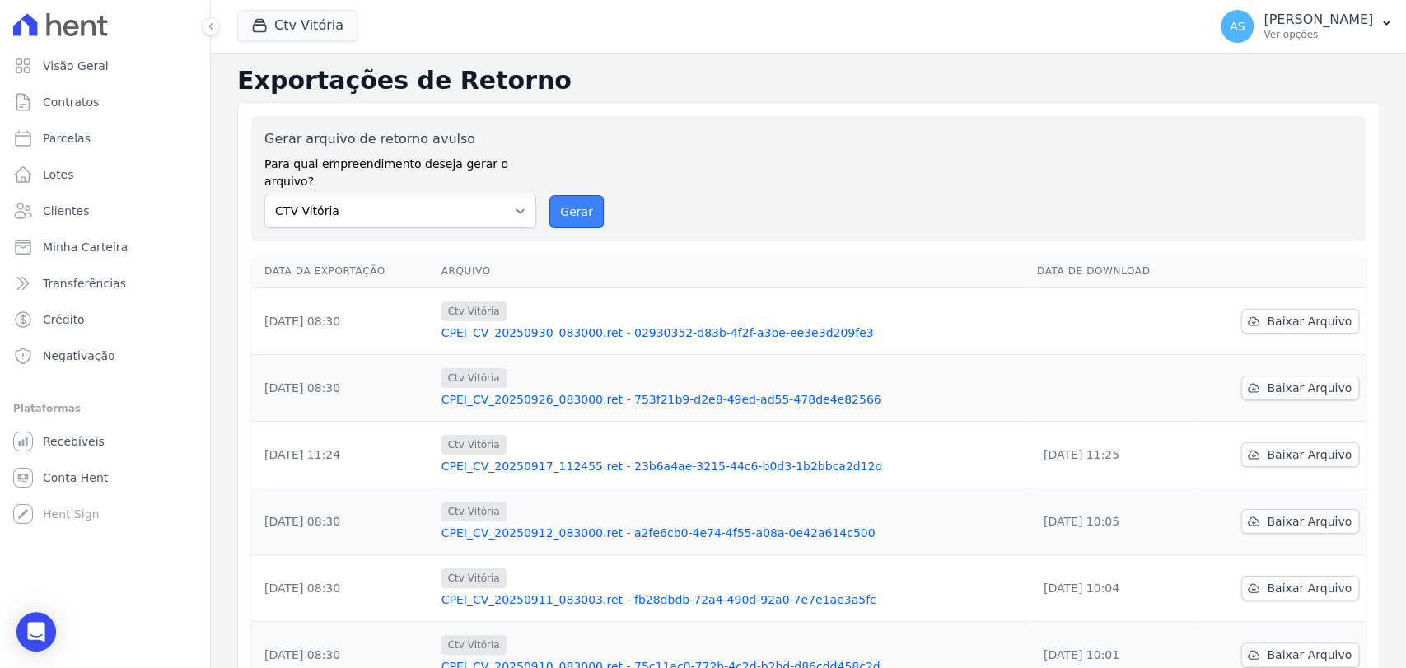
click at [582, 195] on button "Gerar" at bounding box center [577, 211] width 54 height 33
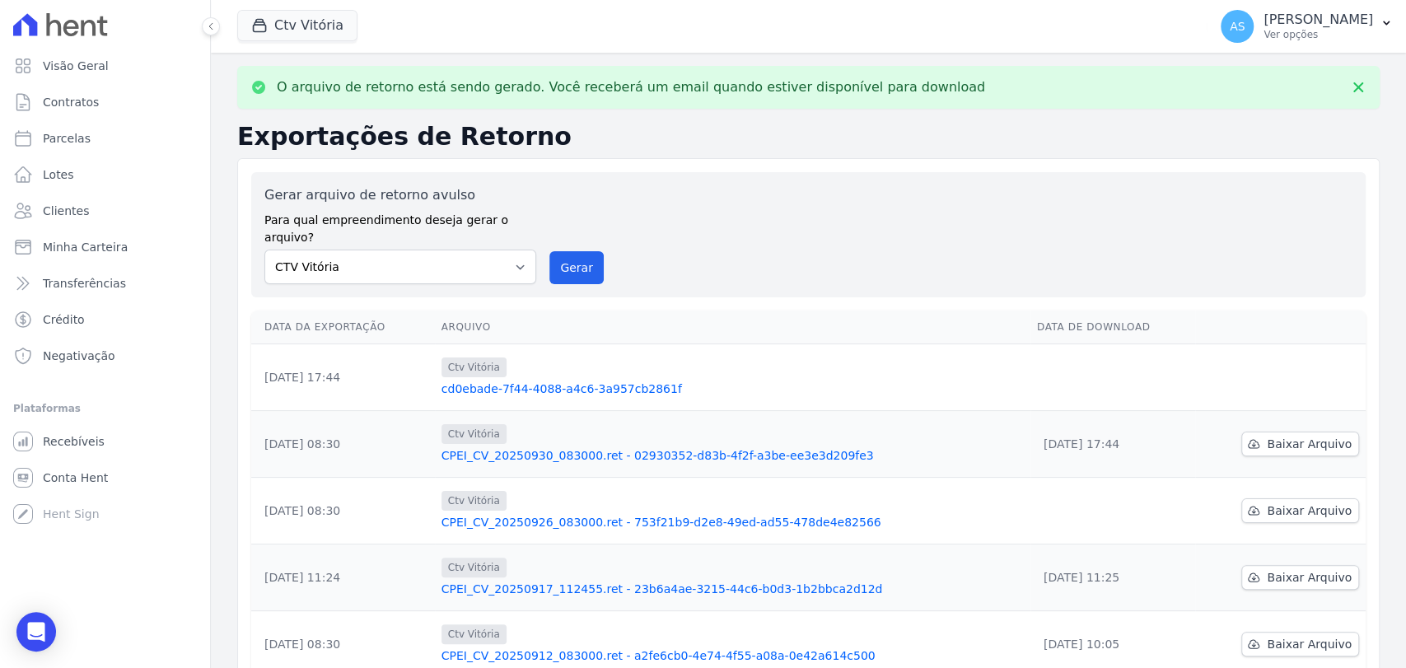
click at [562, 381] on link "cd0ebade-7f44-4088-a4c6-3a957cb2861f" at bounding box center [733, 389] width 583 height 16
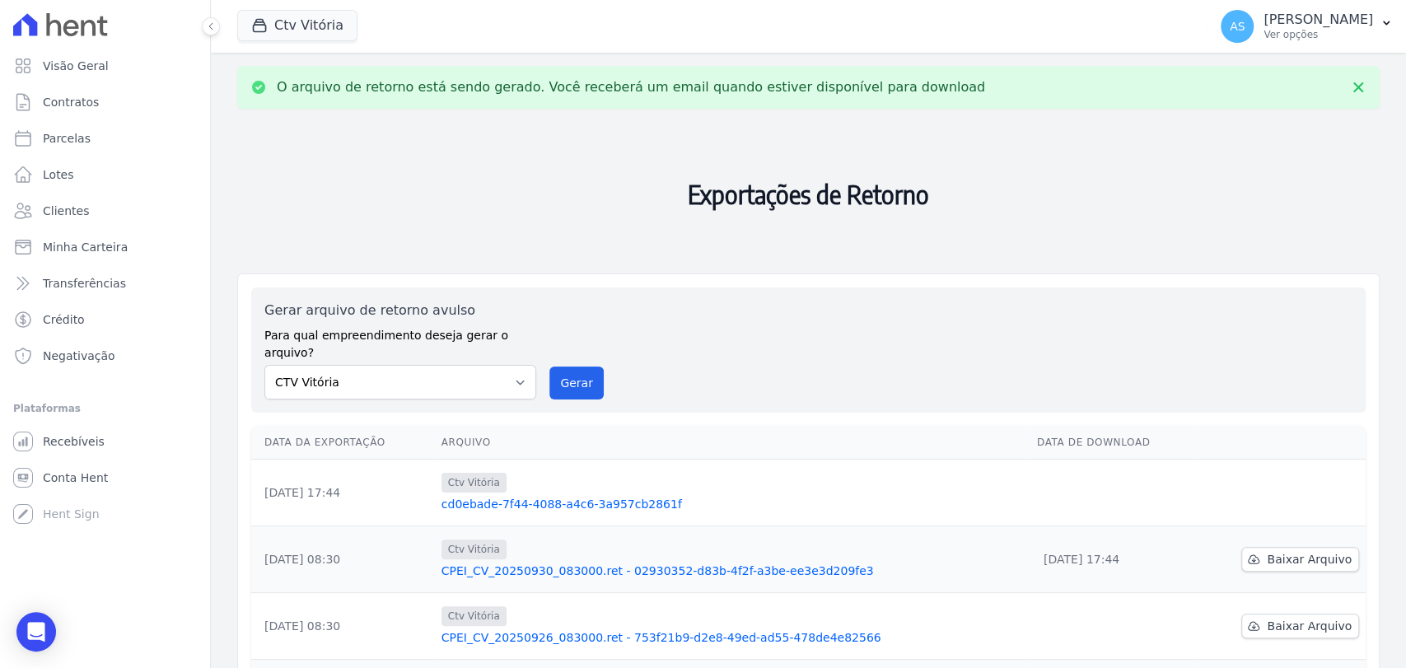
click at [569, 496] on link "cd0ebade-7f44-4088-a4c6-3a957cb2861f" at bounding box center [733, 504] width 583 height 16
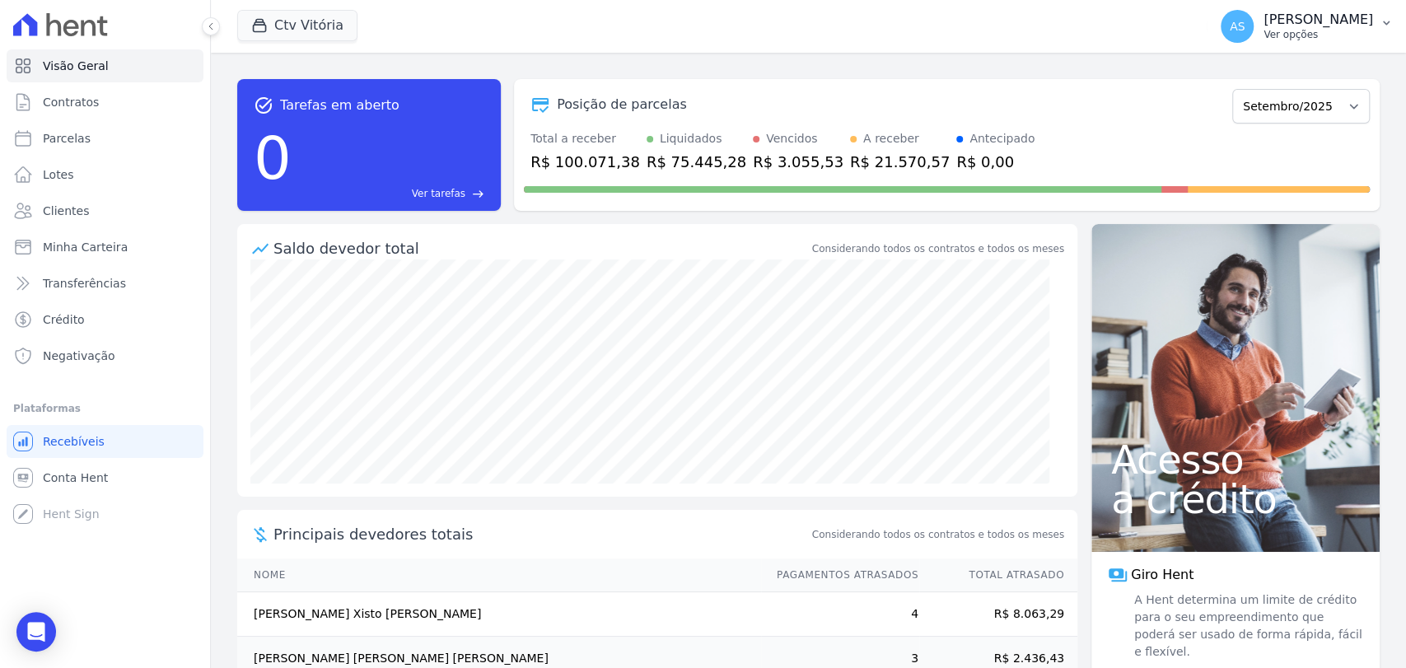
click at [1389, 24] on icon "button" at bounding box center [1386, 22] width 13 height 13
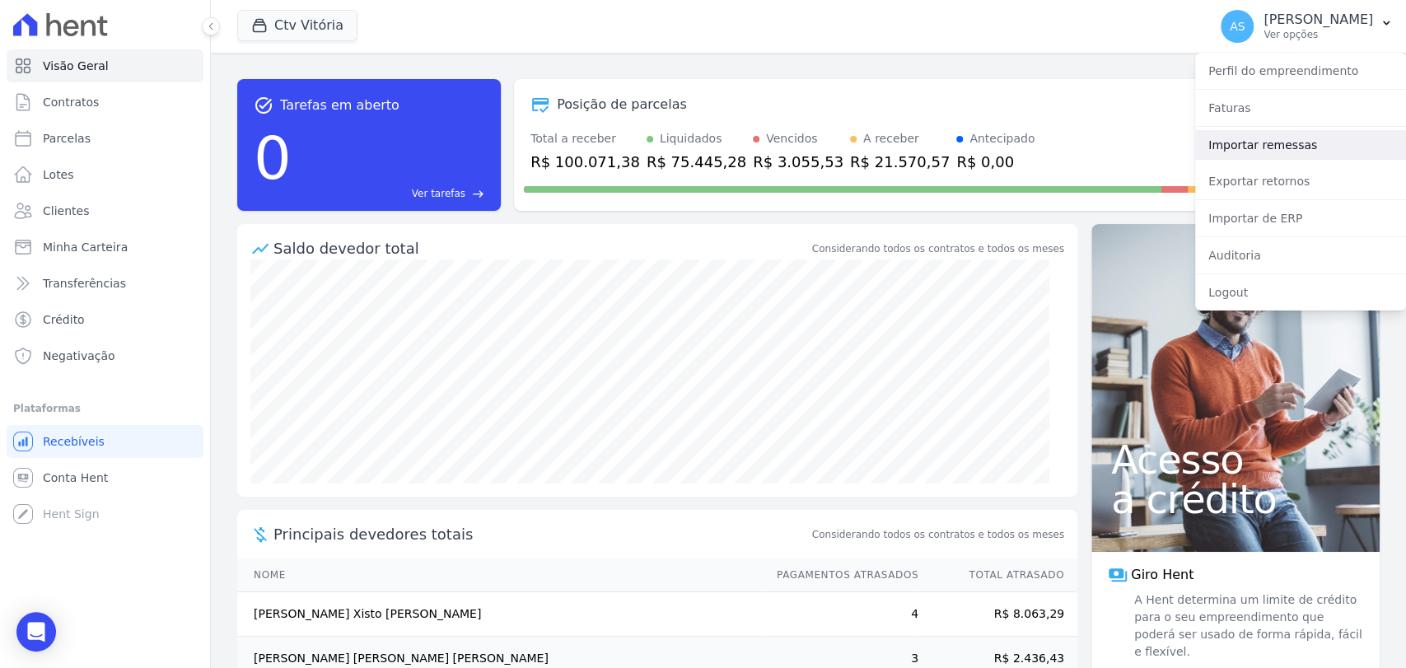
click at [1244, 143] on link "Importar remessas" at bounding box center [1301, 145] width 211 height 30
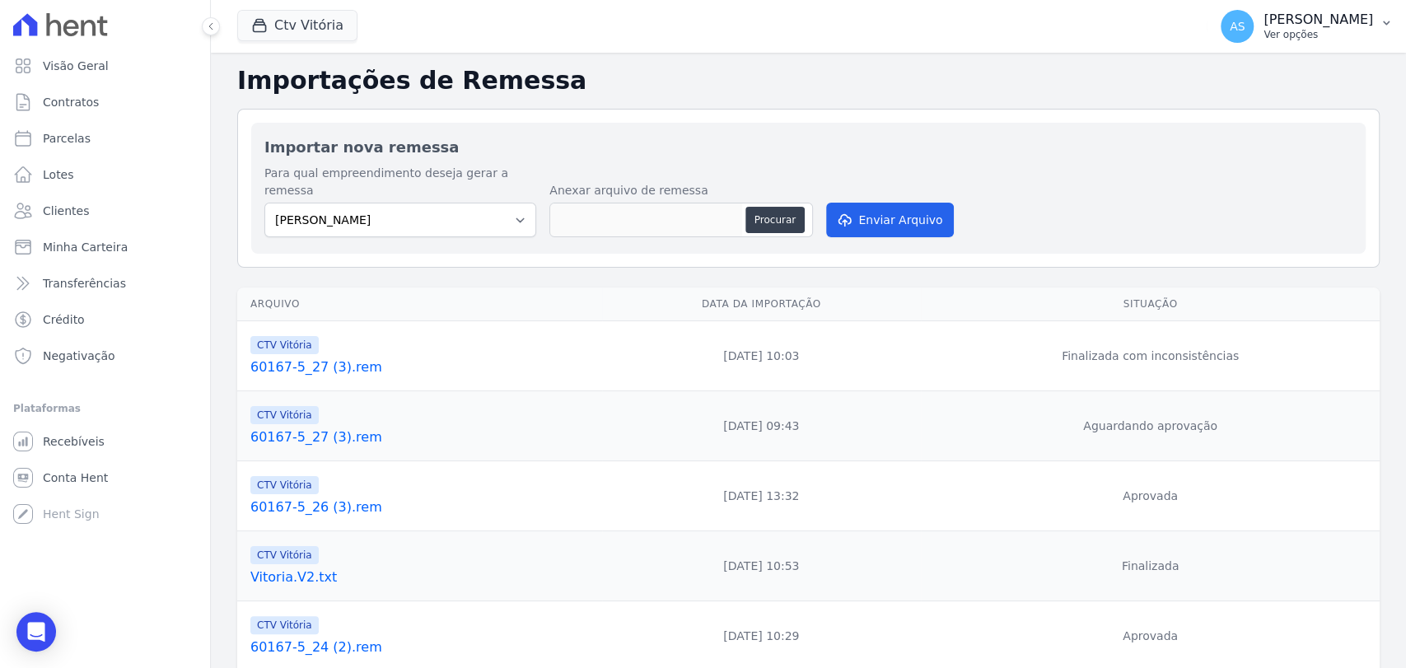
click at [1346, 18] on p "[PERSON_NAME]" at bounding box center [1319, 20] width 110 height 16
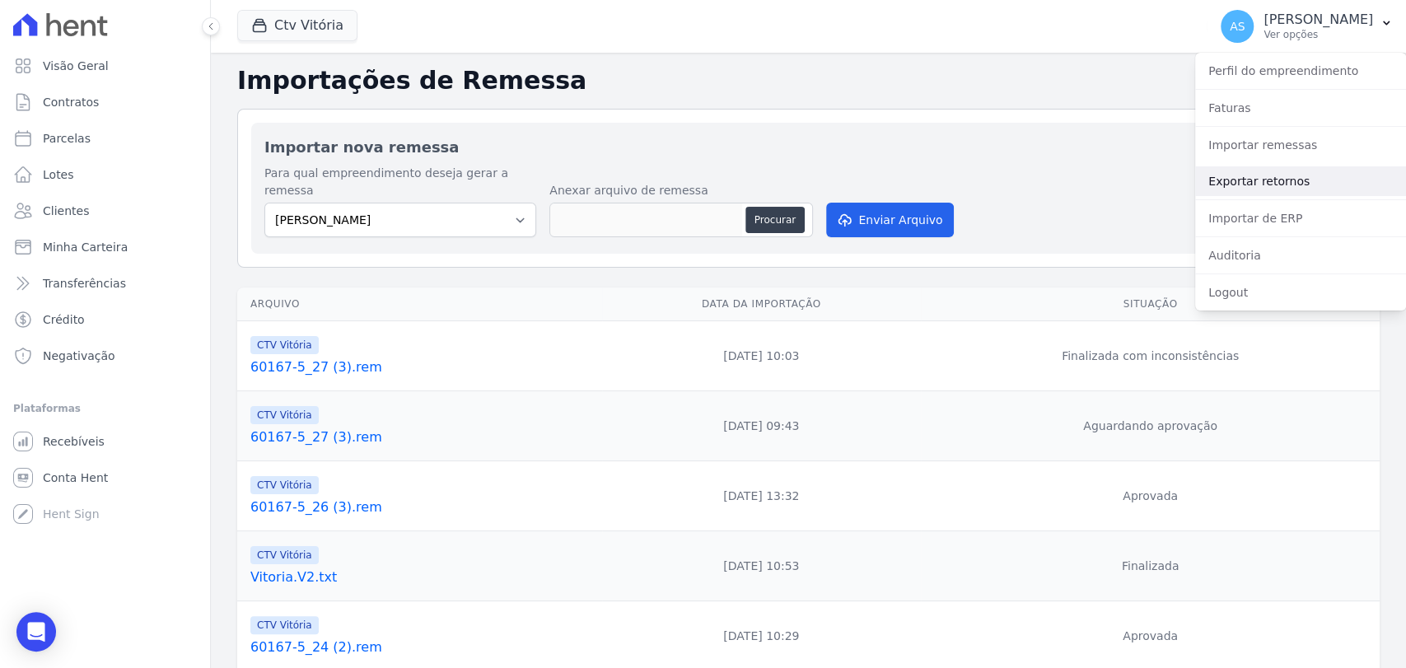
click at [1265, 182] on link "Exportar retornos" at bounding box center [1301, 181] width 211 height 30
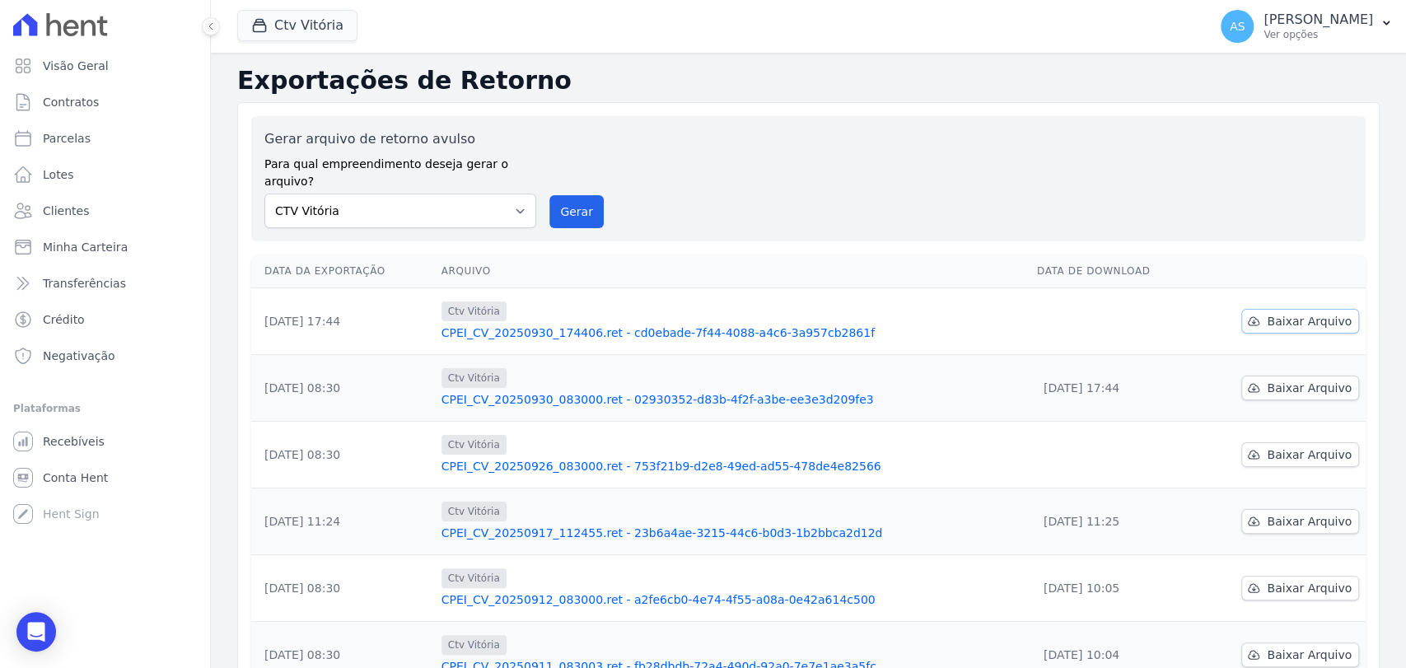
click at [1285, 313] on span "Baixar Arquivo" at bounding box center [1309, 321] width 85 height 16
click at [293, 26] on button "Ctv Vitória" at bounding box center [297, 25] width 120 height 31
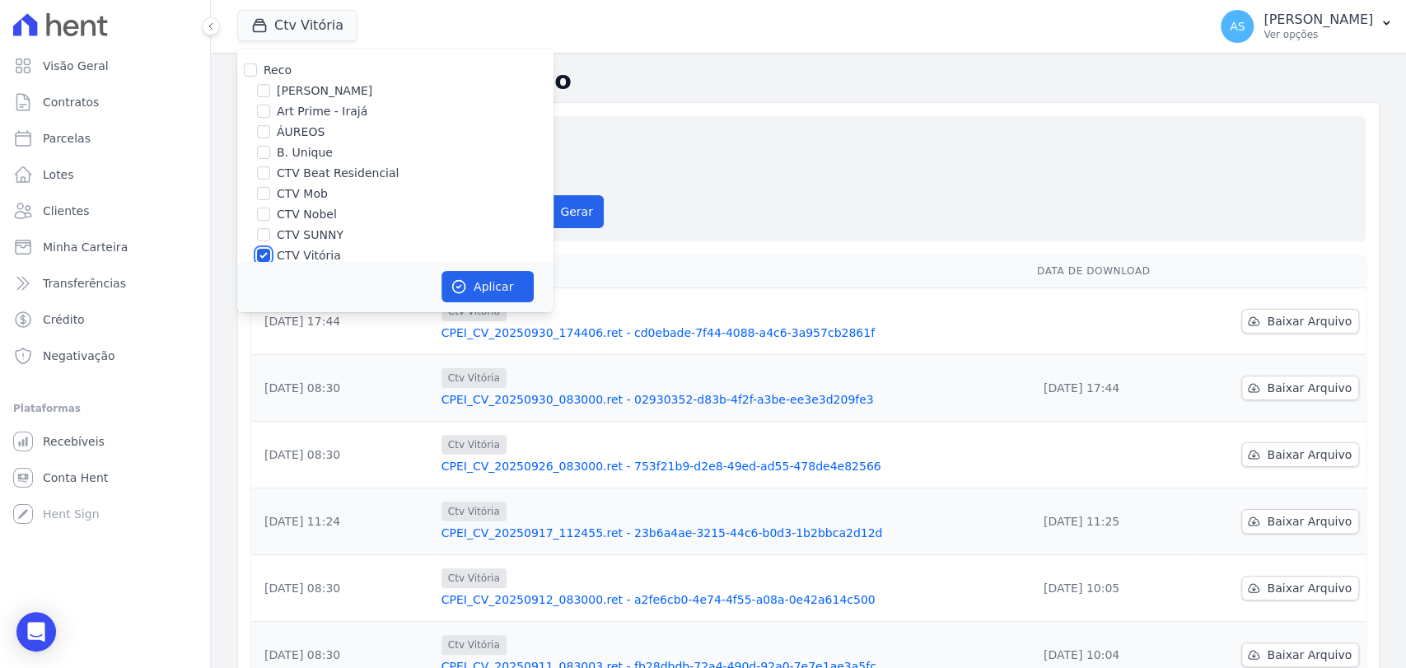
click at [257, 258] on input "CTV Vitória" at bounding box center [263, 255] width 13 height 13
checkbox input "false"
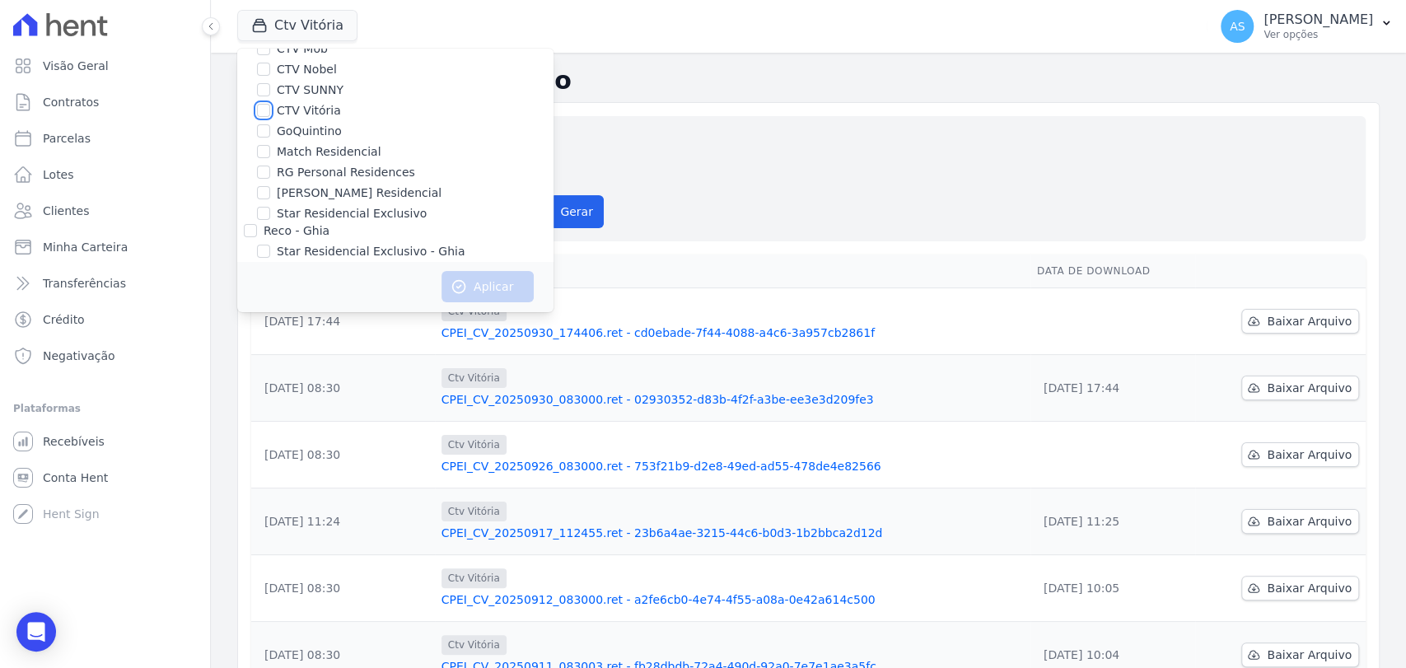
scroll to position [157, 0]
click at [263, 160] on input "RG Personal Residences" at bounding box center [263, 160] width 13 height 13
checkbox input "true"
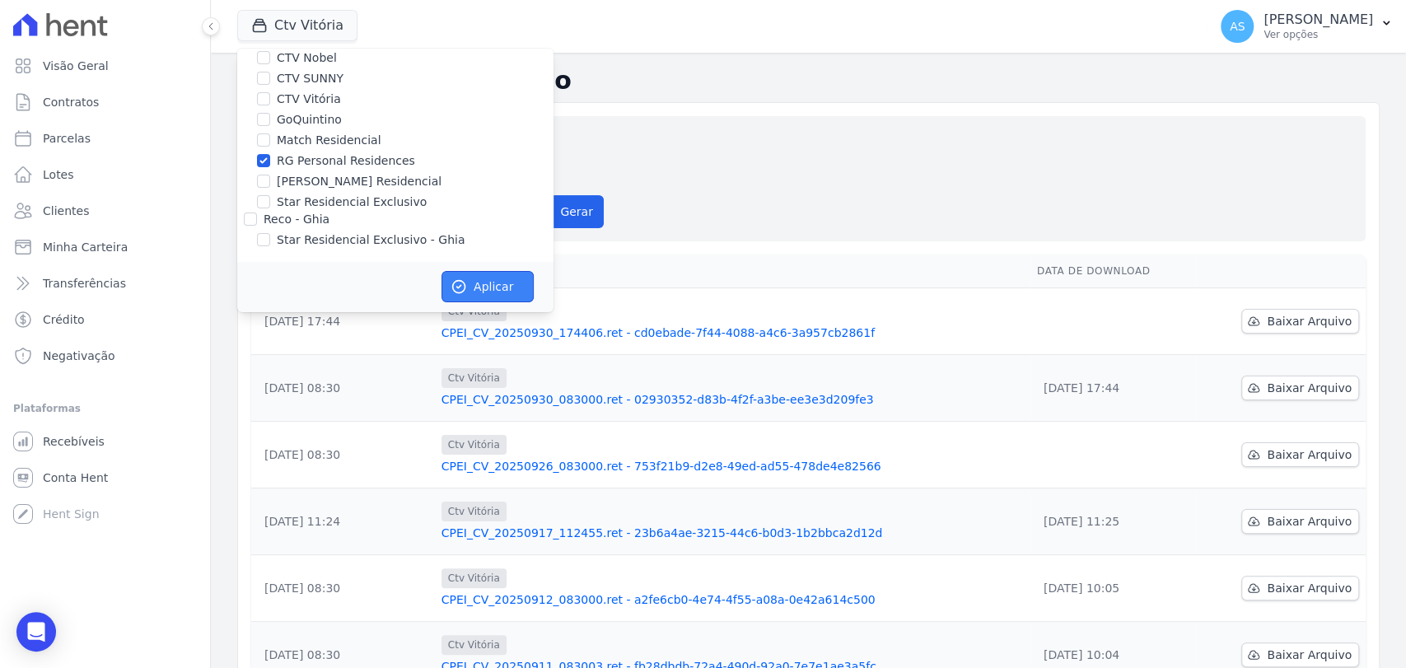
click at [478, 292] on button "Aplicar" at bounding box center [488, 286] width 92 height 31
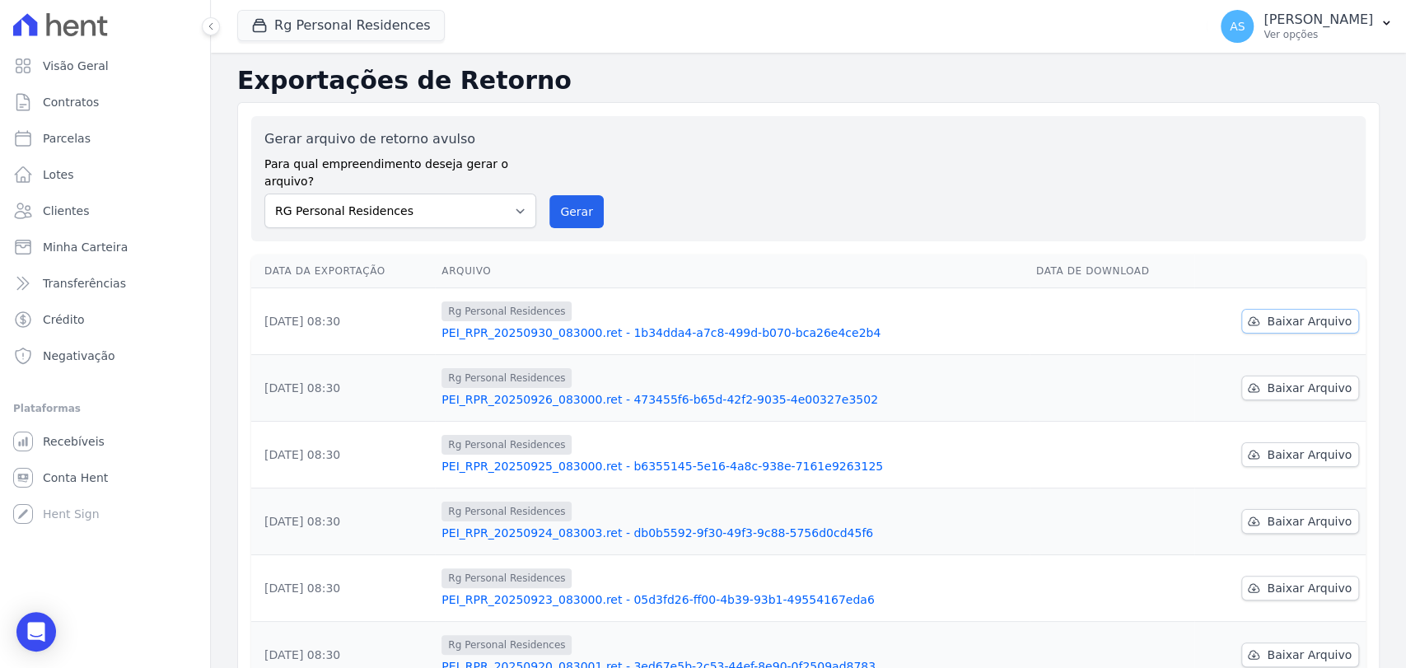
click at [1318, 313] on span "Baixar Arquivo" at bounding box center [1309, 321] width 85 height 16
drag, startPoint x: 564, startPoint y: 190, endPoint x: 760, endPoint y: 169, distance: 197.2
click at [564, 195] on button "Gerar" at bounding box center [577, 211] width 54 height 33
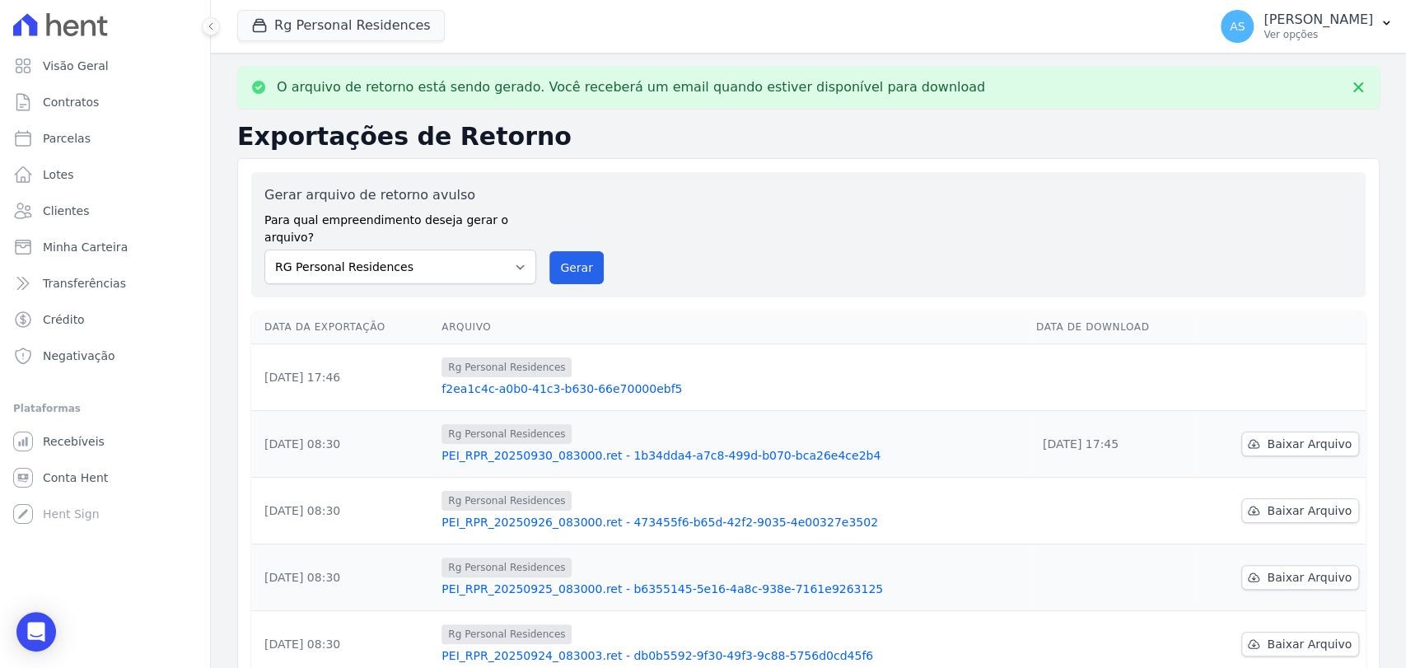
click at [583, 381] on link "f2ea1c4c-a0b0-41c3-b630-66e70000ebf5" at bounding box center [733, 389] width 582 height 16
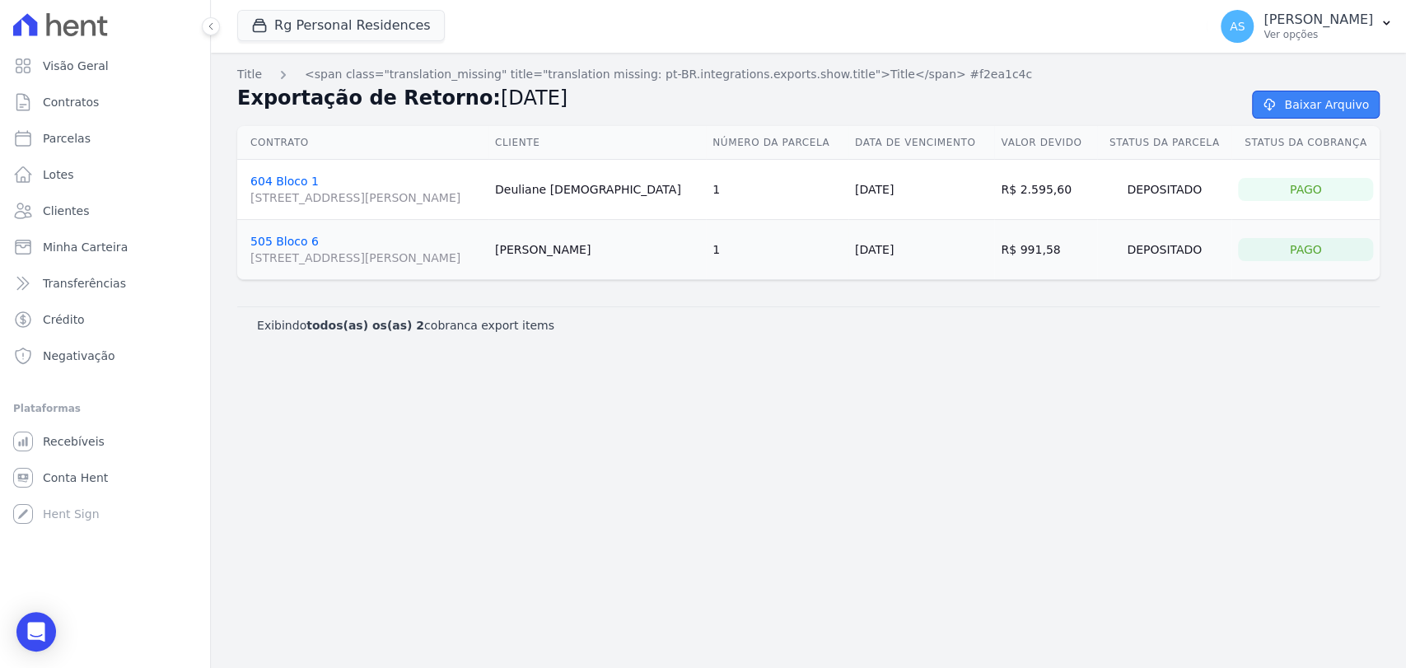
click at [1299, 104] on link "Baixar Arquivo" at bounding box center [1316, 105] width 128 height 28
click at [96, 251] on span "Minha Carteira" at bounding box center [85, 247] width 85 height 16
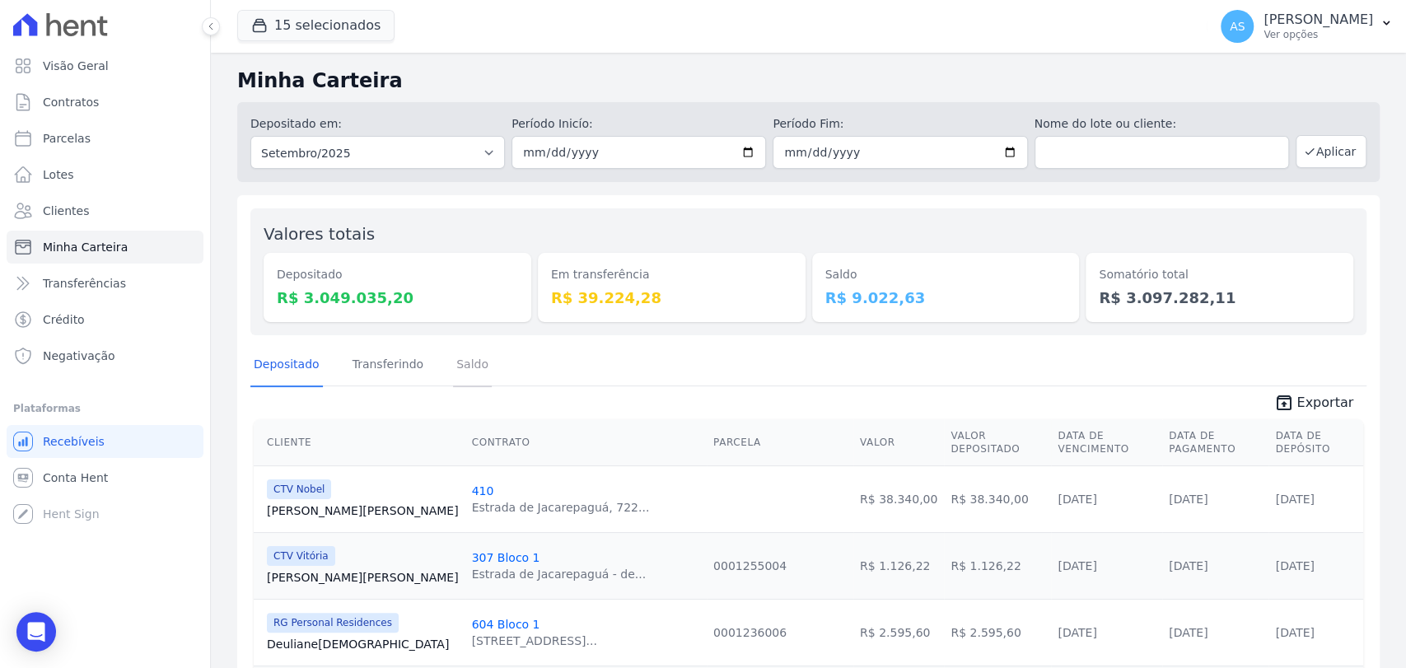
click at [454, 367] on link "Saldo" at bounding box center [472, 365] width 39 height 43
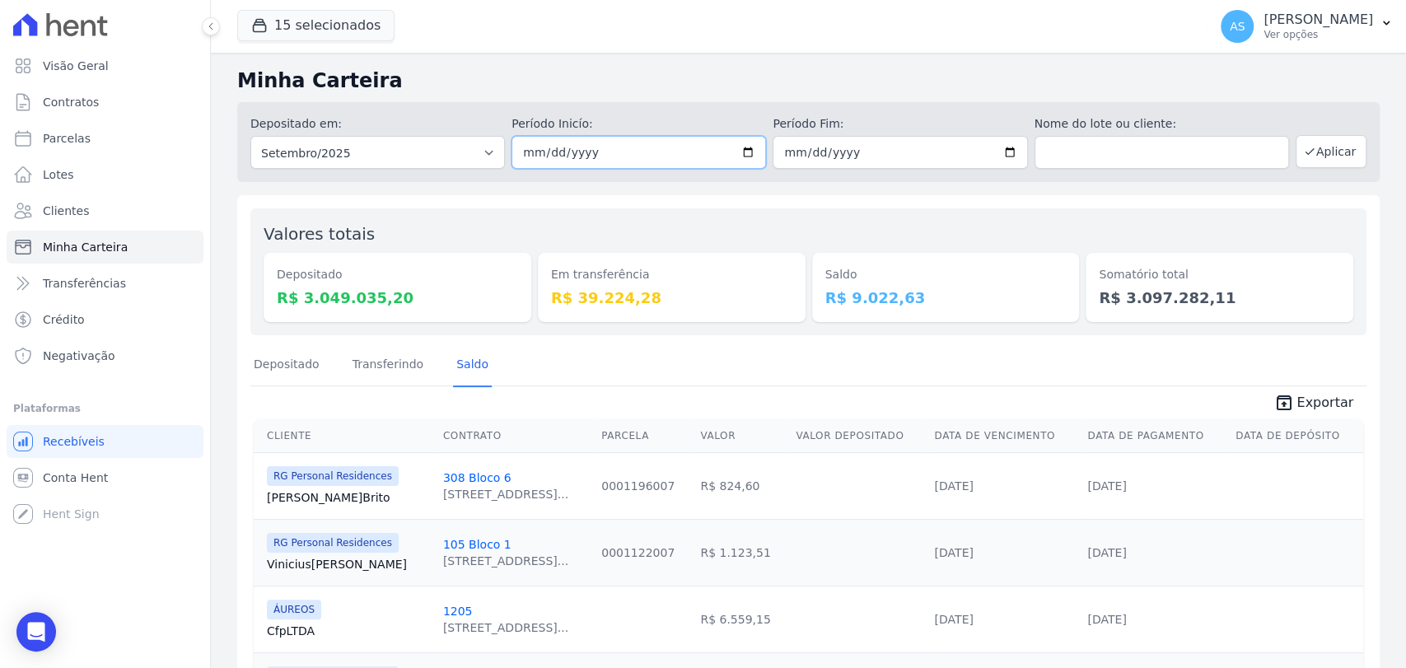
click at [746, 151] on input "2025-09-01" at bounding box center [639, 152] width 255 height 33
type input "[DATE]"
click at [1320, 149] on button "Aplicar" at bounding box center [1331, 151] width 71 height 33
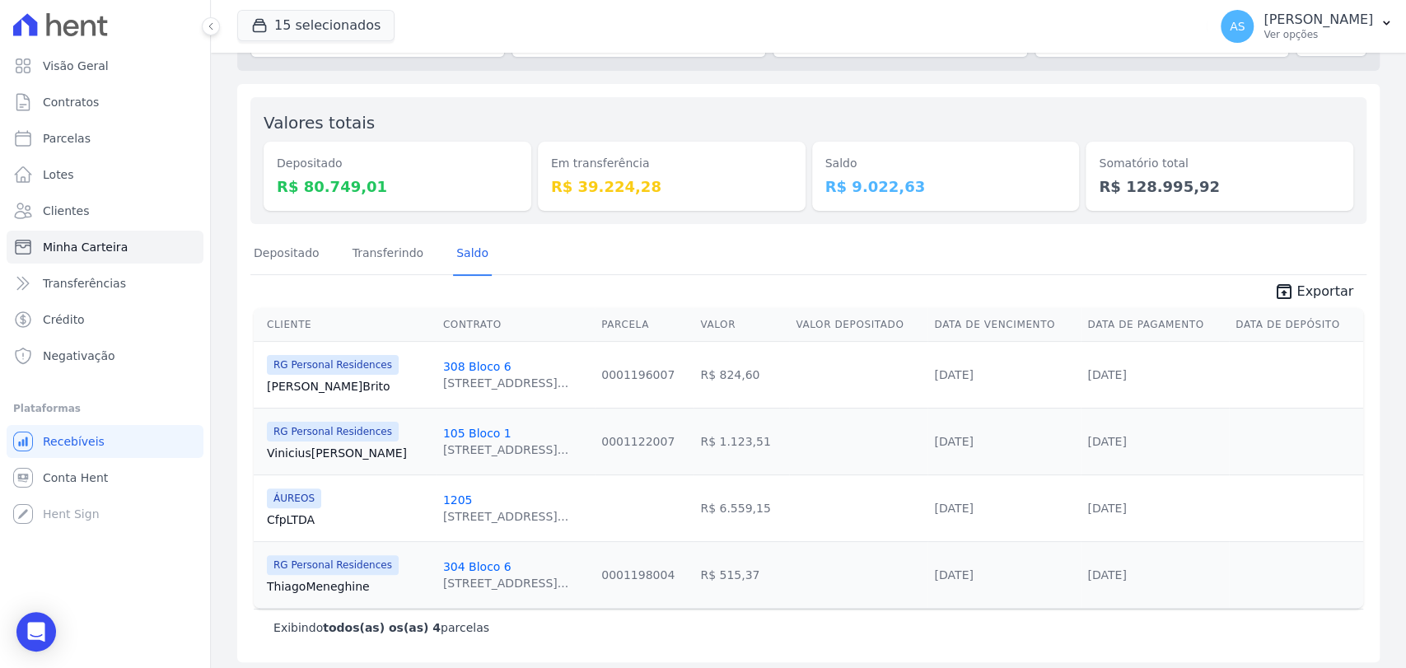
scroll to position [118, 0]
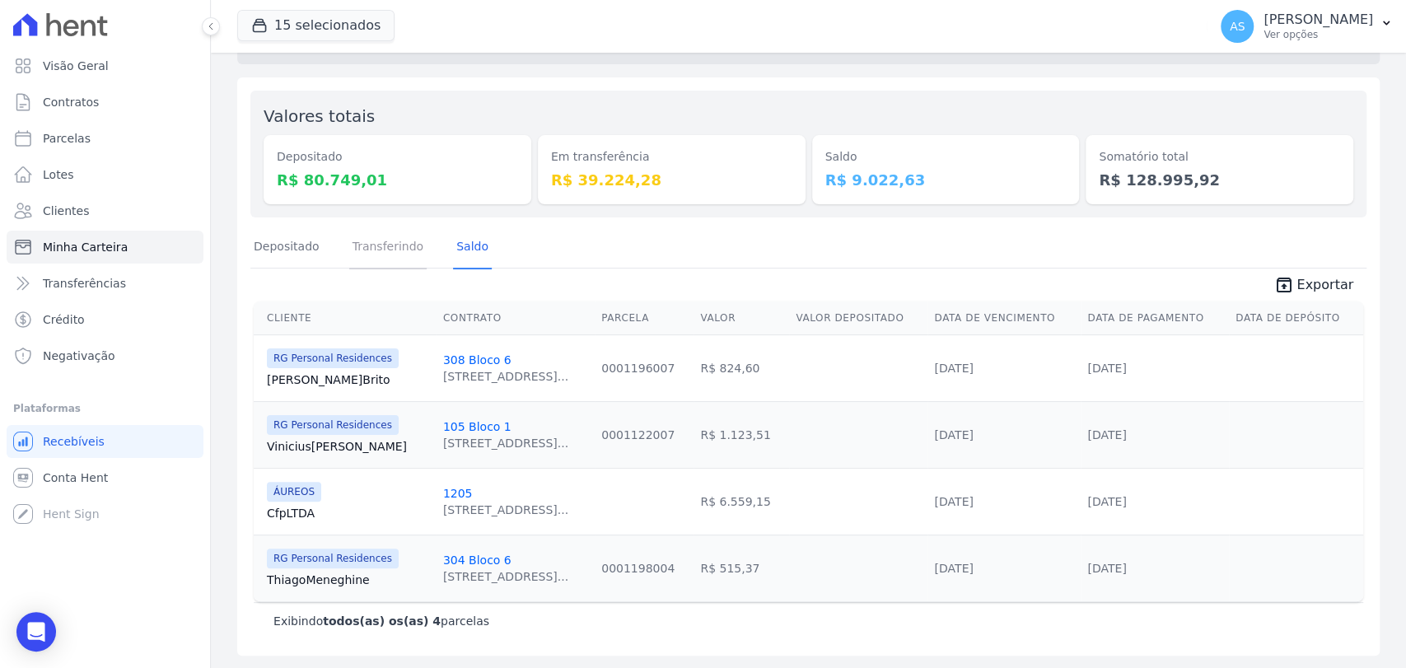
click at [382, 252] on link "Transferindo" at bounding box center [388, 248] width 78 height 43
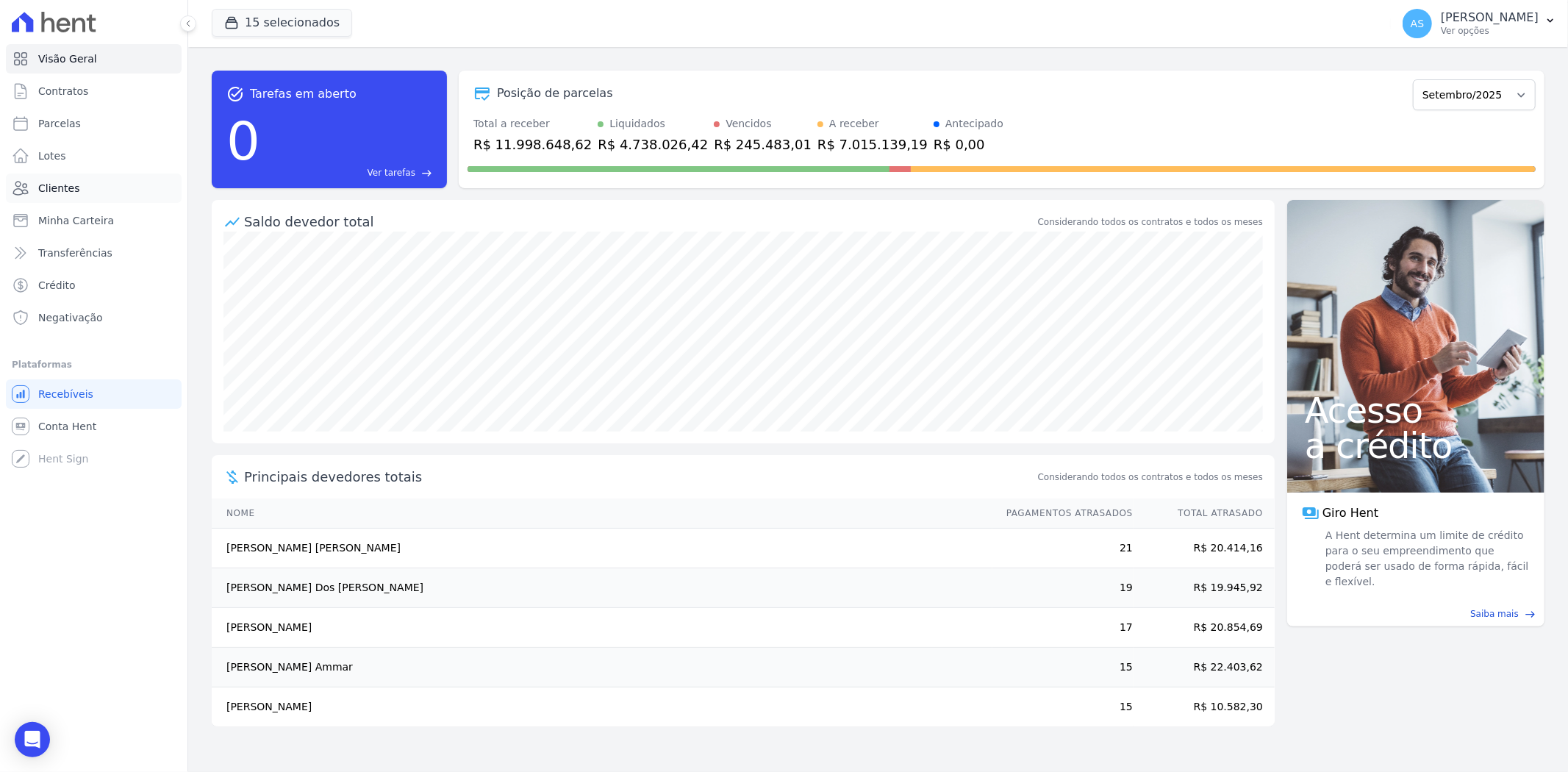
click at [56, 185] on span "Clientes" at bounding box center [59, 188] width 41 height 14
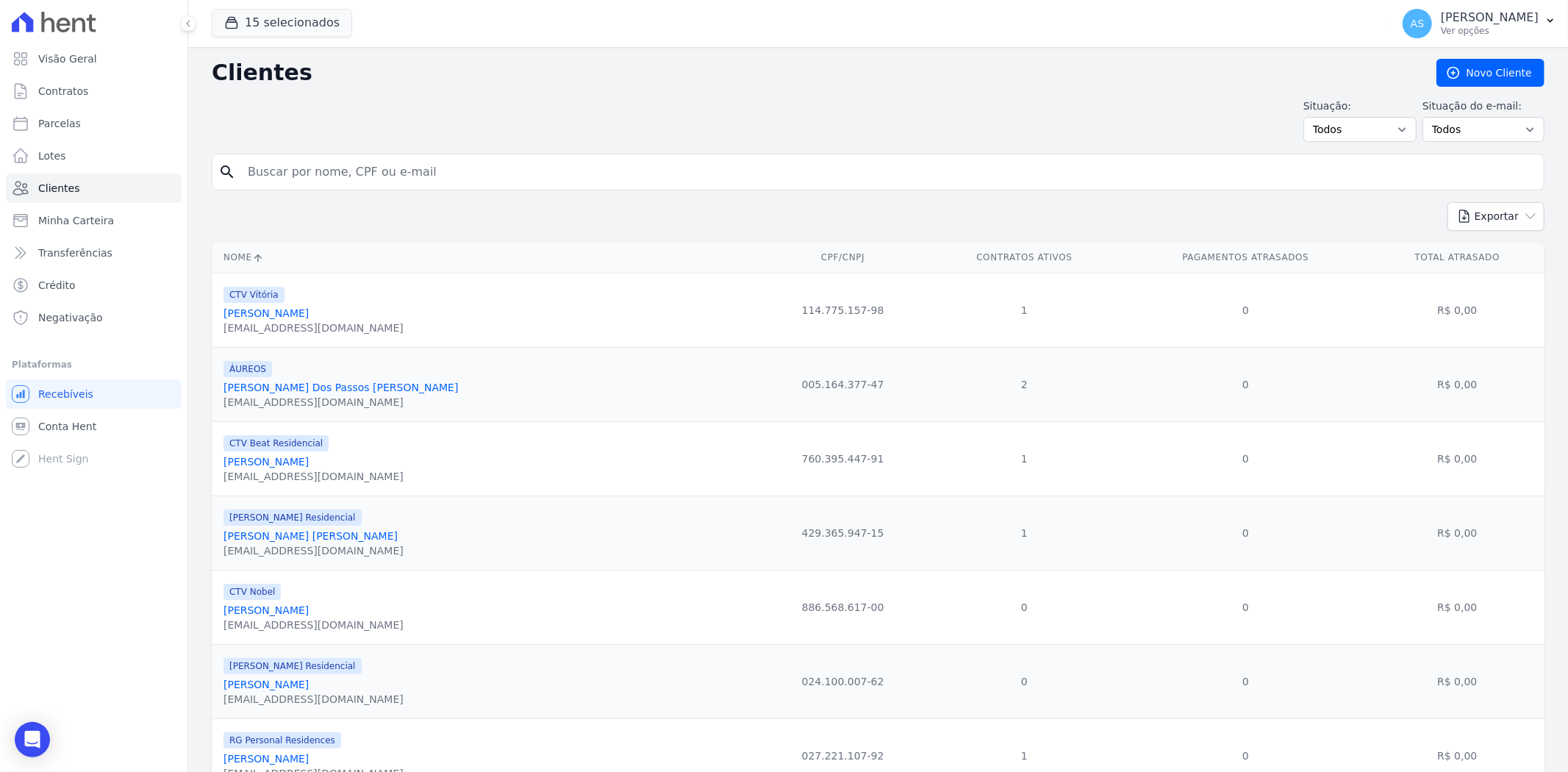
click at [350, 178] on input "search" at bounding box center [889, 171] width 1299 height 29
paste input "[PERSON_NAME]"
type input "[PERSON_NAME]"
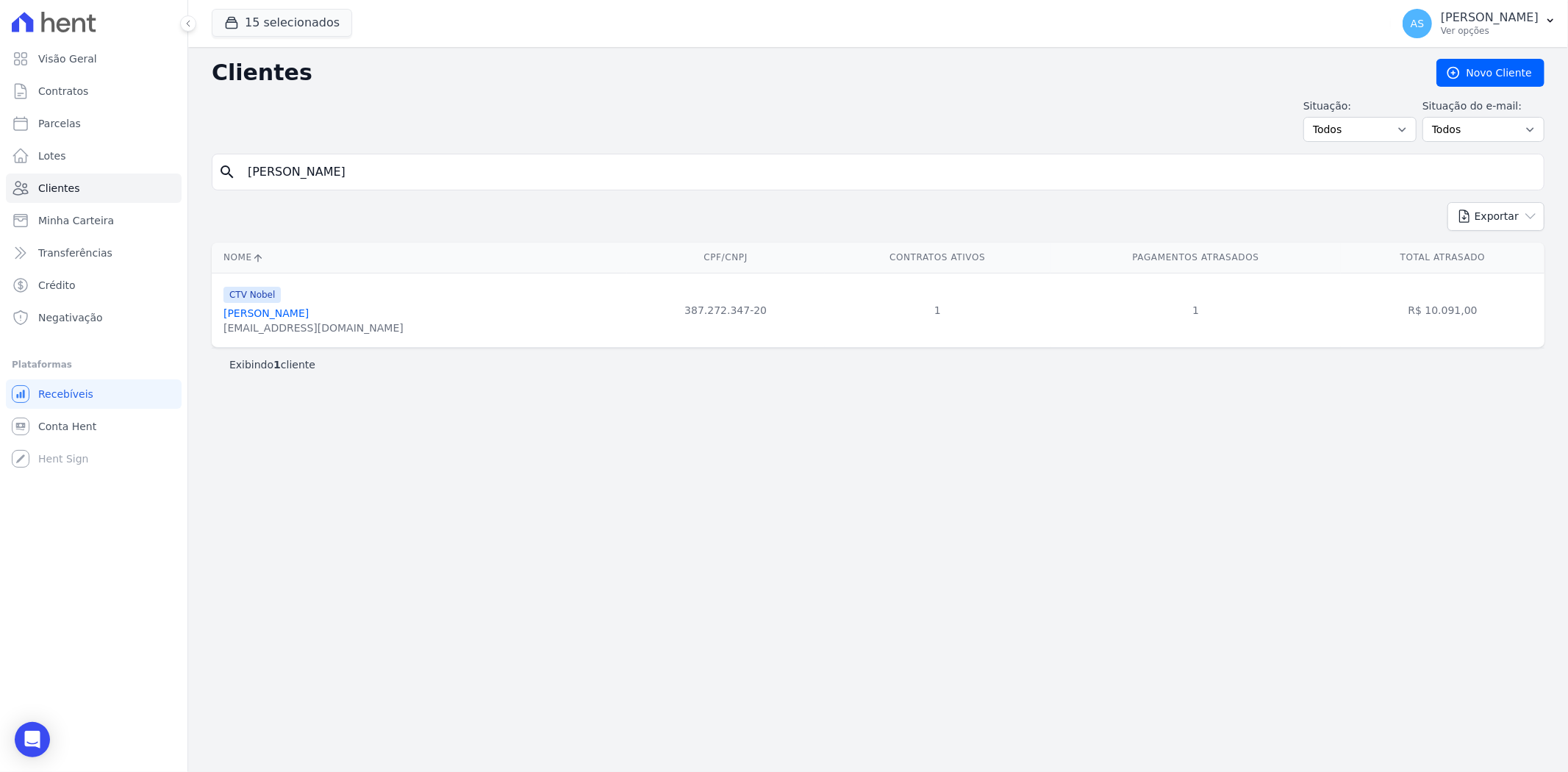
click at [254, 317] on link "[PERSON_NAME]" at bounding box center [266, 312] width 86 height 12
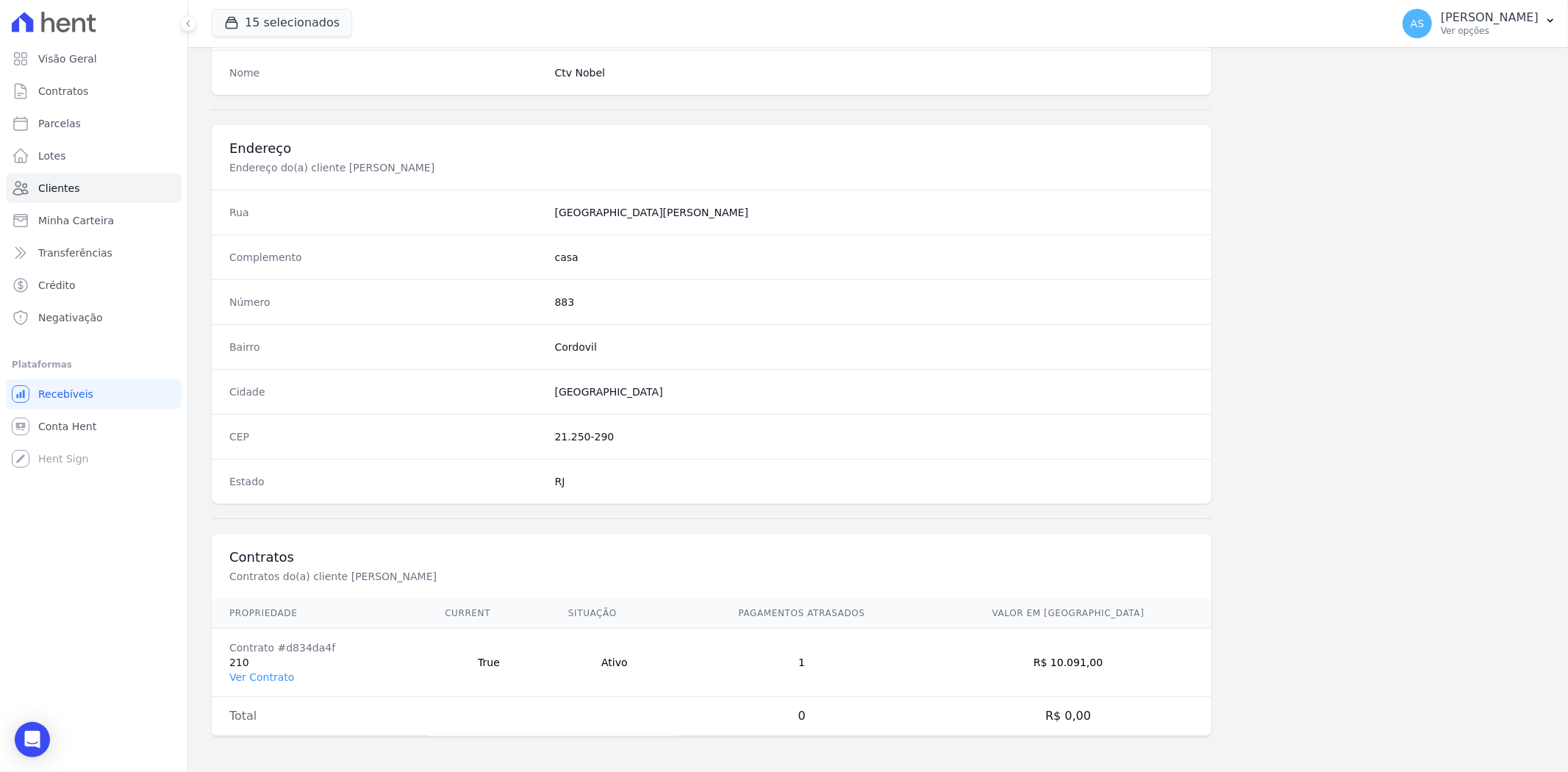
scroll to position [606, 0]
click at [256, 671] on link "Ver Contrato" at bounding box center [261, 677] width 65 height 12
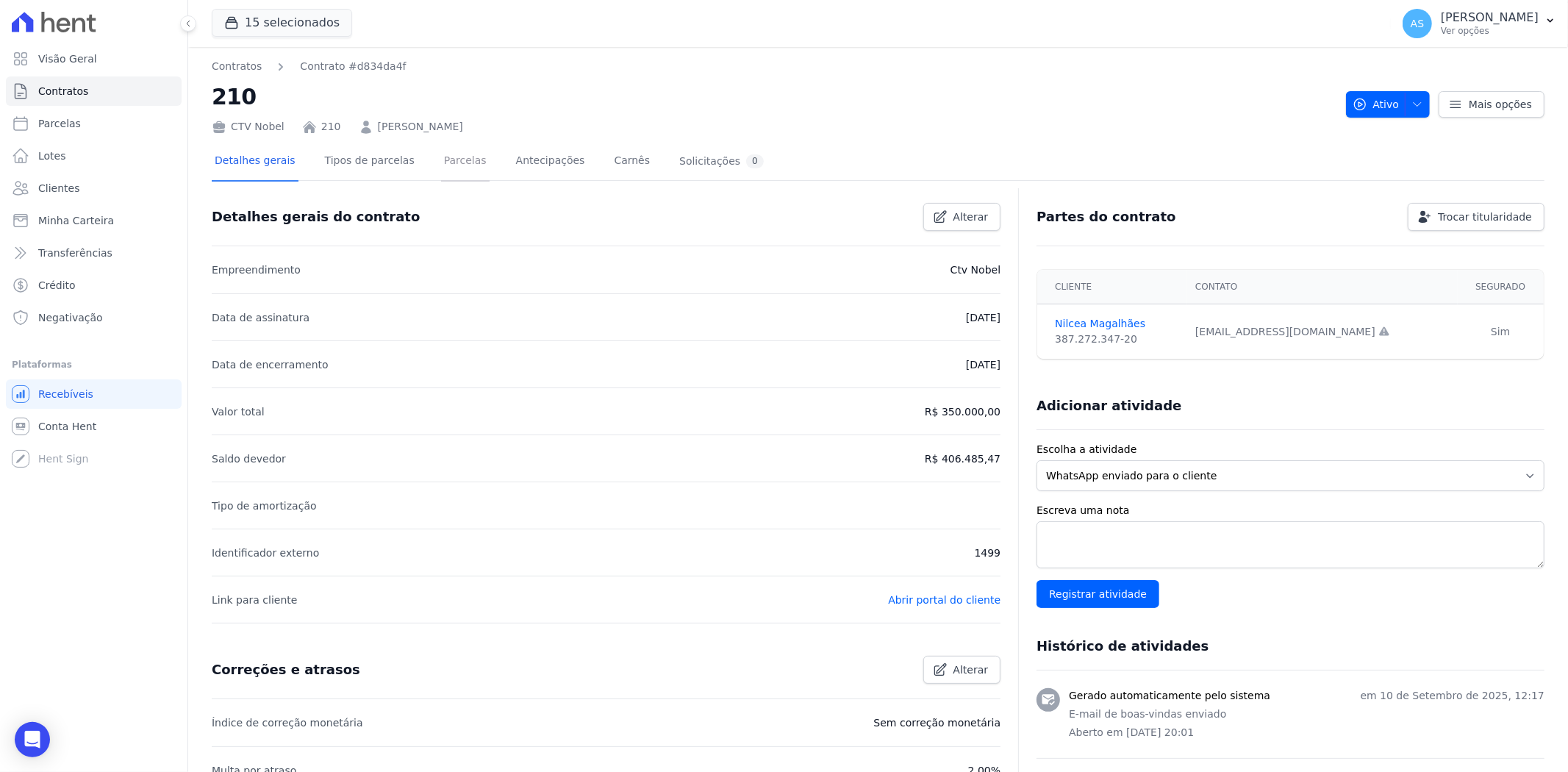
click at [449, 159] on link "Parcelas" at bounding box center [465, 162] width 48 height 39
